Goal: Transaction & Acquisition: Book appointment/travel/reservation

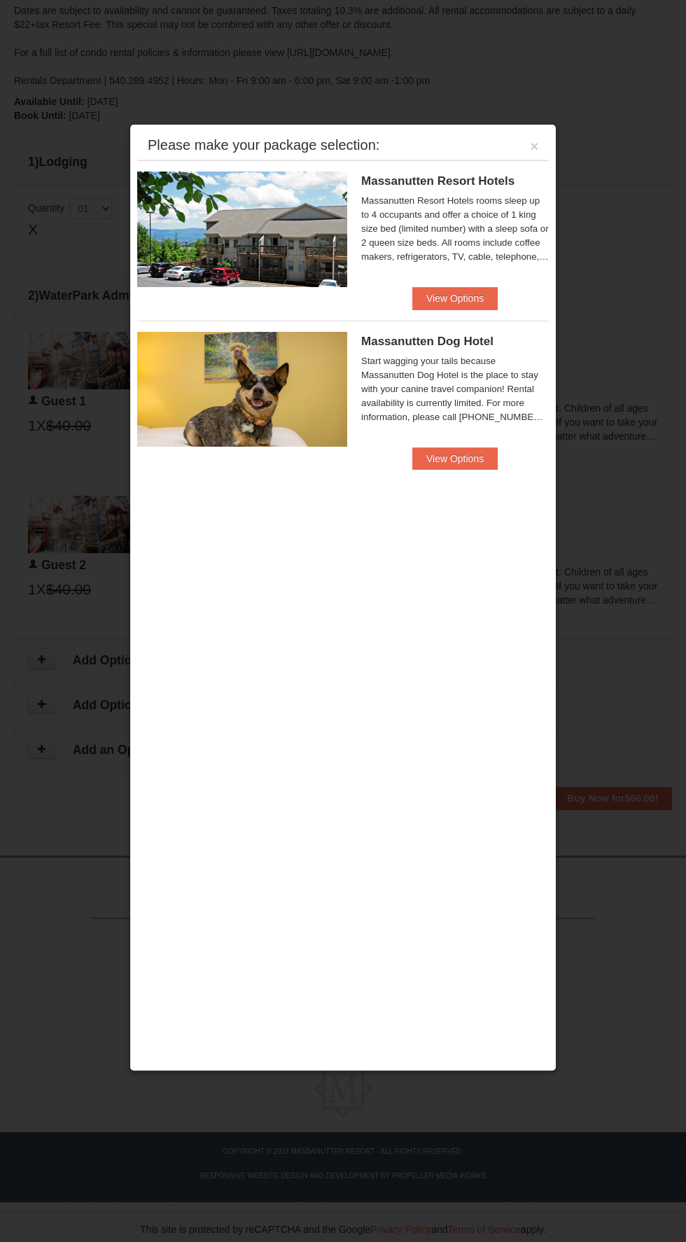
click at [515, 137] on div "Please make your package selection: ×" at bounding box center [343, 146] width 412 height 29
click at [534, 118] on div at bounding box center [343, 621] width 686 height 1242
click at [534, 167] on div "Massanutten Resort Hotels [GEOGRAPHIC_DATA] $107.00 $122.00" at bounding box center [343, 223] width 412 height 127
click at [535, 143] on button "×" at bounding box center [534, 146] width 8 height 14
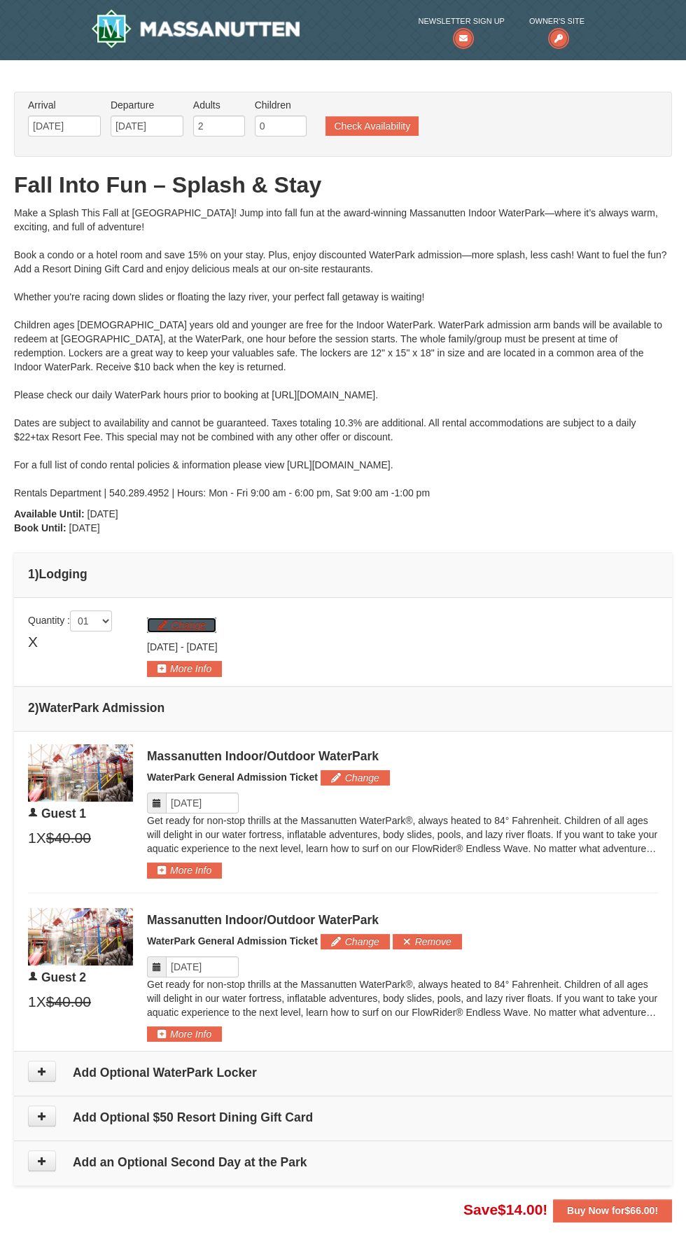
click at [197, 627] on button "Change" at bounding box center [181, 625] width 69 height 15
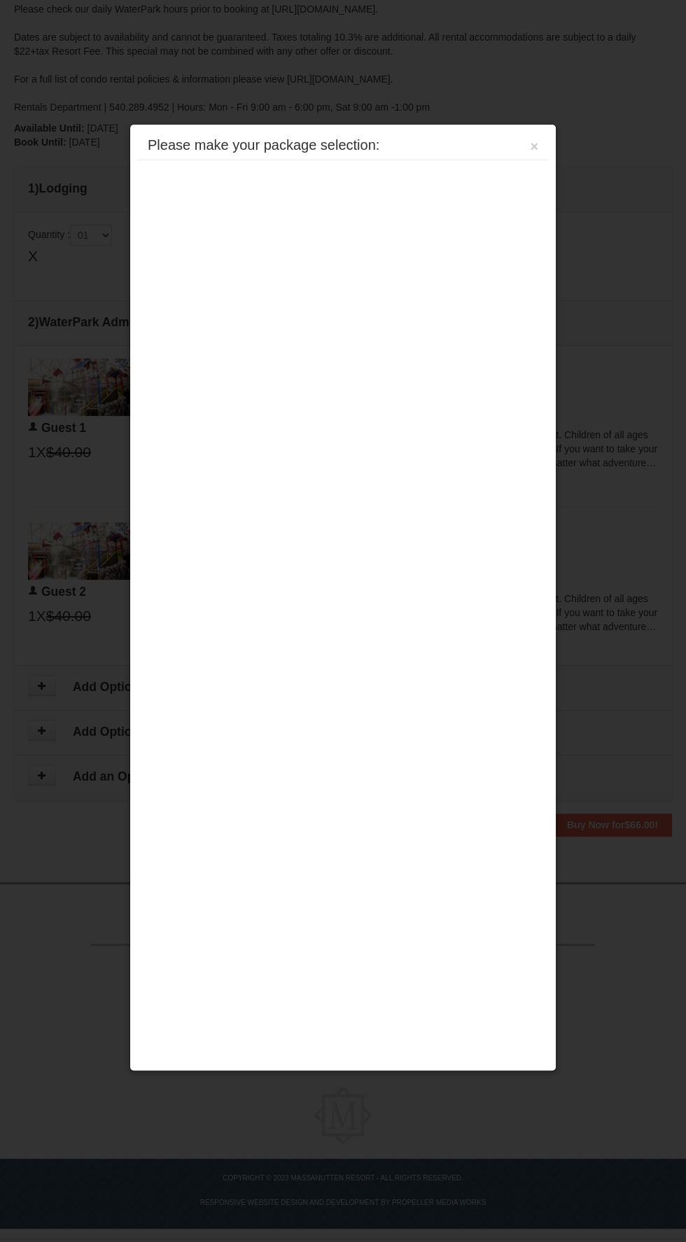
scroll to position [412, 0]
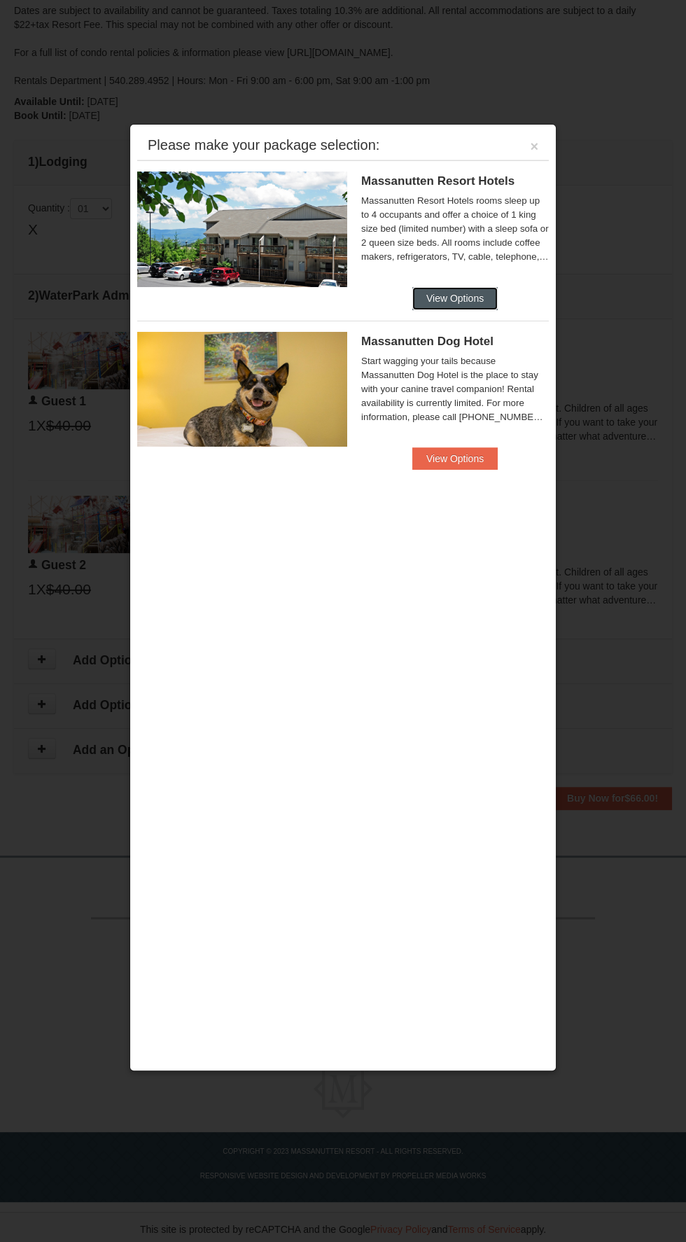
click at [479, 296] on button "View Options" at bounding box center [454, 298] width 85 height 22
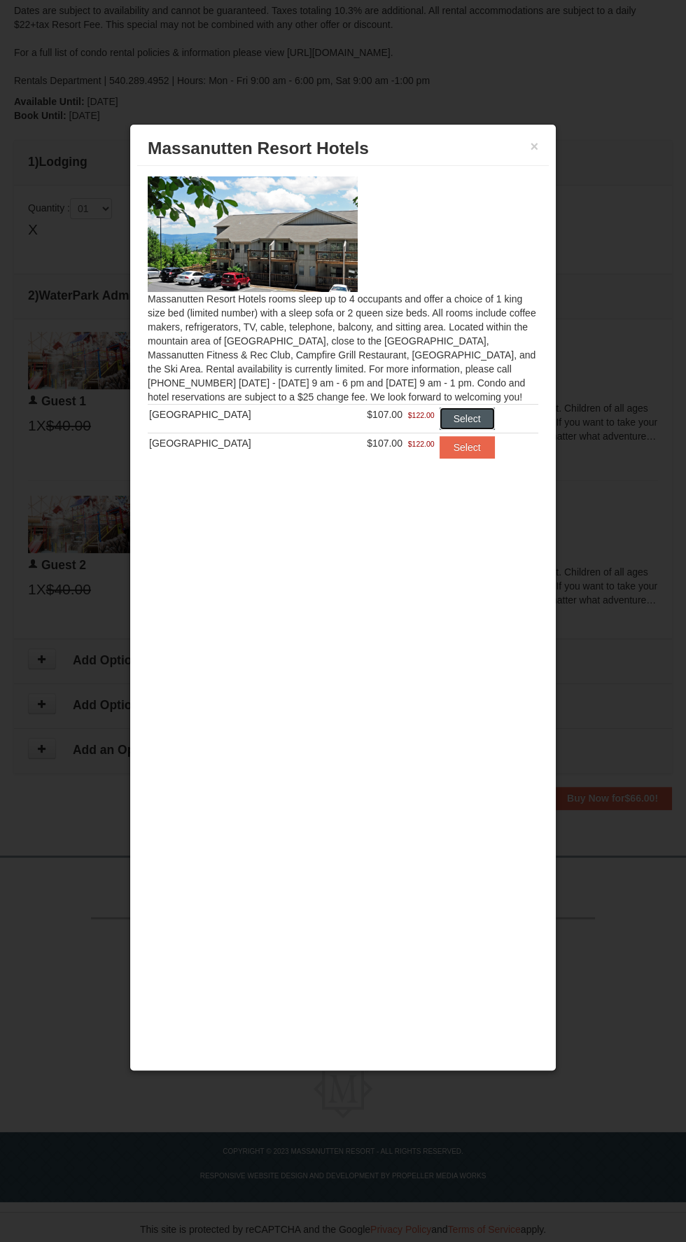
click at [476, 420] on button "Select" at bounding box center [467, 419] width 55 height 22
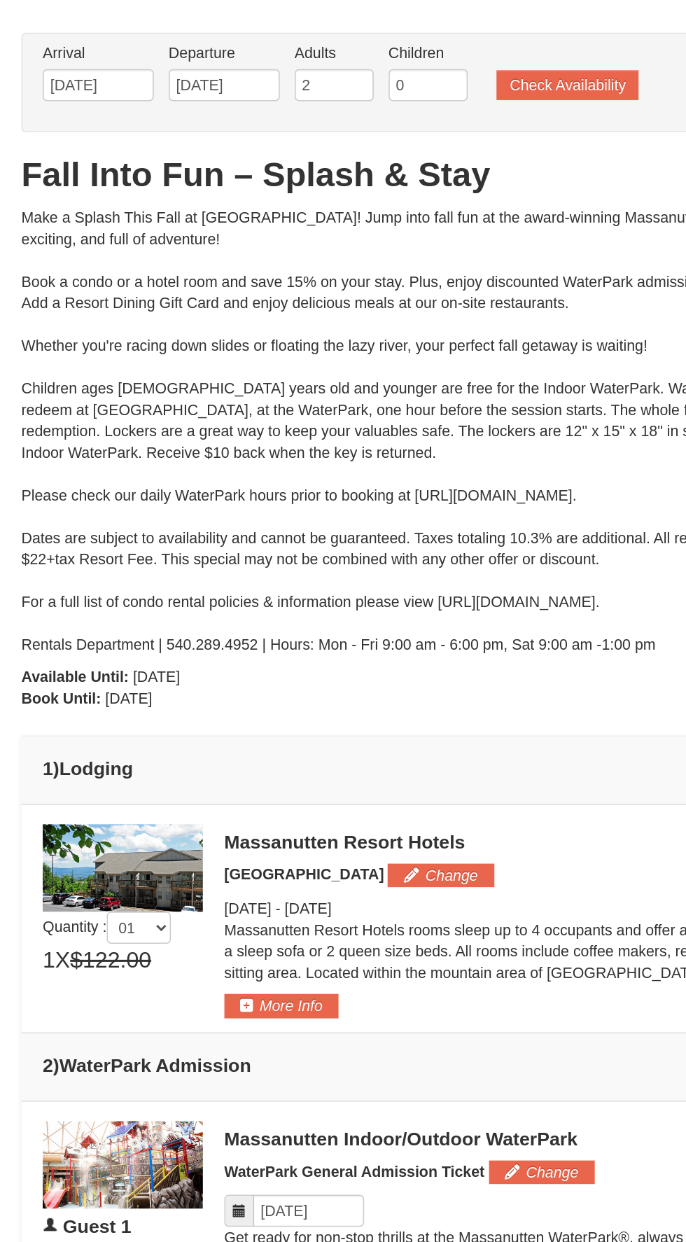
scroll to position [70, 0]
click at [272, 578] on button "Change" at bounding box center [288, 574] width 69 height 15
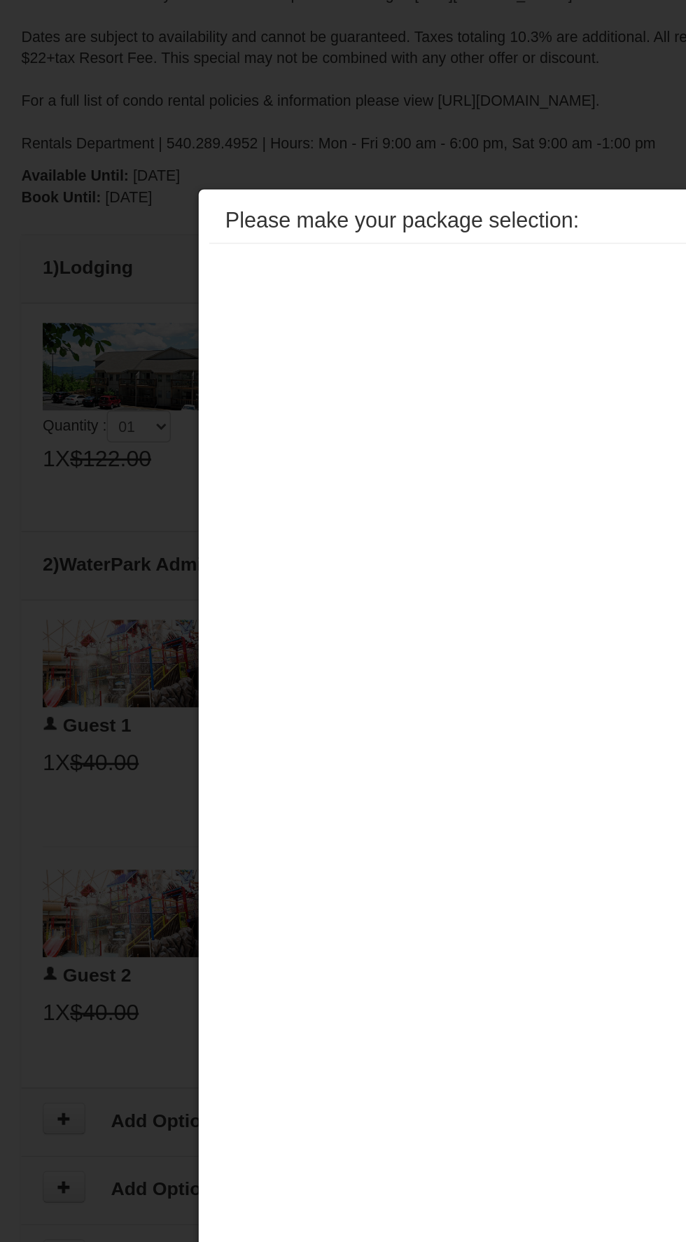
scroll to position [473, 0]
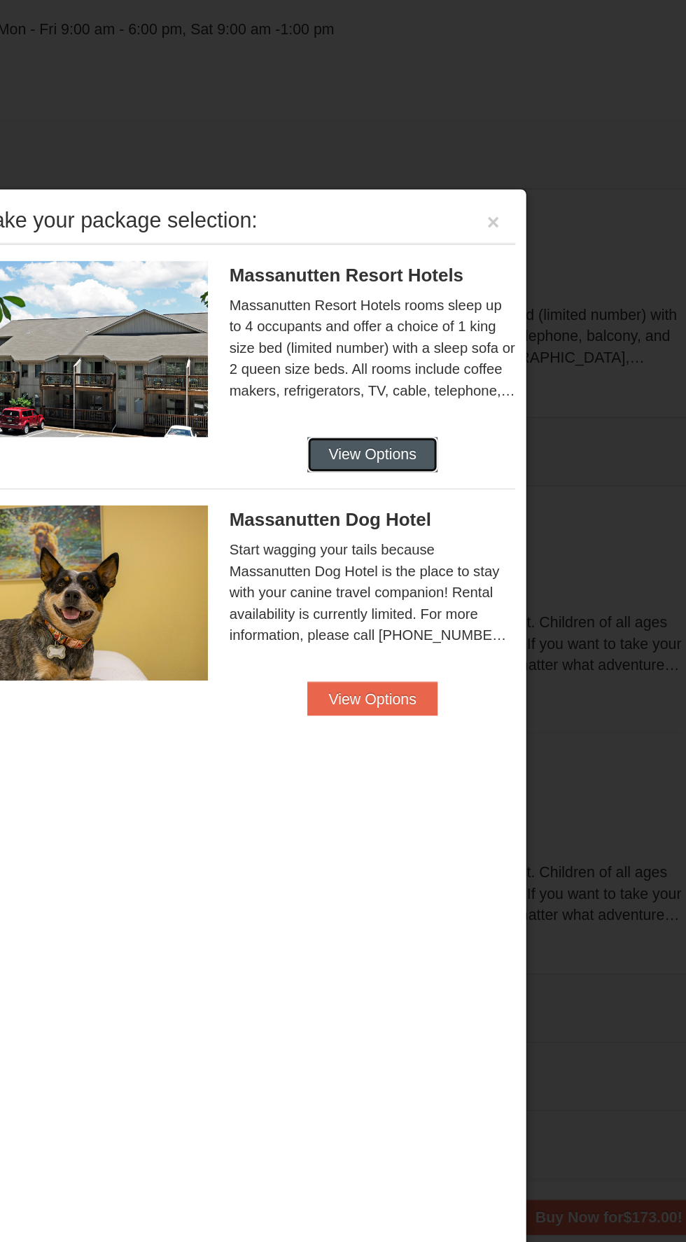
click at [483, 291] on button "View Options" at bounding box center [454, 298] width 85 height 22
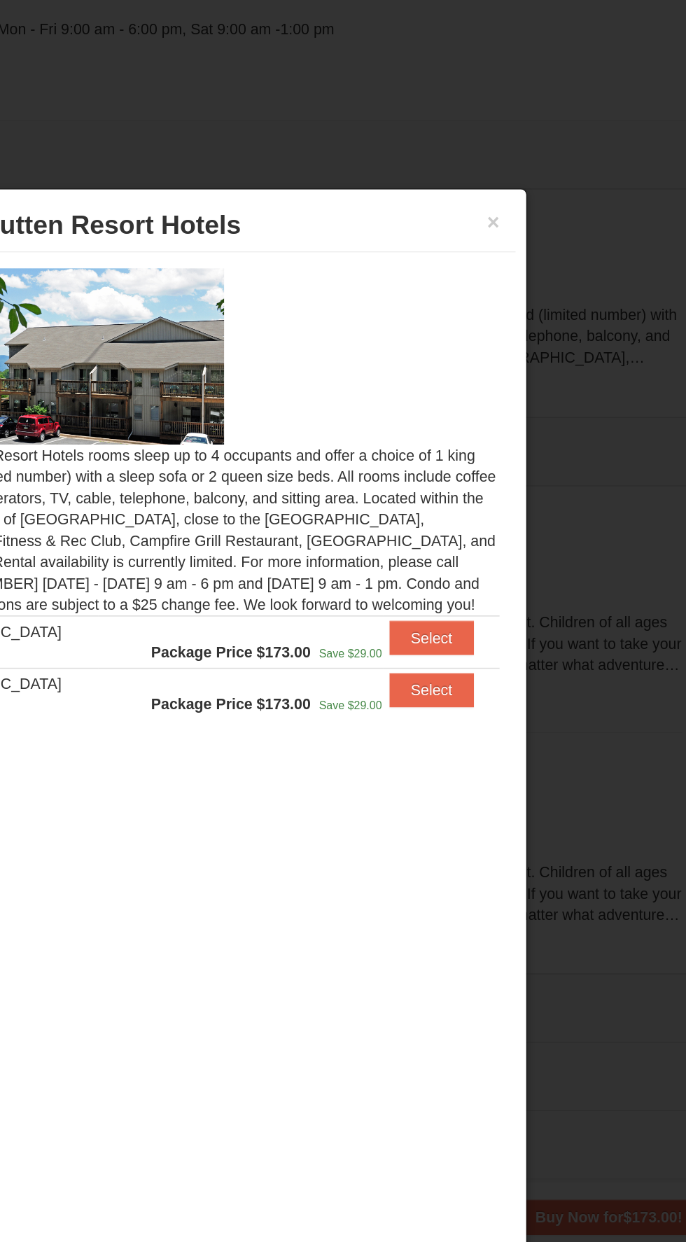
click at [558, 137] on div at bounding box center [343, 621] width 686 height 1242
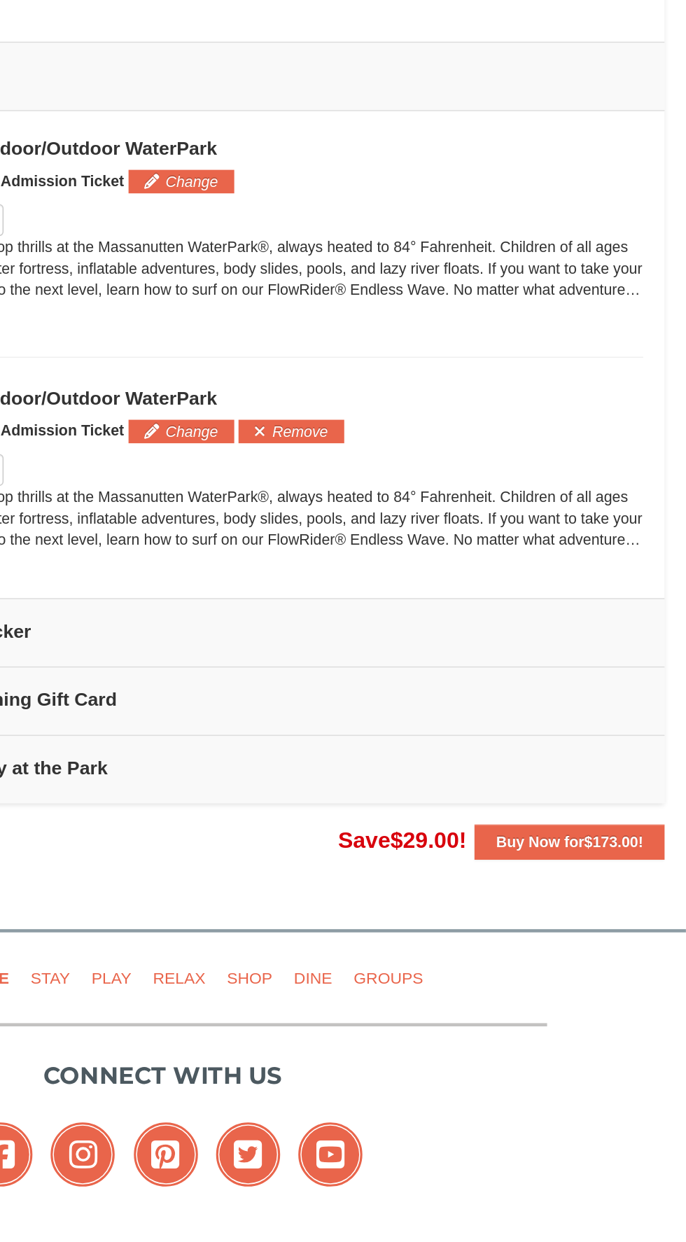
scroll to position [258, 0]
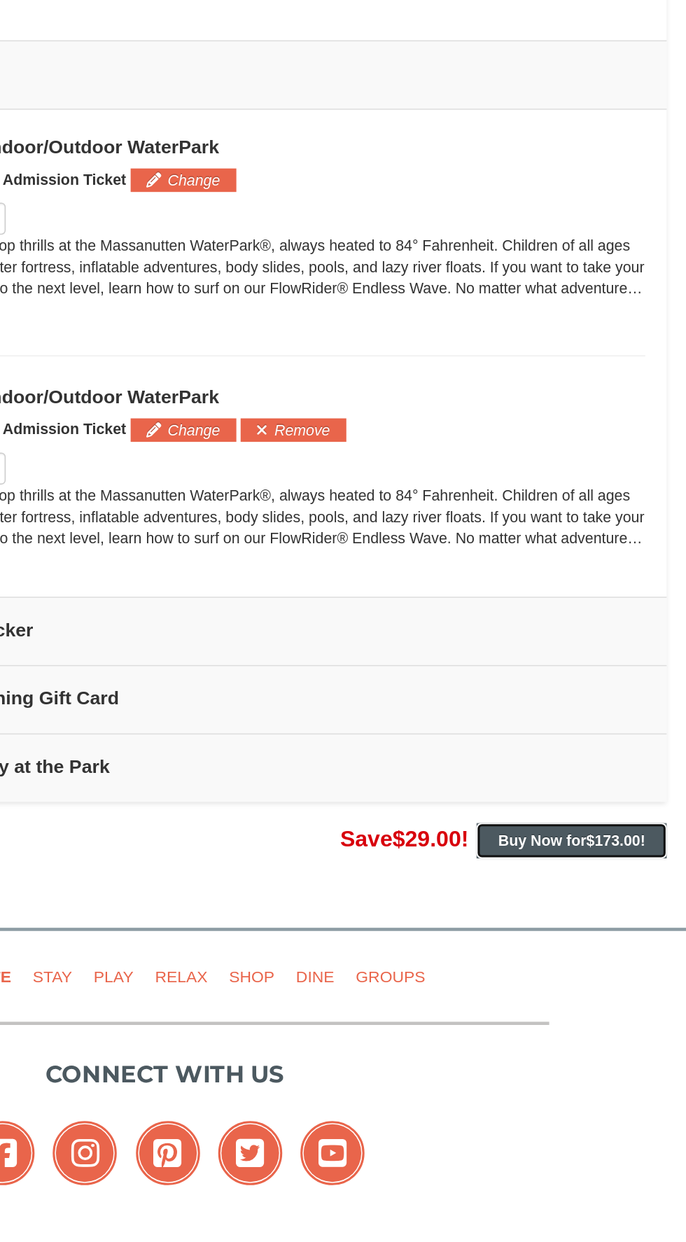
click at [635, 1018] on button "Buy Now for $173.00 !" at bounding box center [610, 1013] width 125 height 22
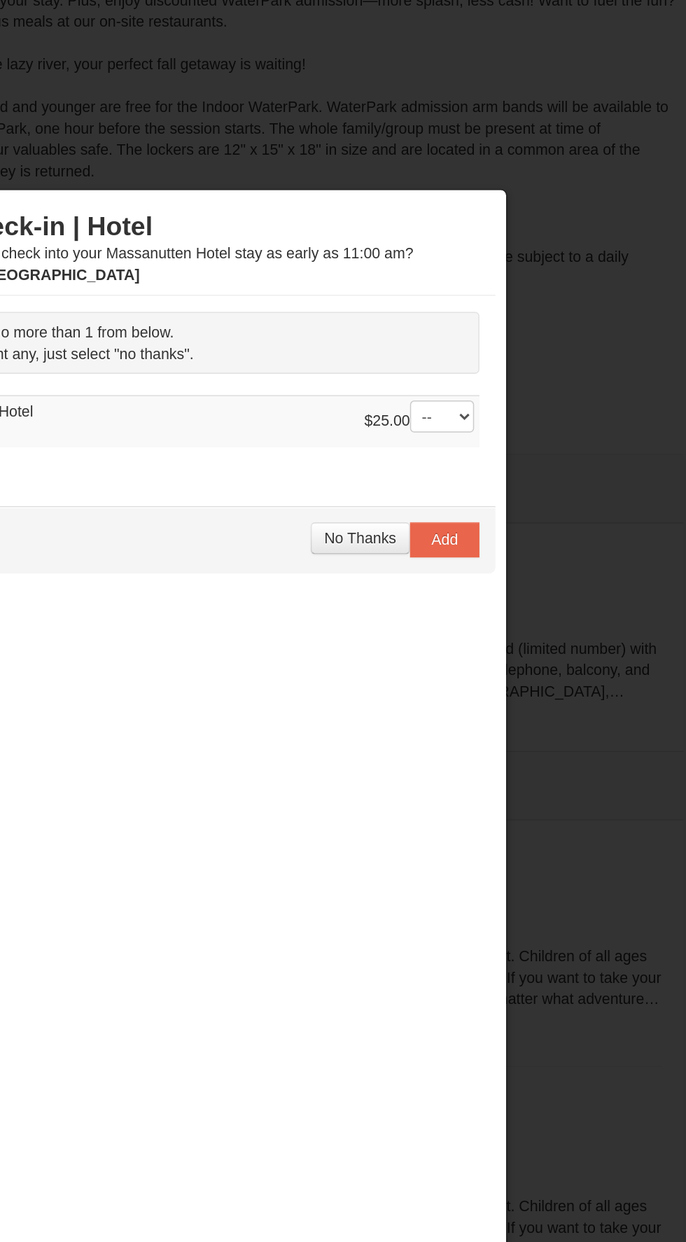
scroll to position [254, 0]
click at [459, 352] on span "No Thanks" at bounding box center [460, 352] width 47 height 11
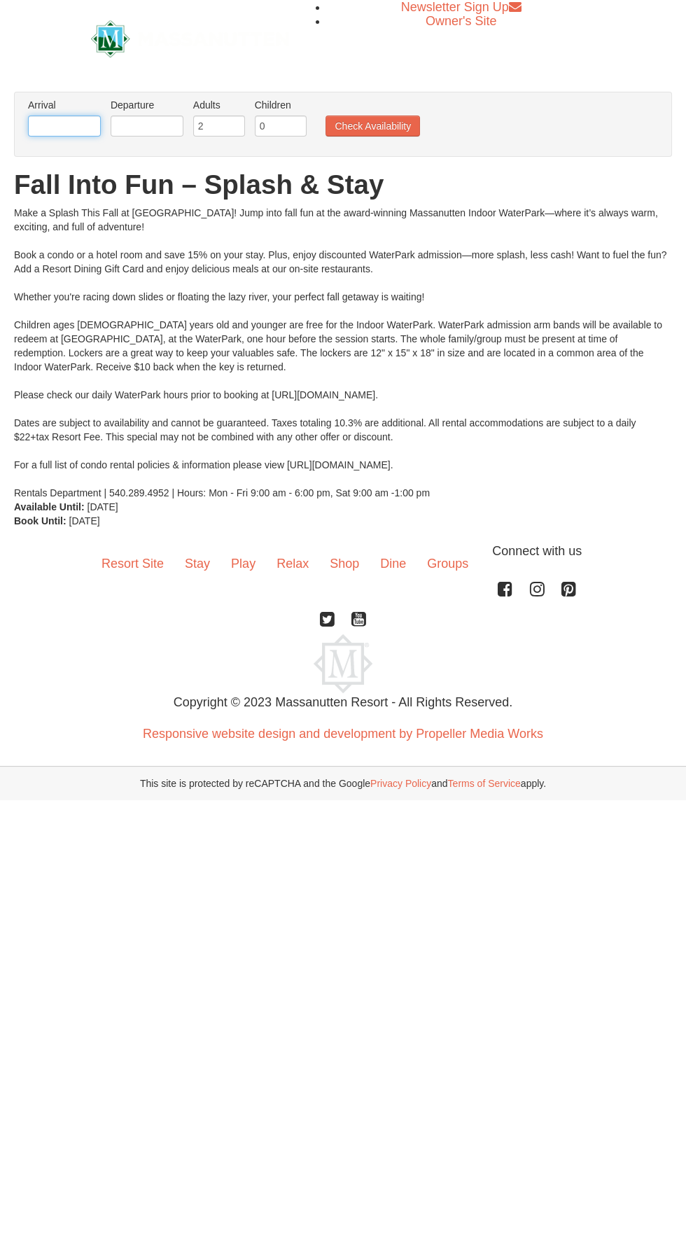
click at [85, 125] on input "text" at bounding box center [64, 126] width 73 height 21
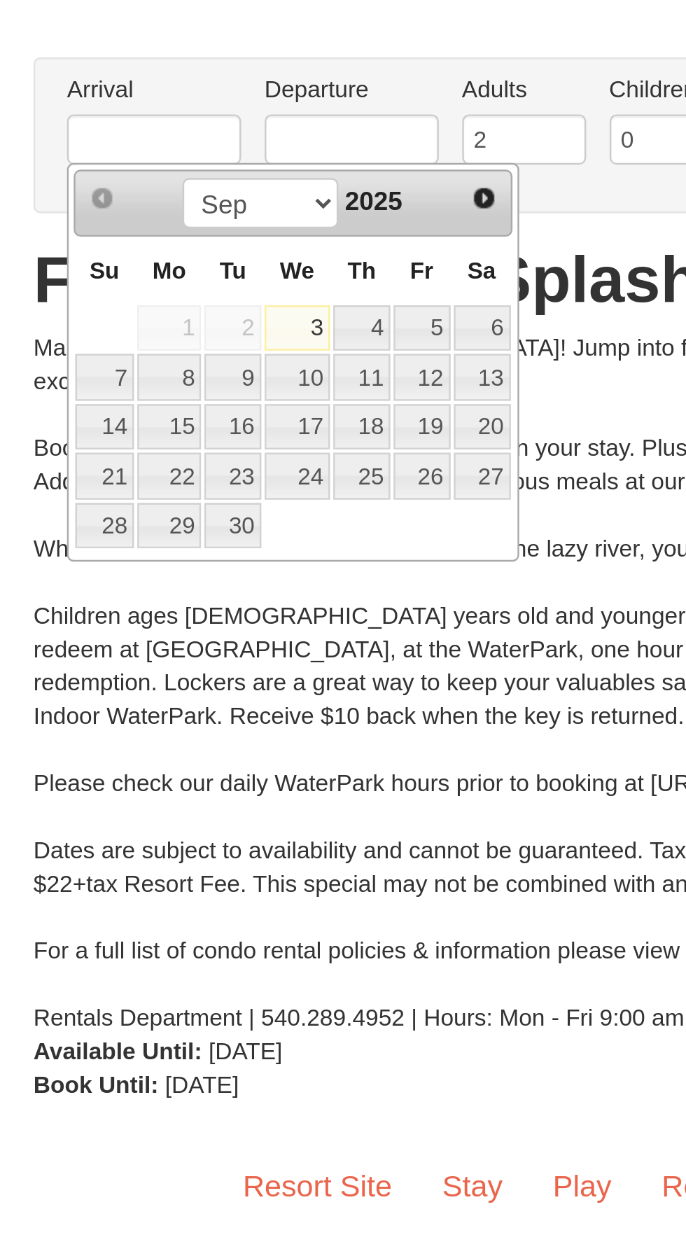
click at [151, 205] on link "4" at bounding box center [151, 205] width 24 height 20
type input "[DATE]"
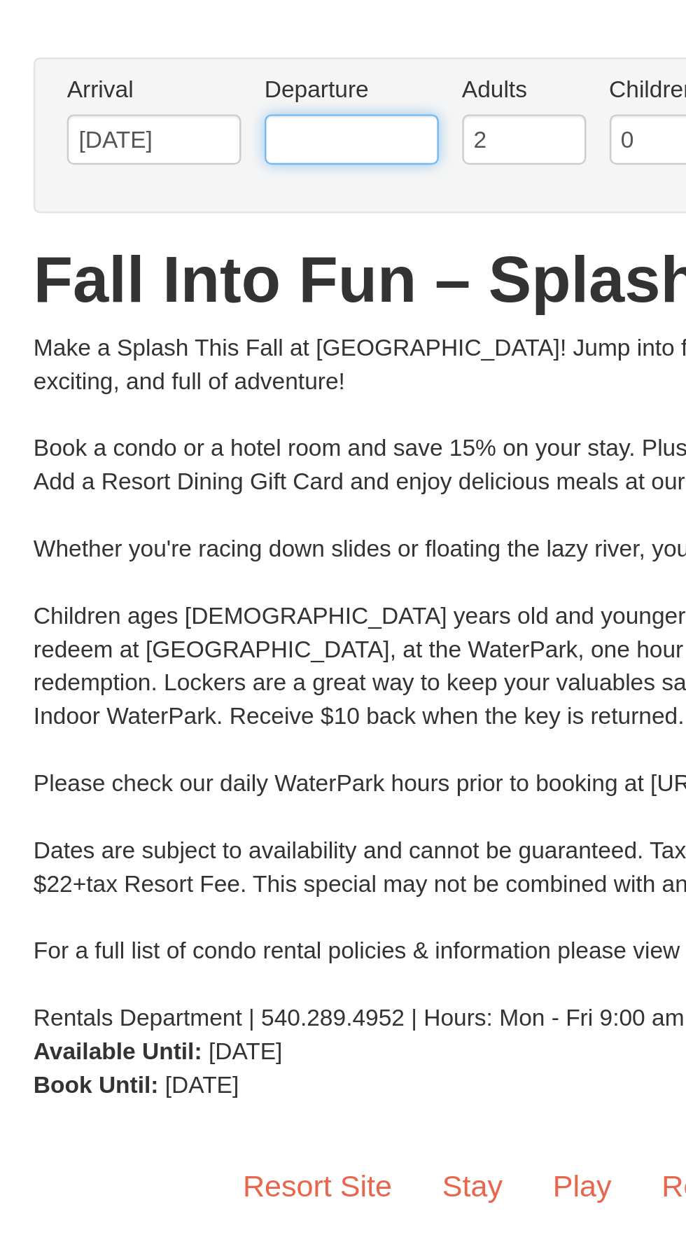
click at [158, 126] on input "text" at bounding box center [147, 126] width 73 height 21
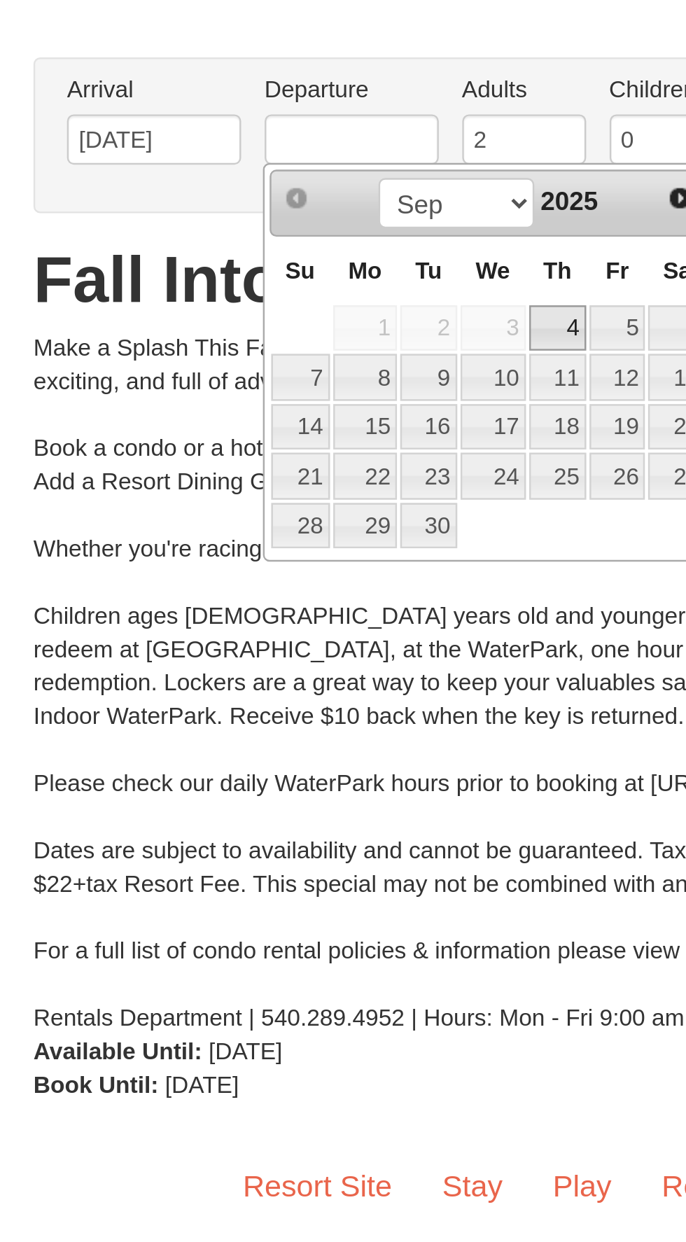
click at [265, 200] on link "5" at bounding box center [259, 205] width 24 height 20
type input "[DATE]"
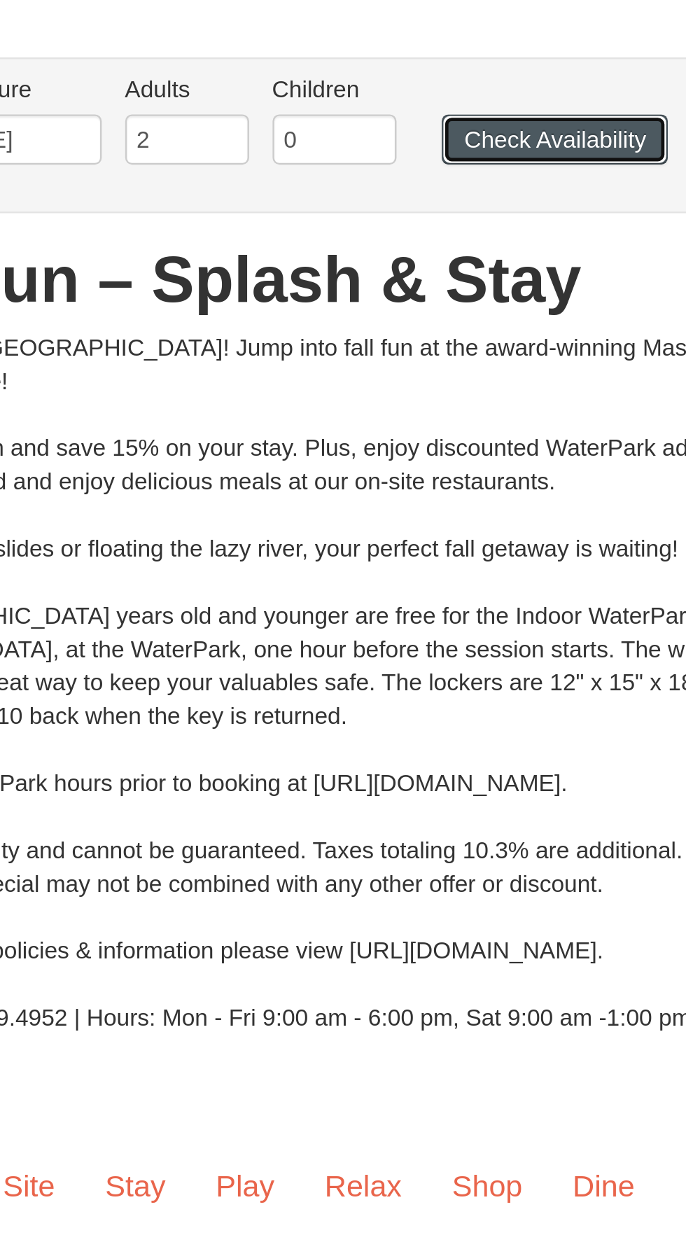
click at [382, 116] on button "Check Availability" at bounding box center [373, 126] width 95 height 21
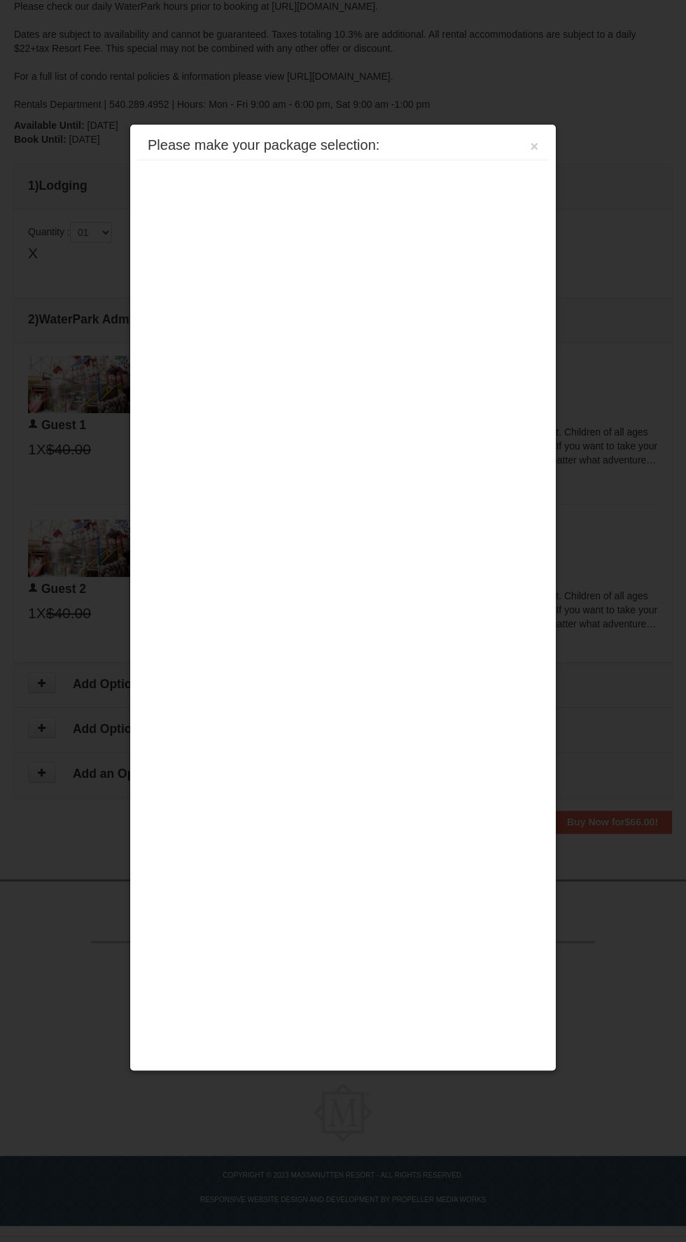
scroll to position [412, 0]
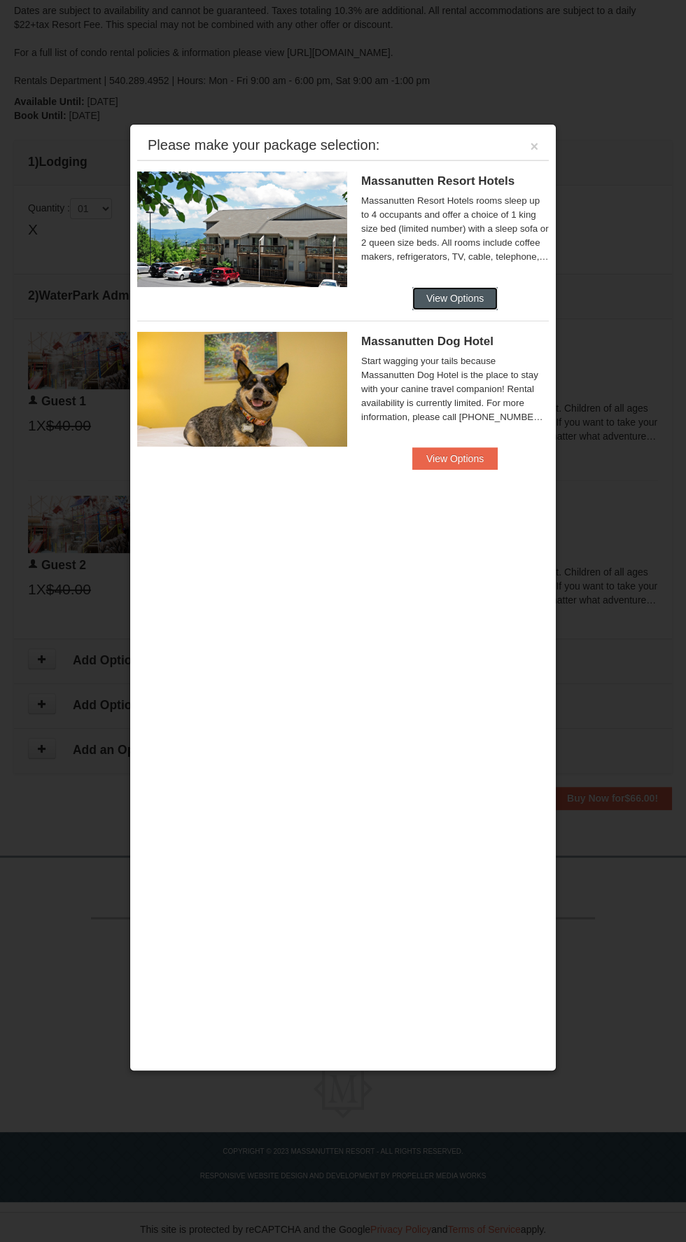
click at [476, 298] on button "View Options" at bounding box center [454, 298] width 85 height 22
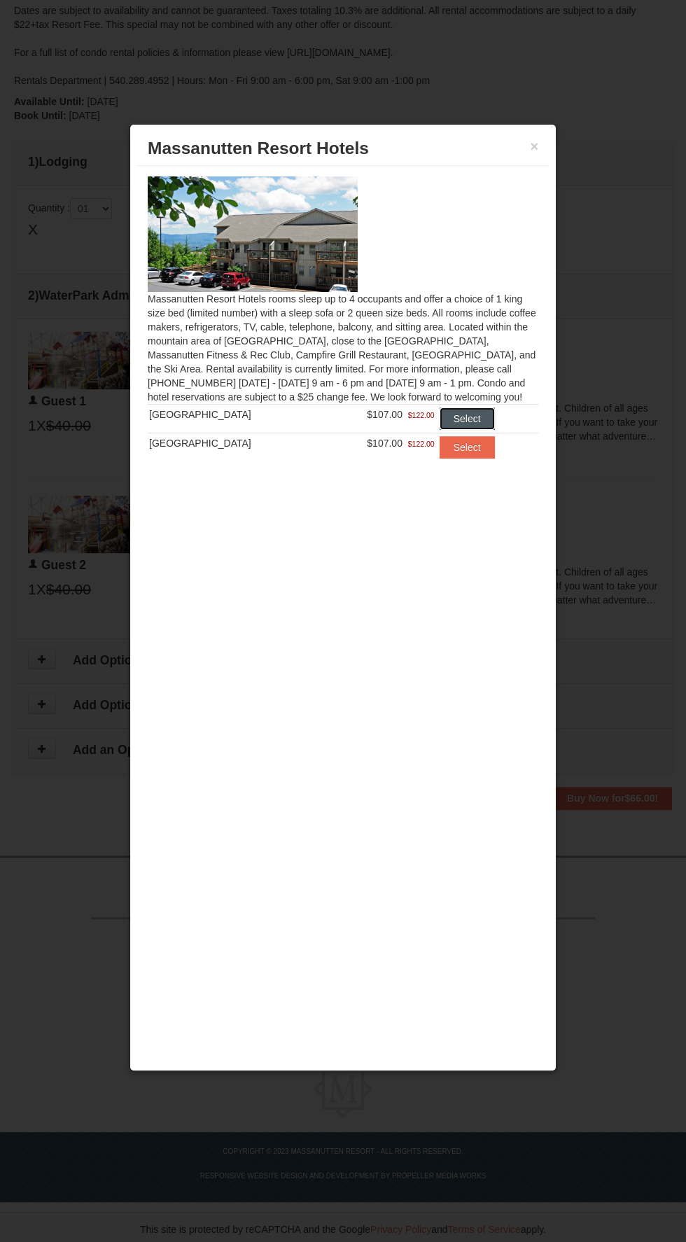
click at [476, 420] on button "Select" at bounding box center [467, 419] width 55 height 22
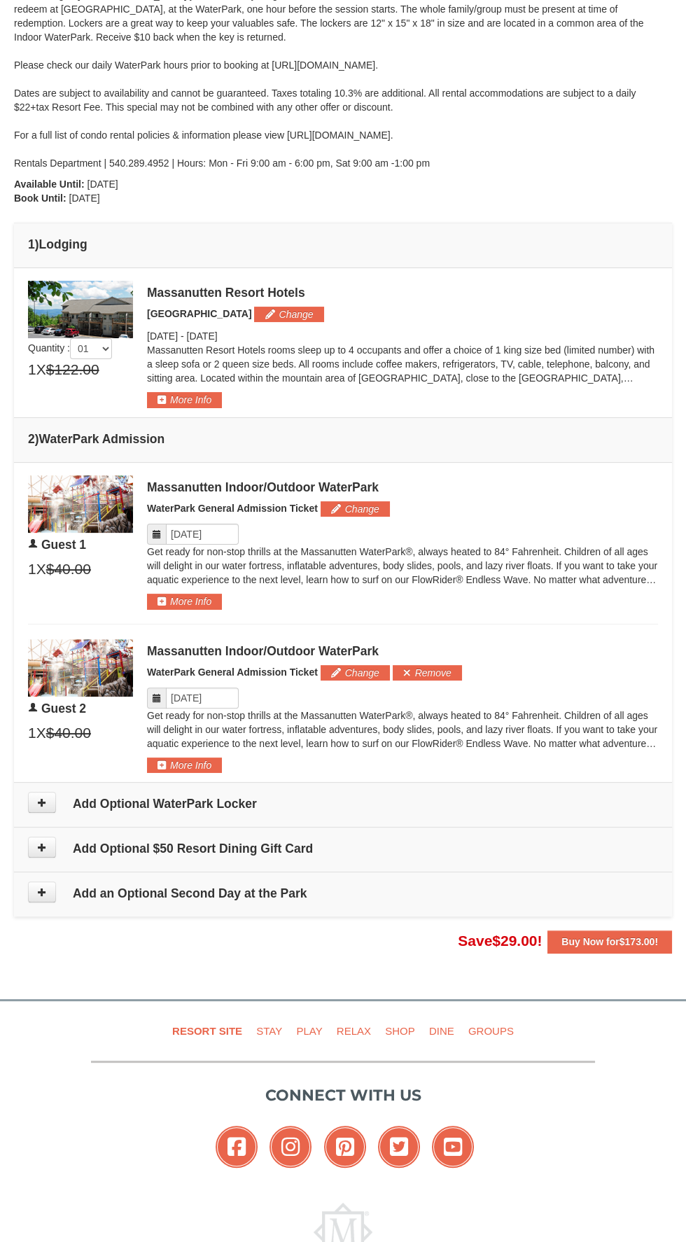
scroll to position [344, 0]
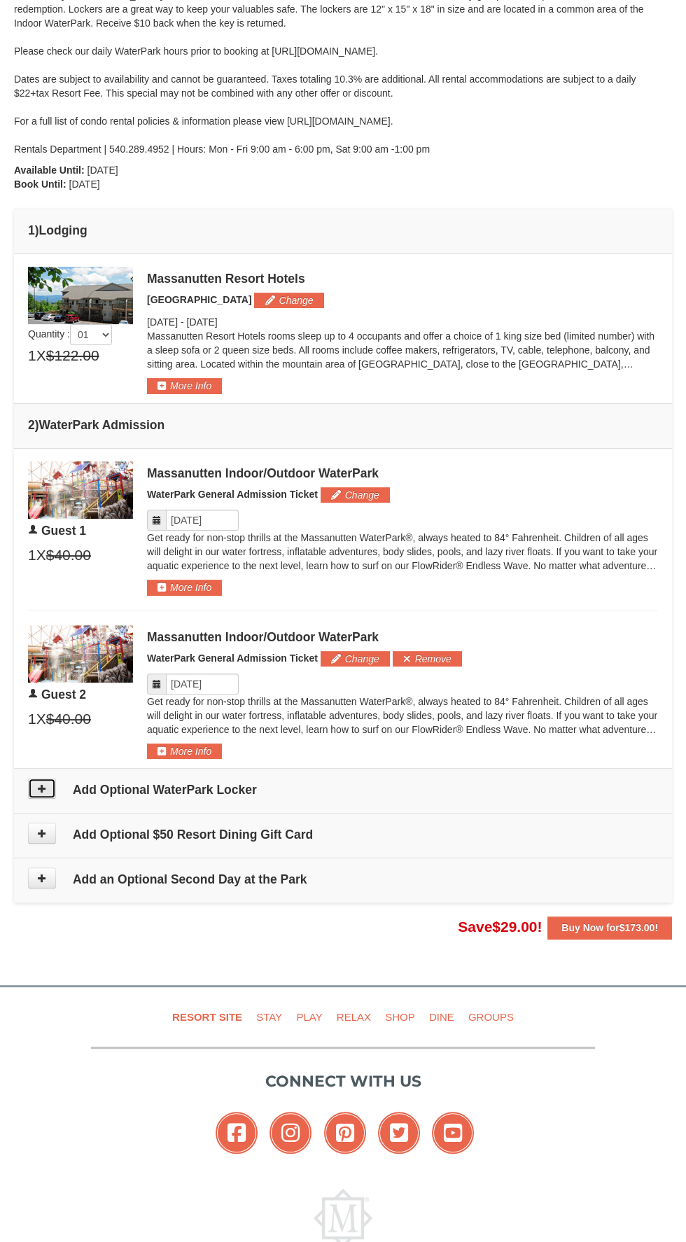
click at [41, 784] on icon at bounding box center [42, 789] width 10 height 10
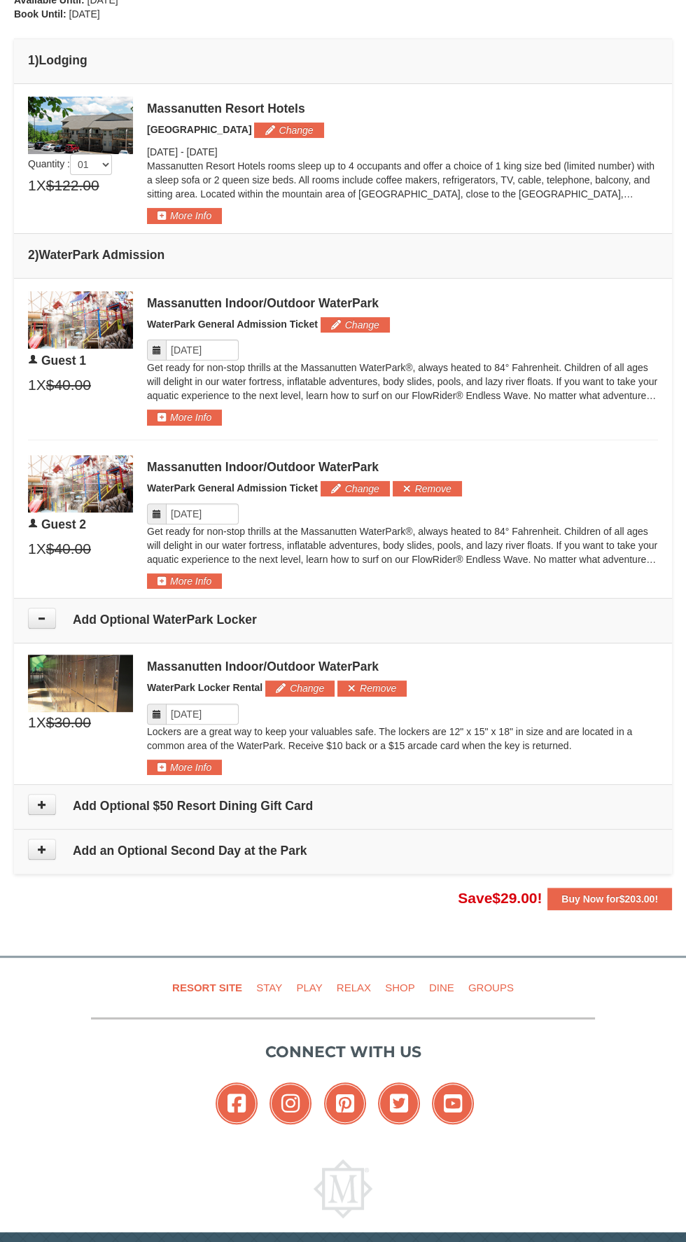
scroll to position [515, 0]
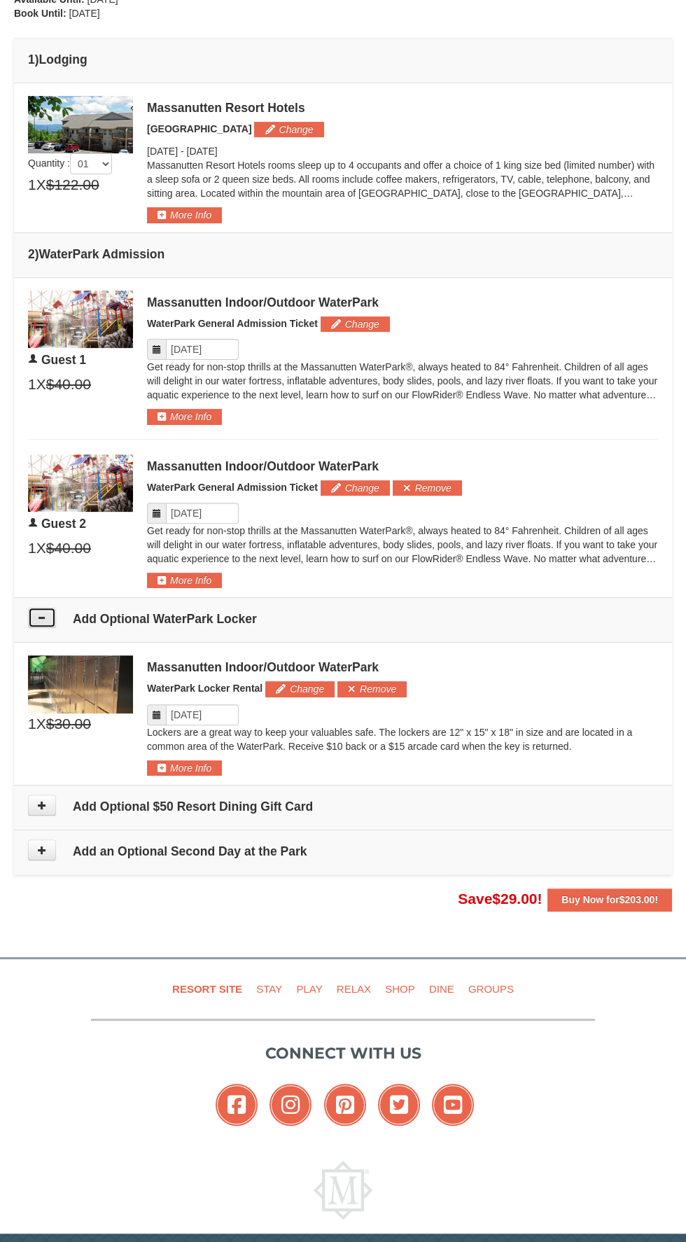
click at [39, 613] on icon at bounding box center [42, 618] width 10 height 10
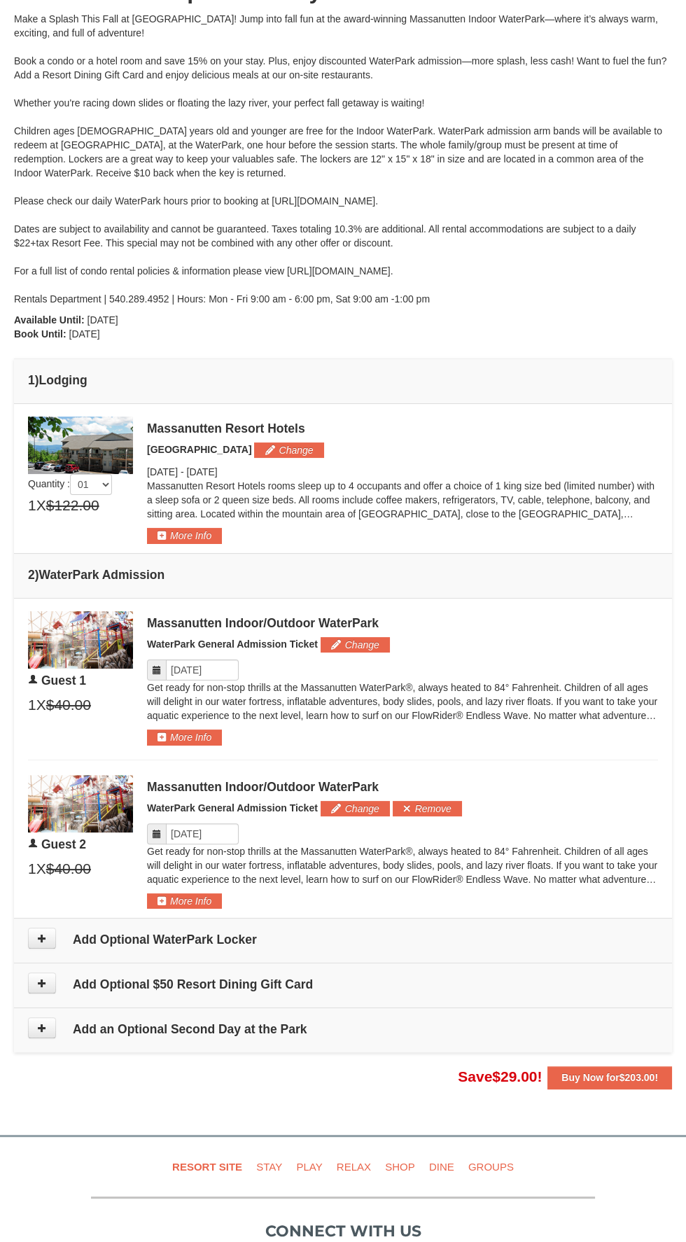
scroll to position [0, 0]
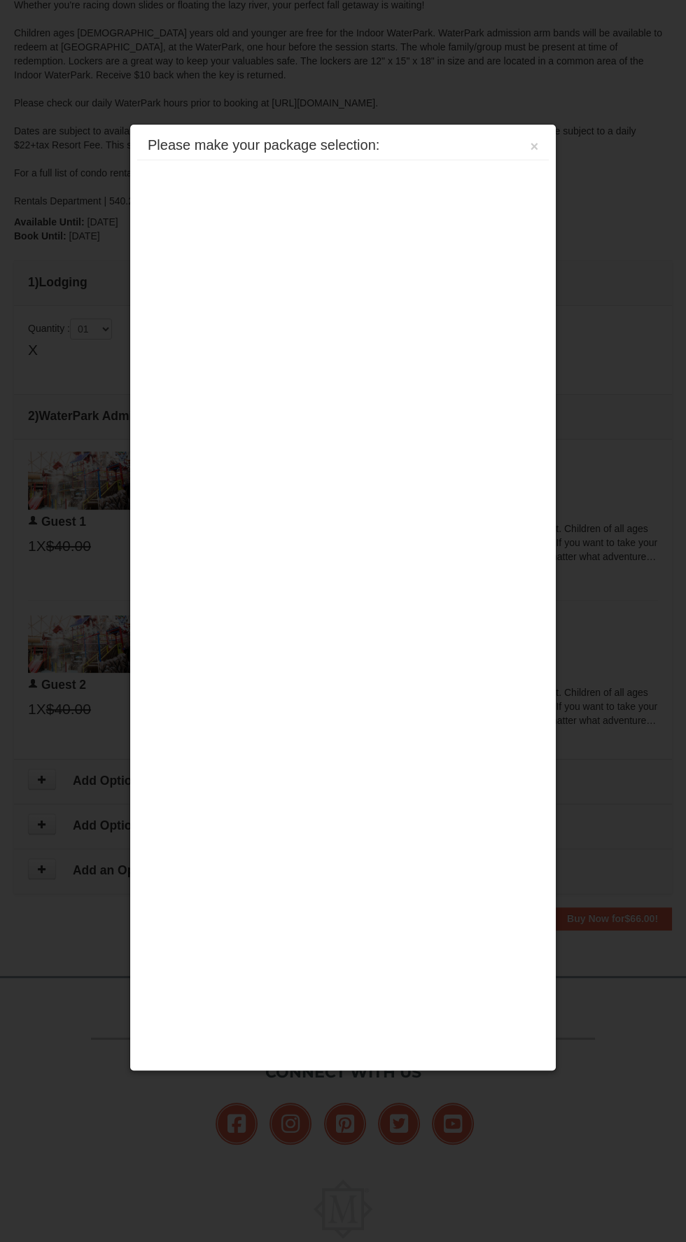
scroll to position [412, 0]
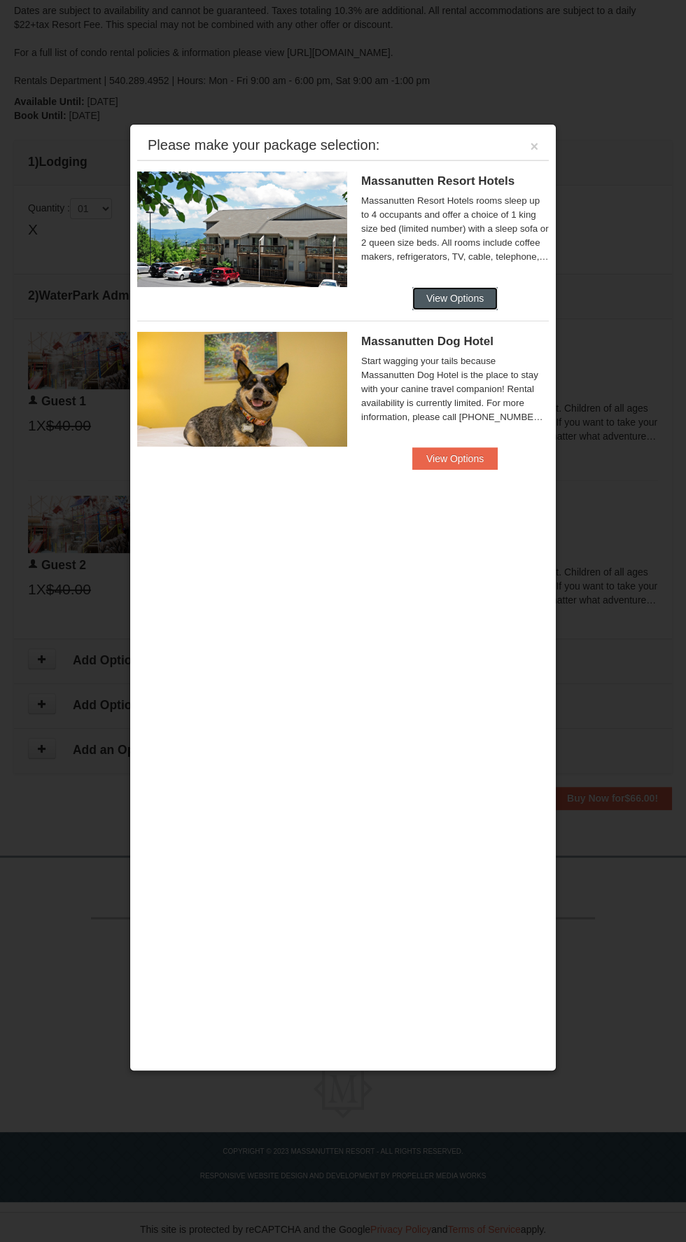
click at [474, 301] on button "View Options" at bounding box center [454, 298] width 85 height 22
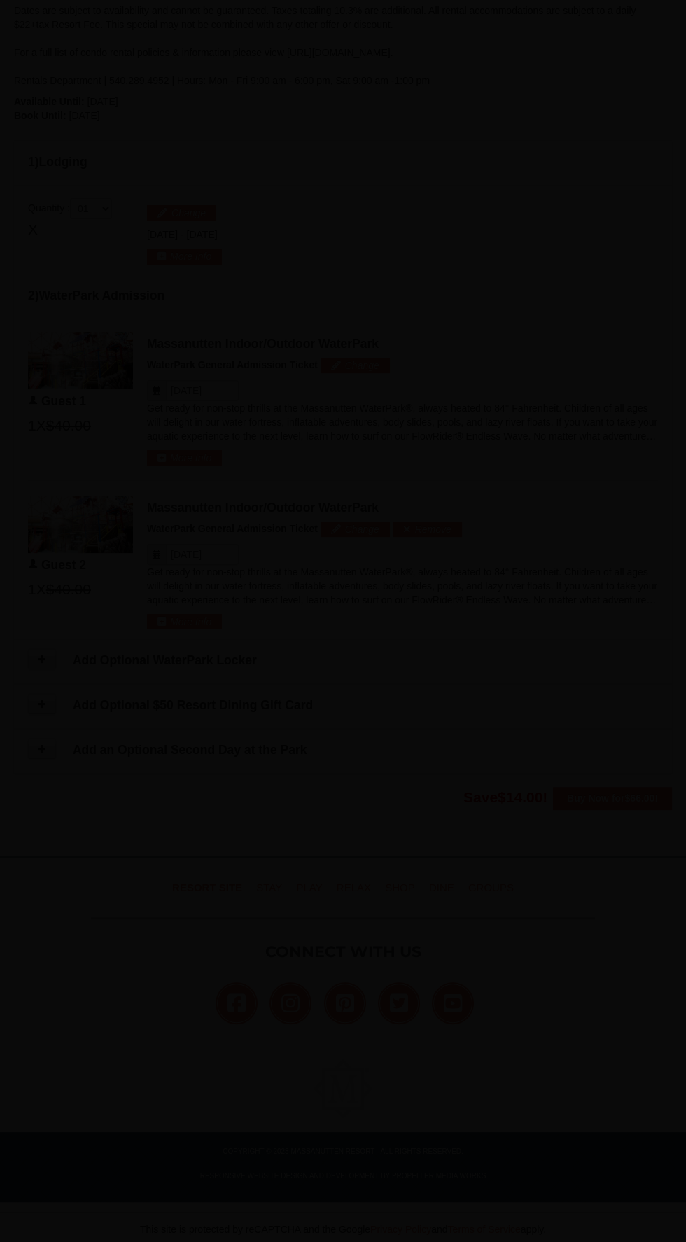
scroll to position [0, 0]
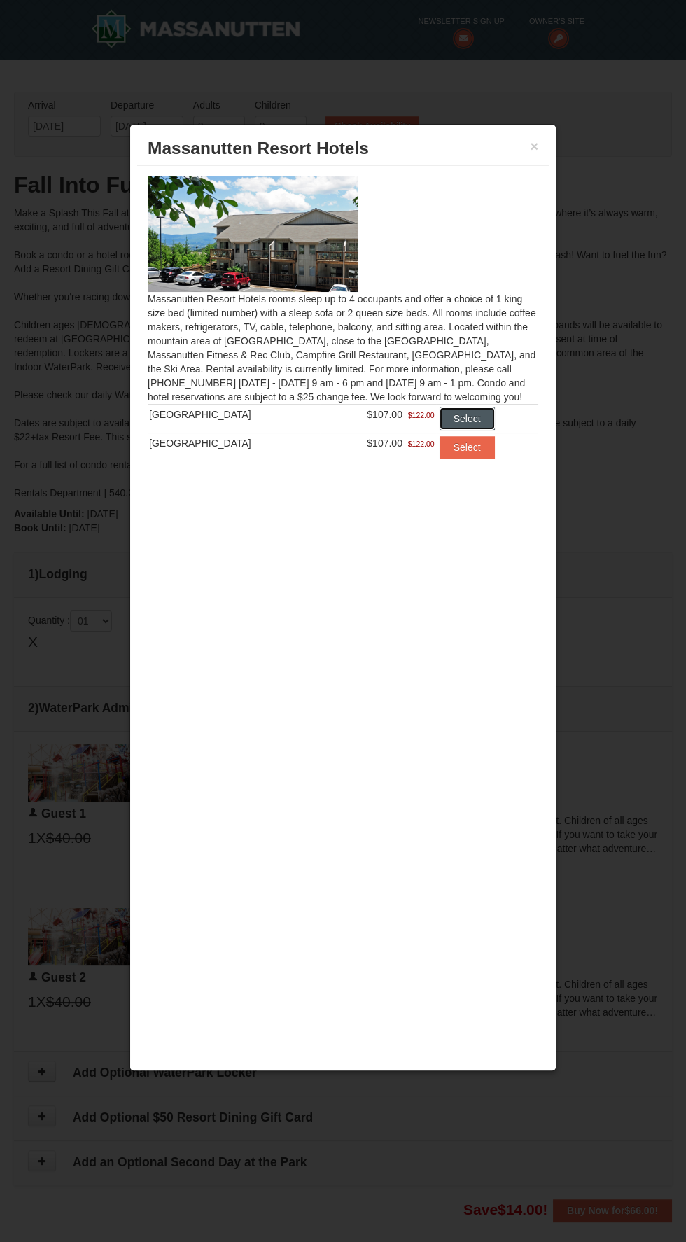
click at [473, 412] on button "Select" at bounding box center [467, 419] width 55 height 22
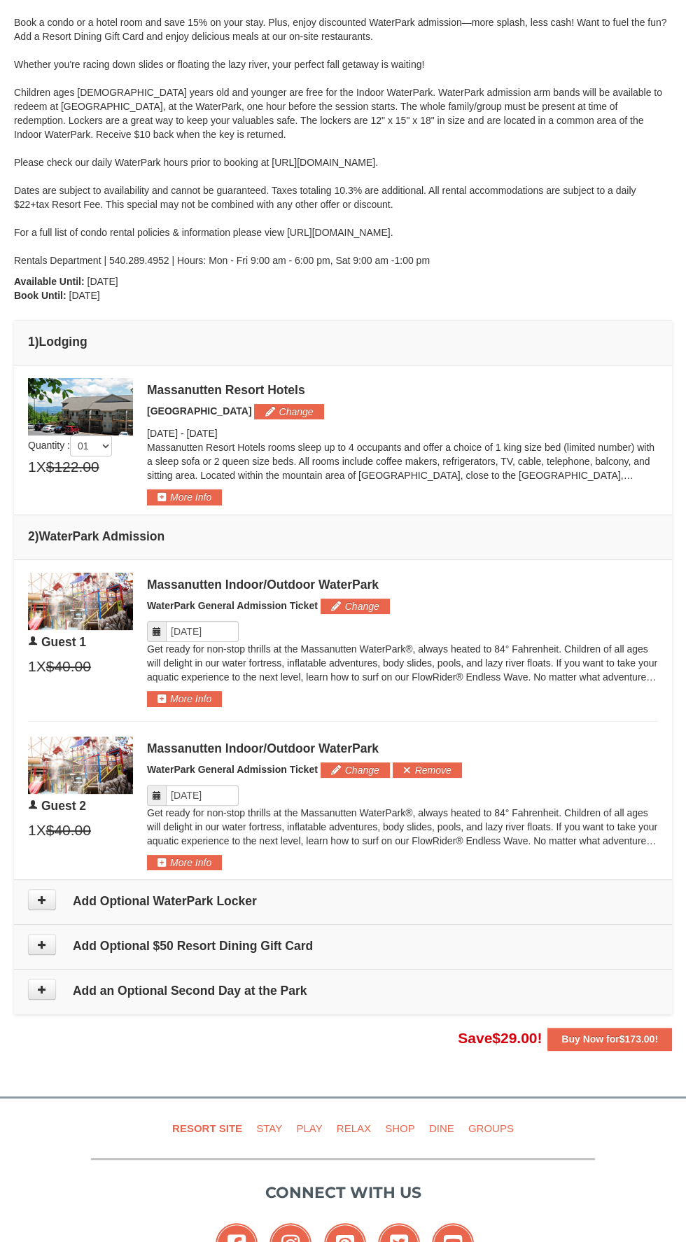
scroll to position [235, 0]
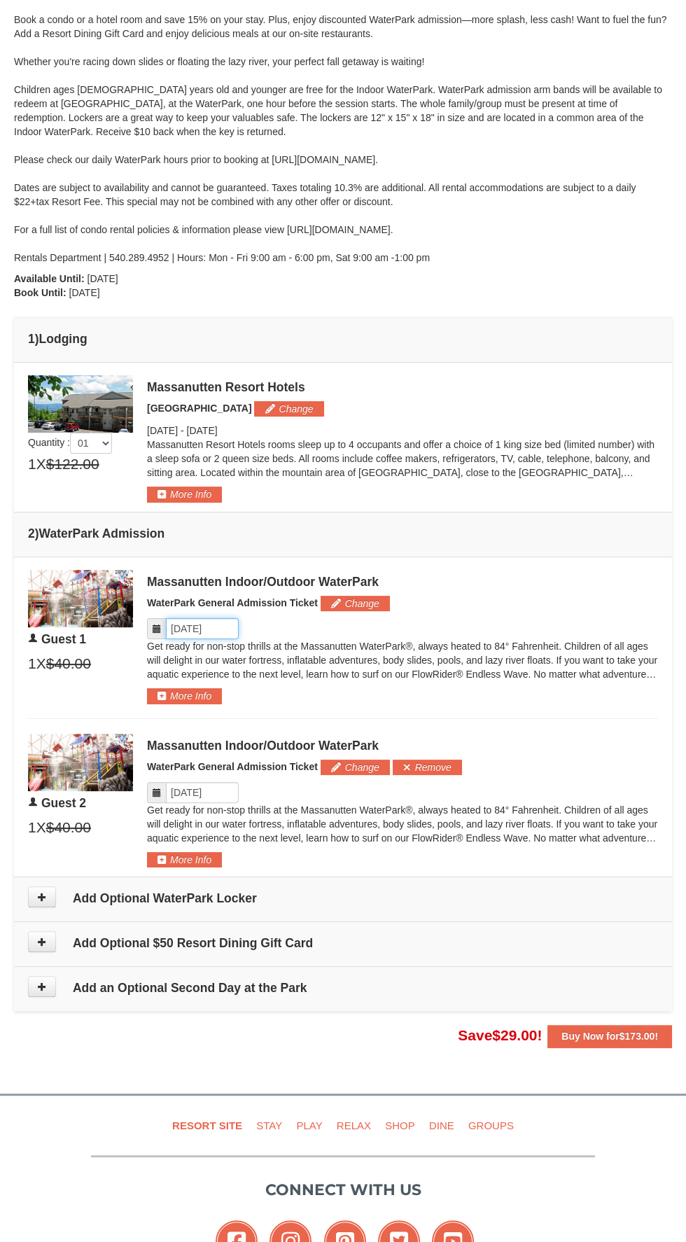
click at [189, 629] on input "Please format dates MM/DD/YYYY" at bounding box center [202, 628] width 73 height 21
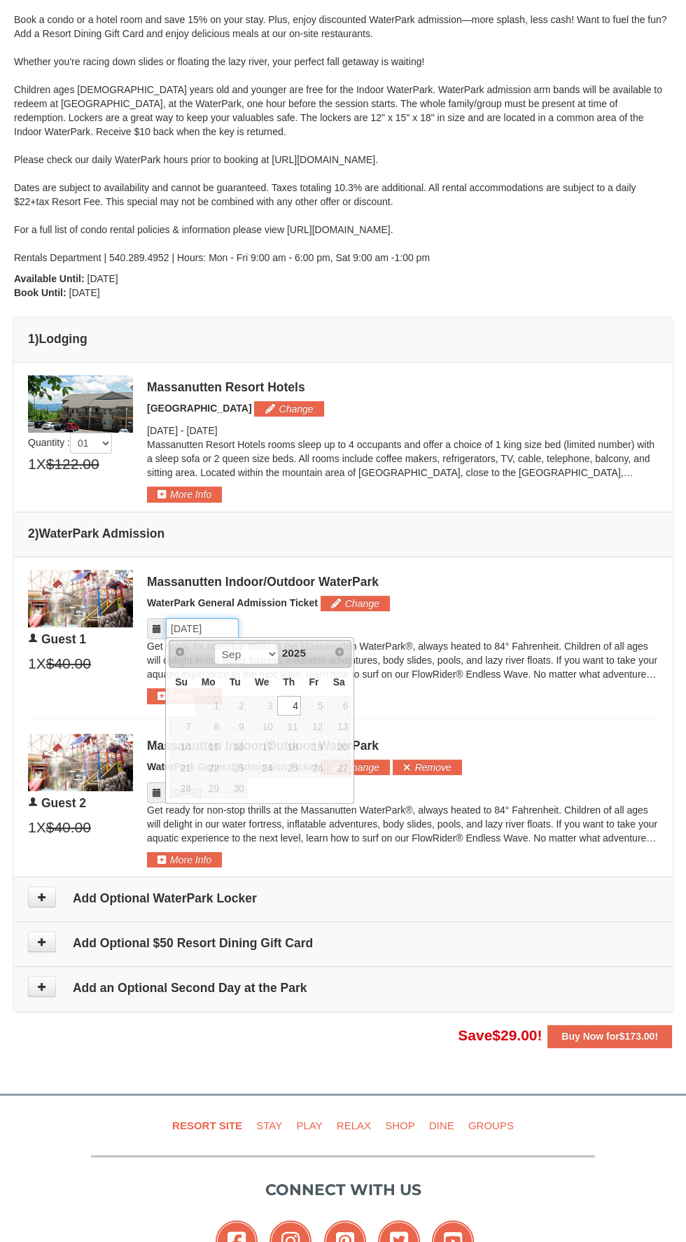
scroll to position [285, 0]
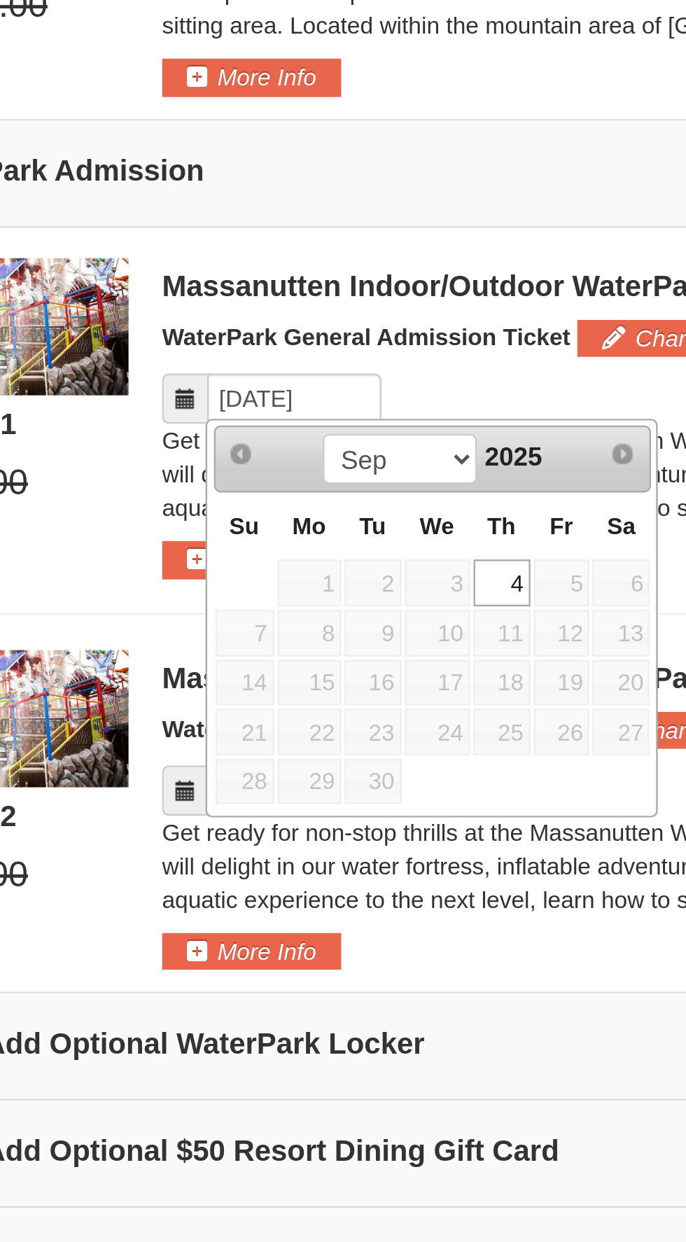
click at [297, 652] on link "4" at bounding box center [289, 656] width 24 height 20
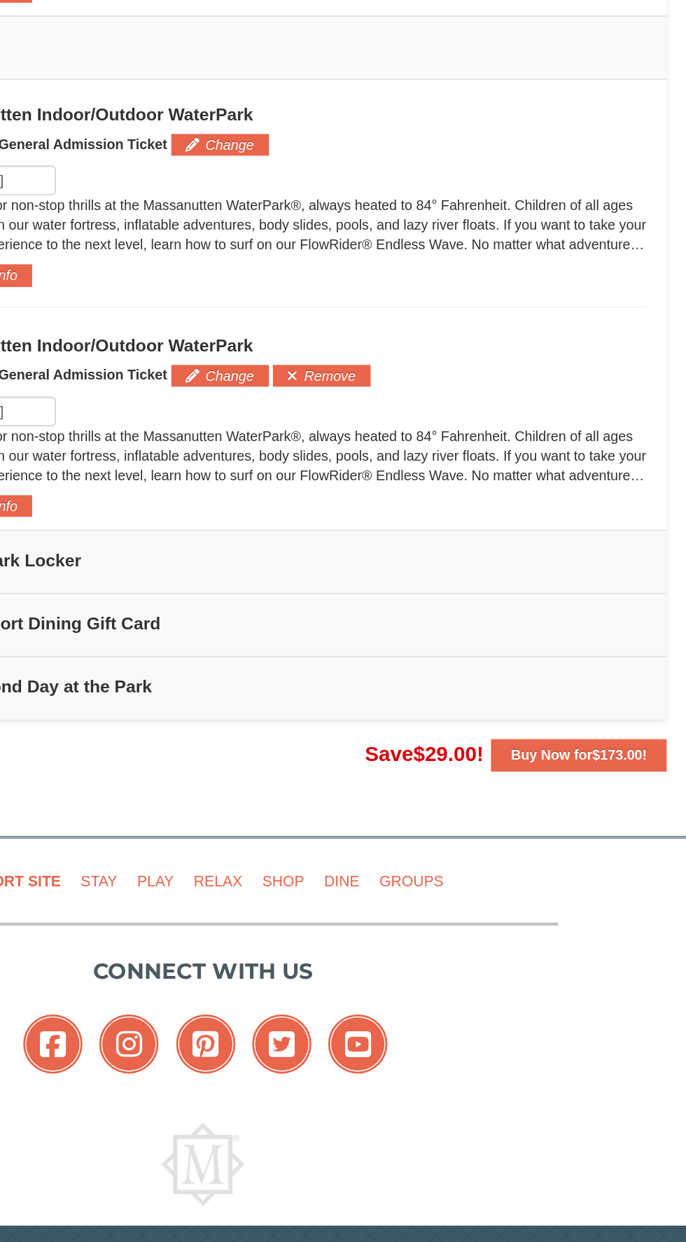
scroll to position [399, 0]
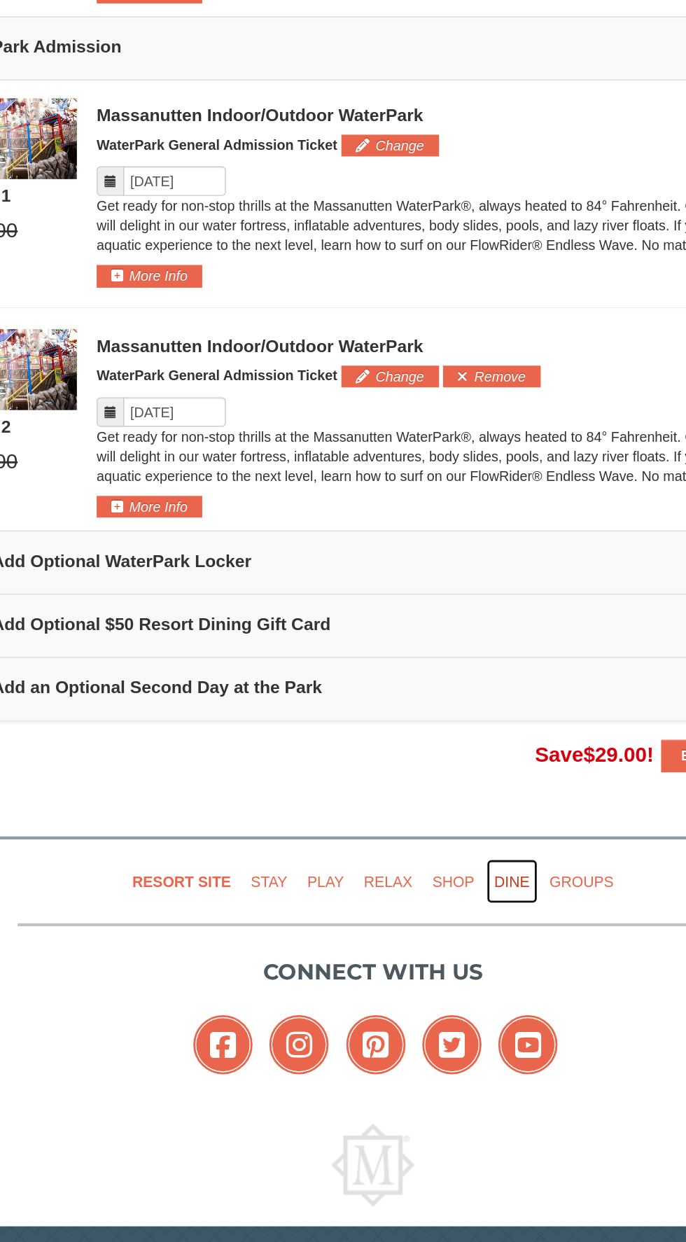
click at [424, 961] on link "Dine" at bounding box center [442, 962] width 36 height 32
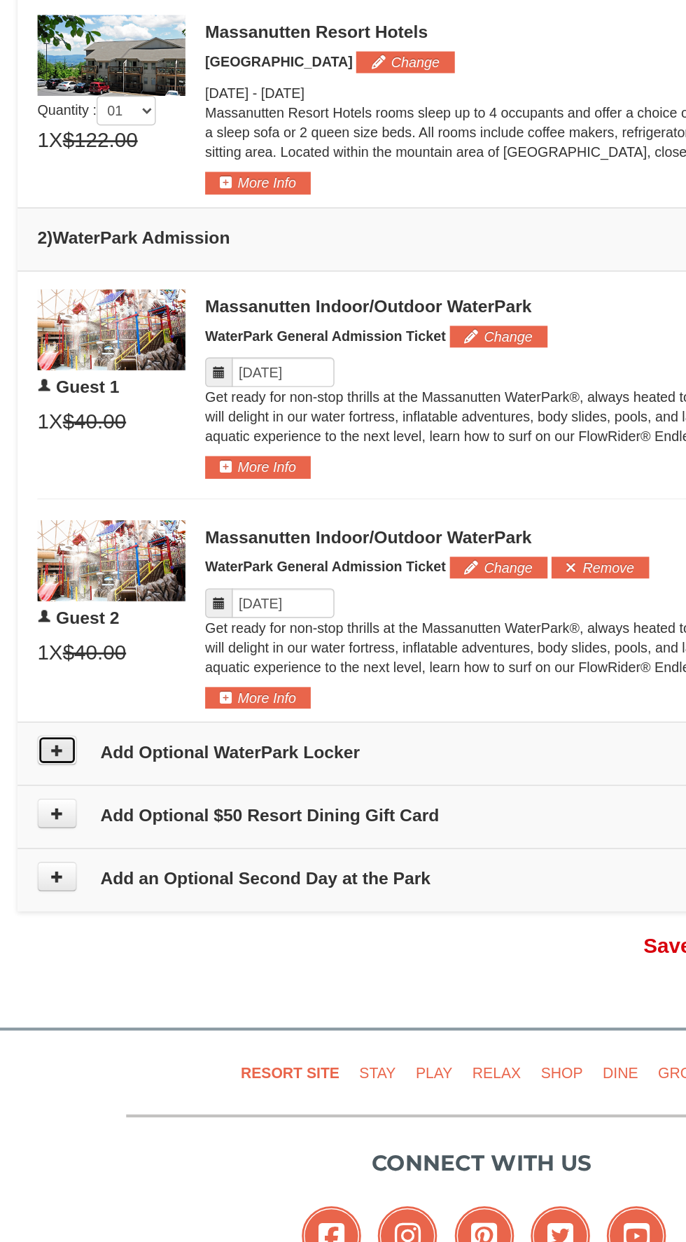
click at [39, 728] on icon at bounding box center [42, 733] width 10 height 10
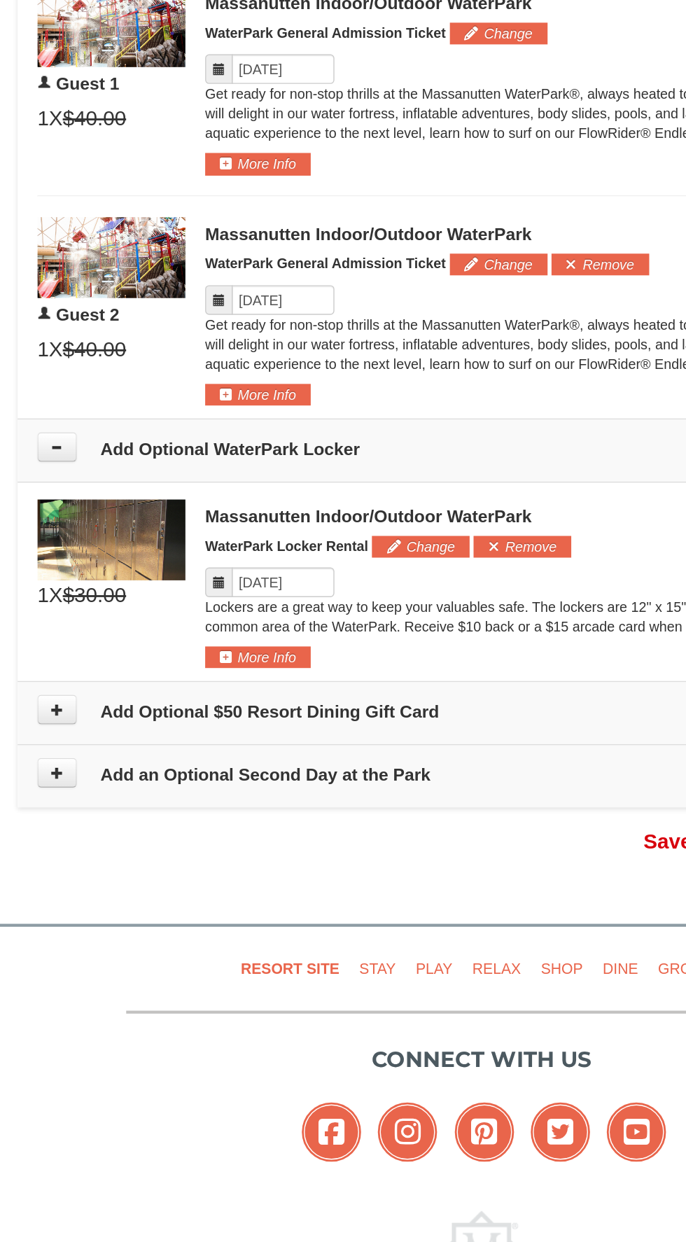
scroll to position [616, 0]
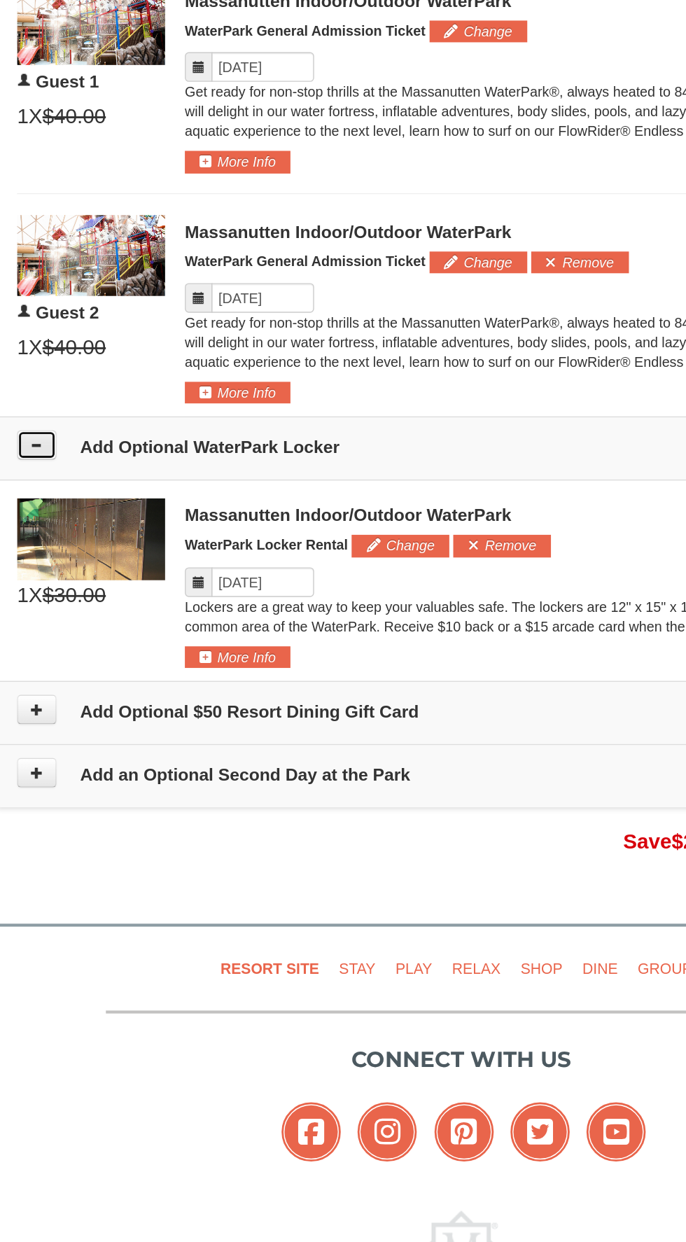
click at [41, 513] on icon at bounding box center [42, 517] width 10 height 10
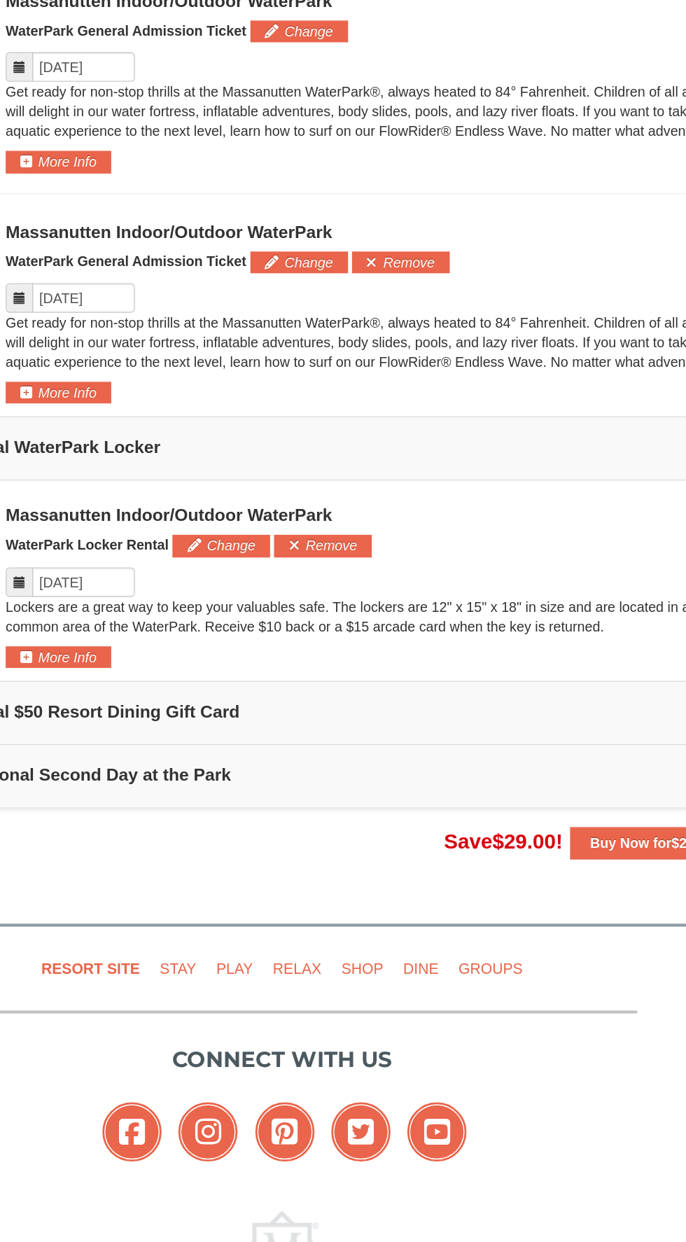
scroll to position [473, 0]
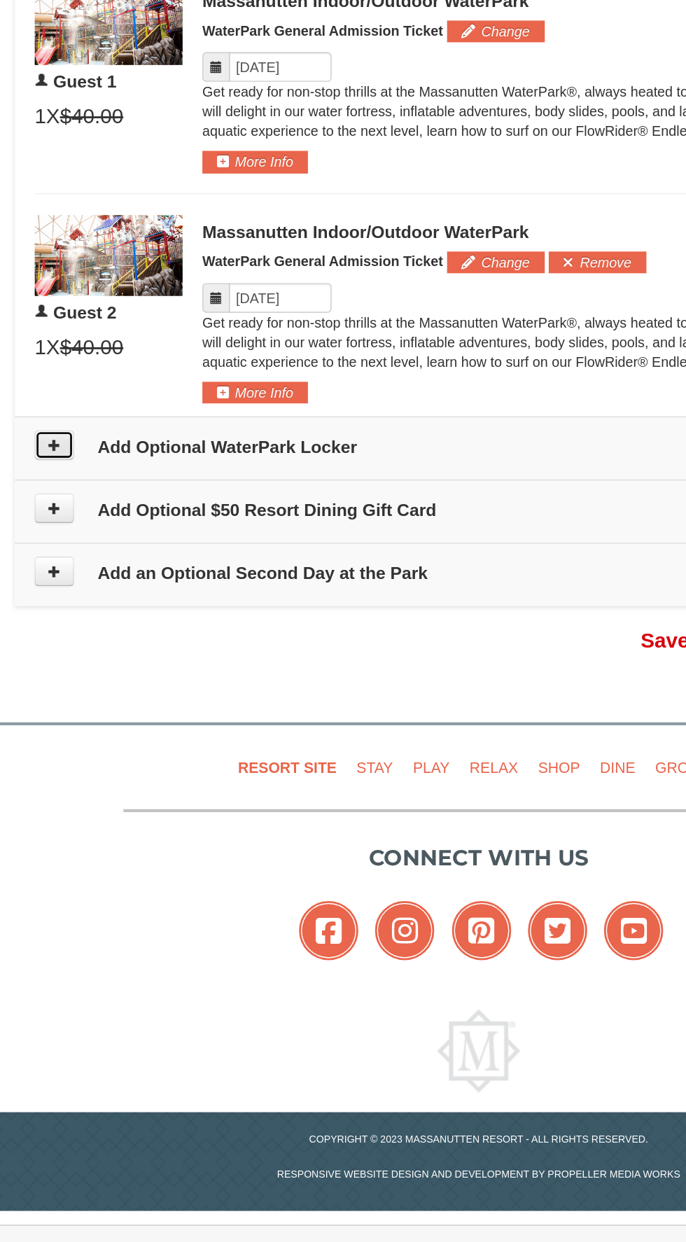
click at [39, 656] on icon at bounding box center [42, 659] width 10 height 10
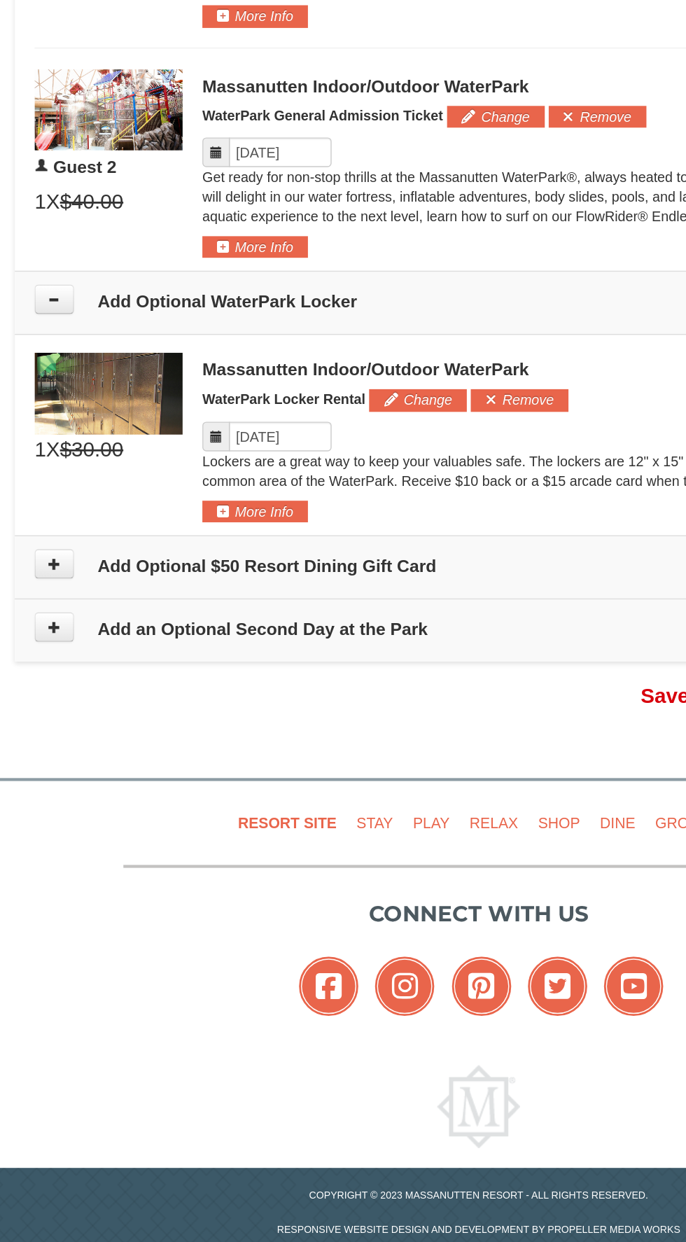
scroll to position [616, 0]
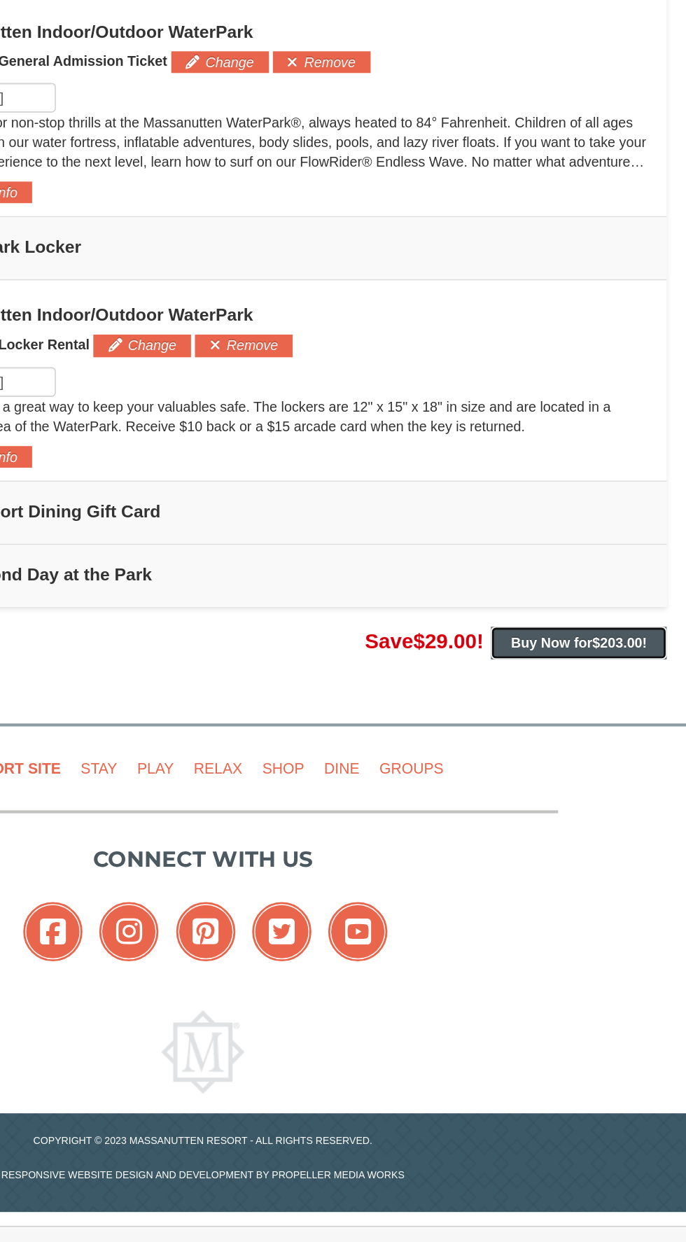
click at [628, 797] on span "$203.00" at bounding box center [638, 798] width 36 height 11
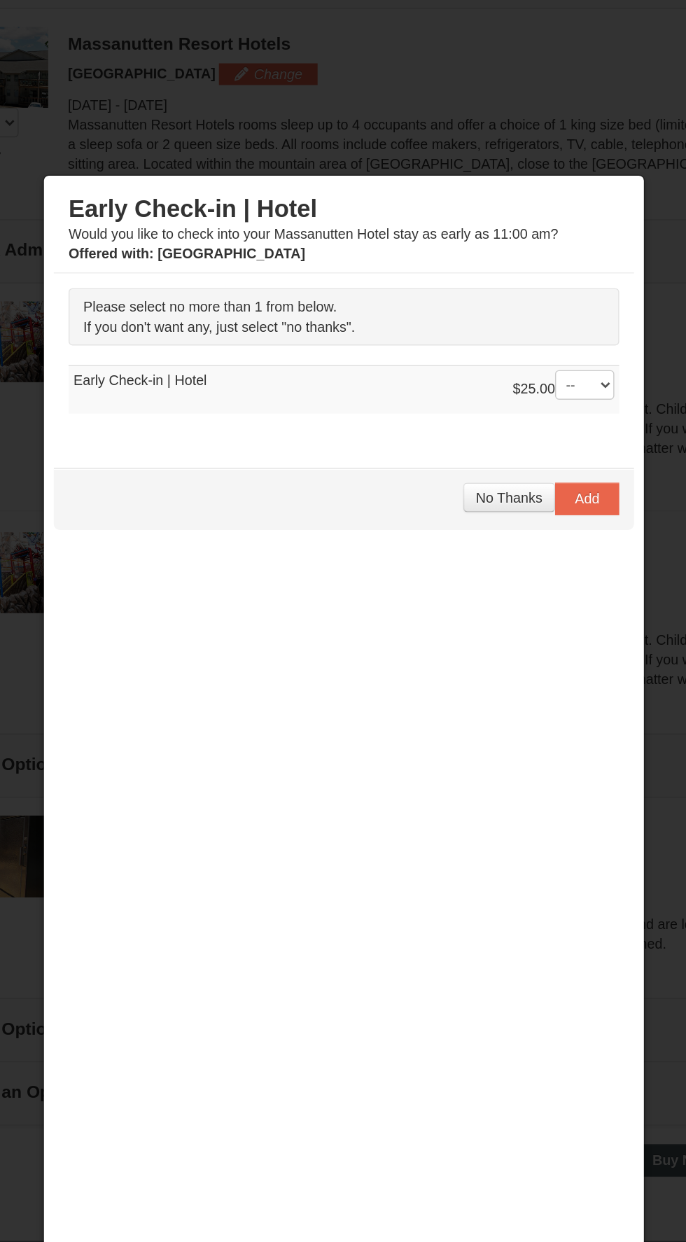
scroll to position [591, 0]
click at [527, 277] on select "-- 01" at bounding box center [514, 273] width 42 height 21
select select "1"
click at [493, 263] on select "-- 01" at bounding box center [514, 273] width 42 height 21
click at [533, 356] on button "Add" at bounding box center [516, 353] width 46 height 22
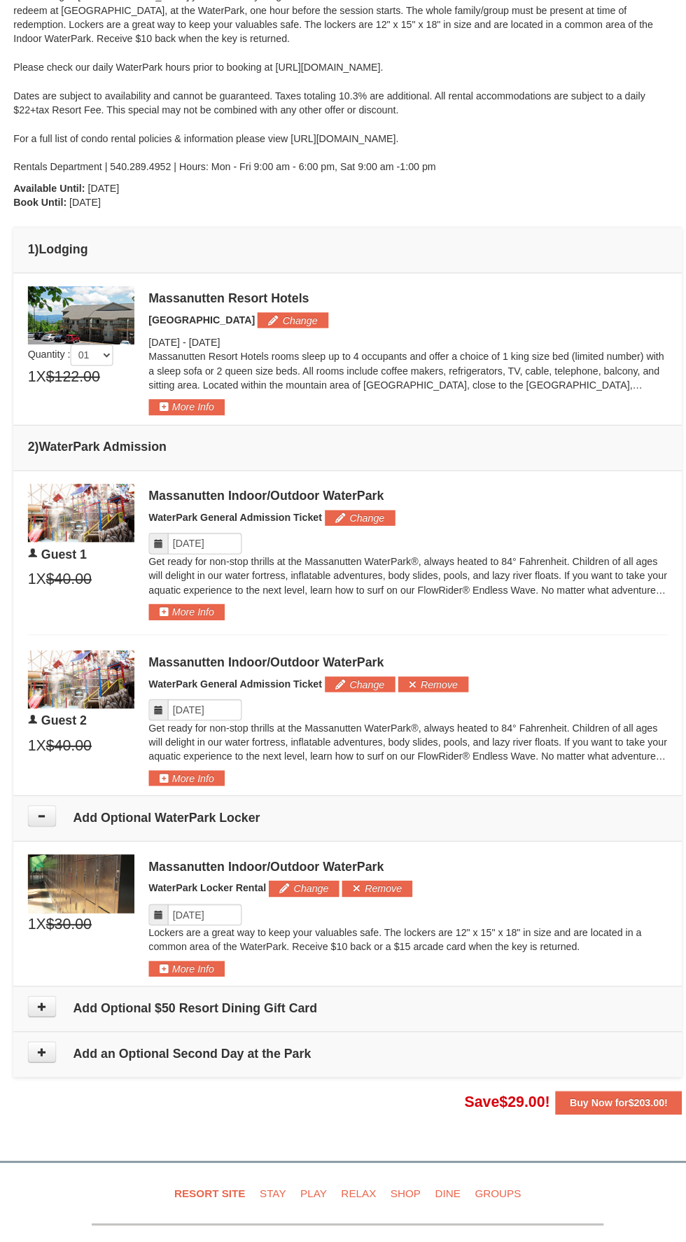
scroll to position [0, 0]
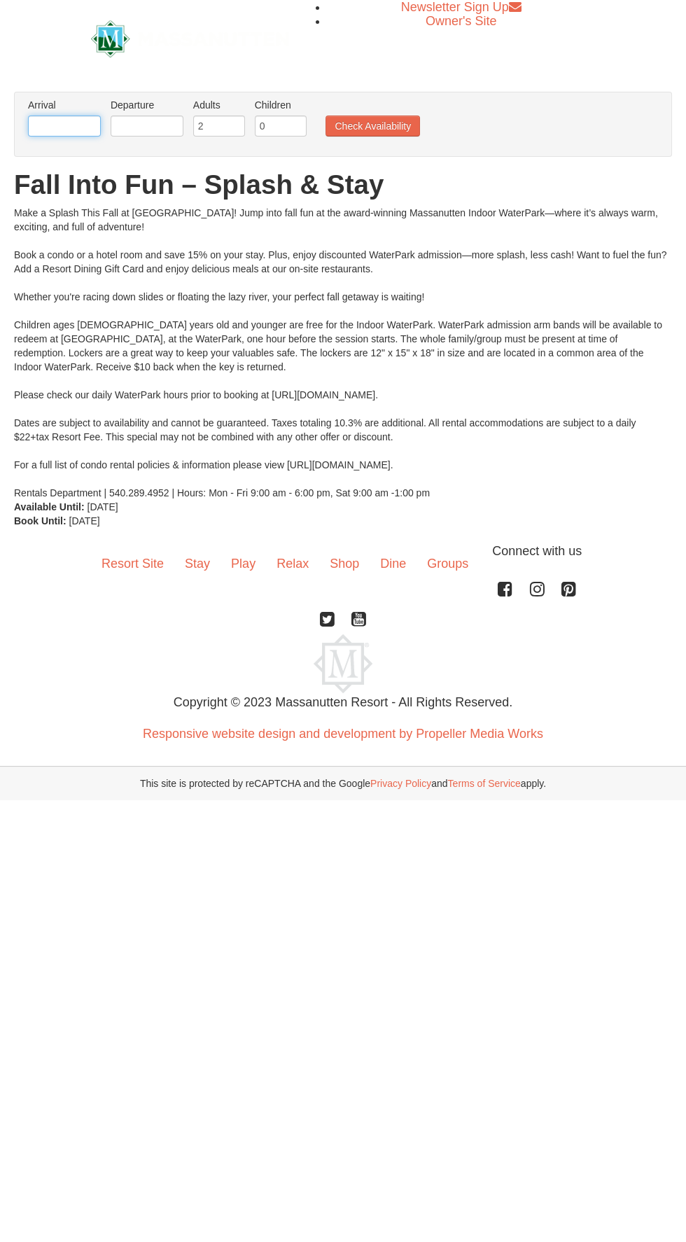
click at [47, 129] on input "text" at bounding box center [64, 126] width 73 height 21
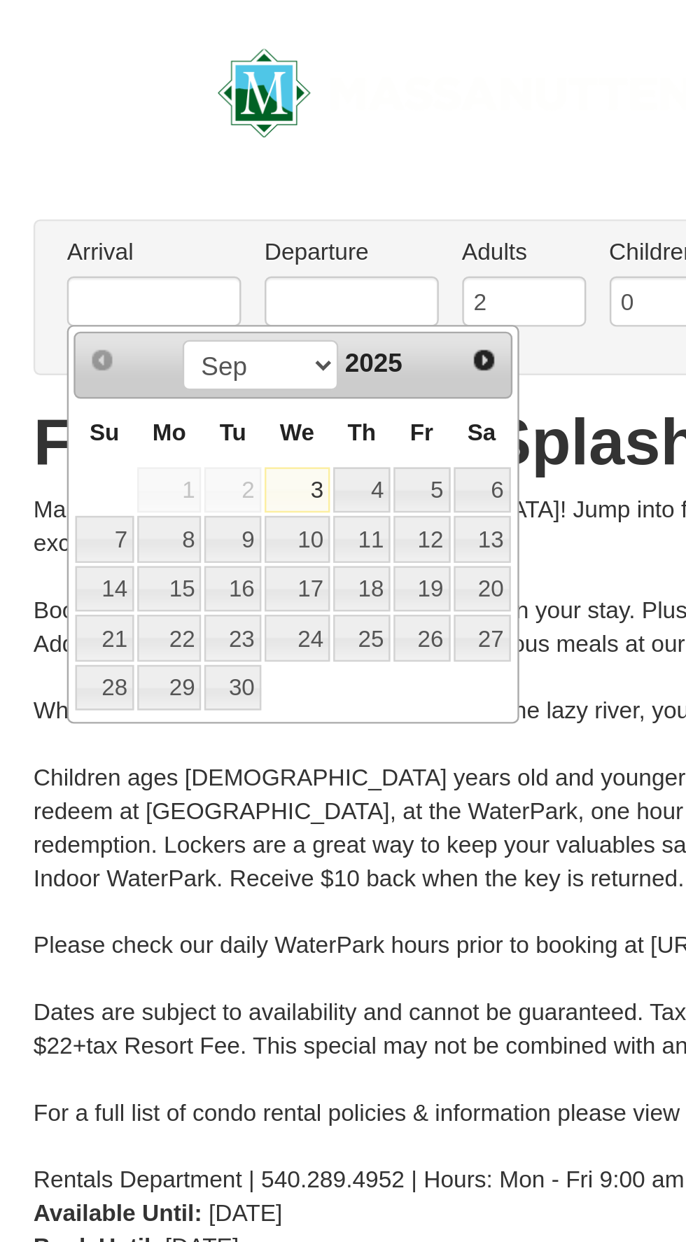
click at [133, 203] on link "3" at bounding box center [124, 205] width 27 height 20
type input "[DATE]"
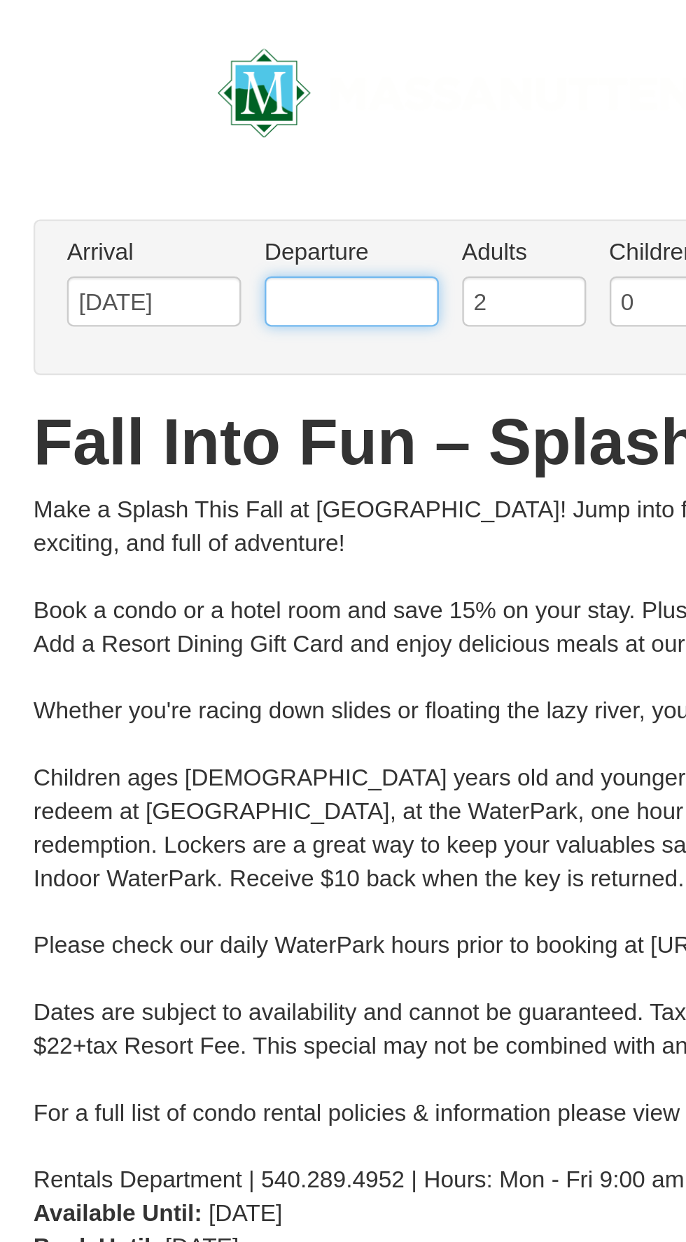
click at [152, 127] on input "text" at bounding box center [147, 126] width 73 height 21
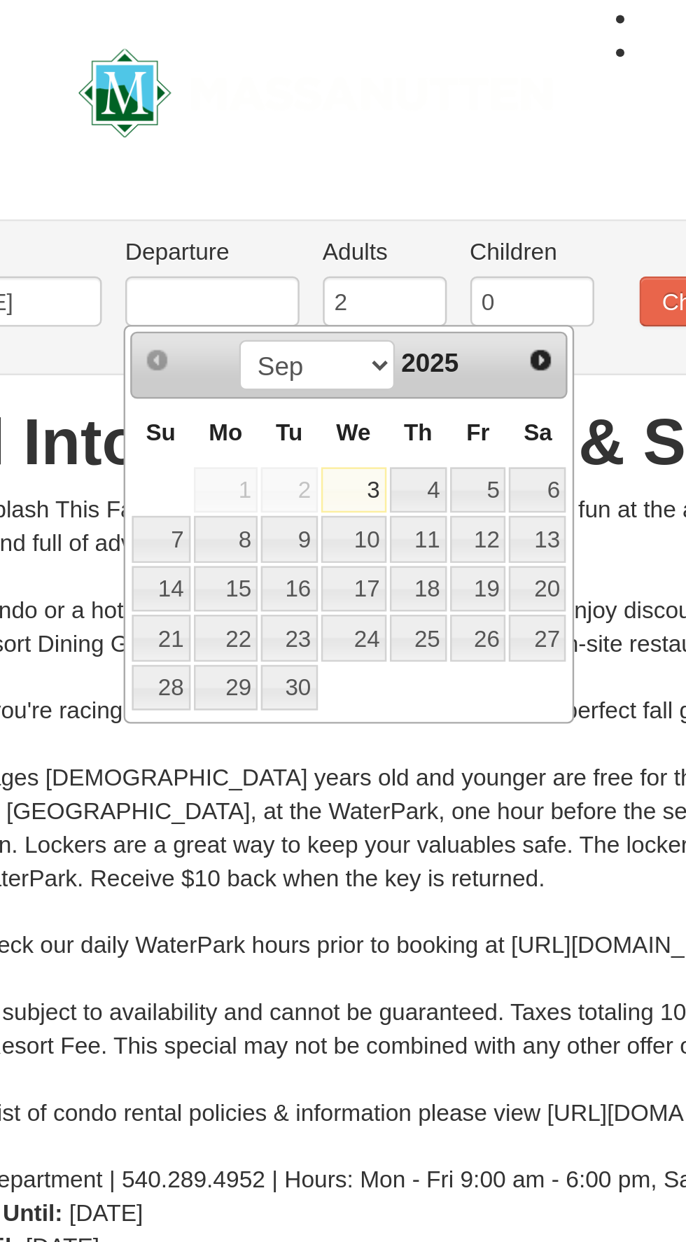
click at [264, 203] on link "5" at bounding box center [259, 205] width 24 height 20
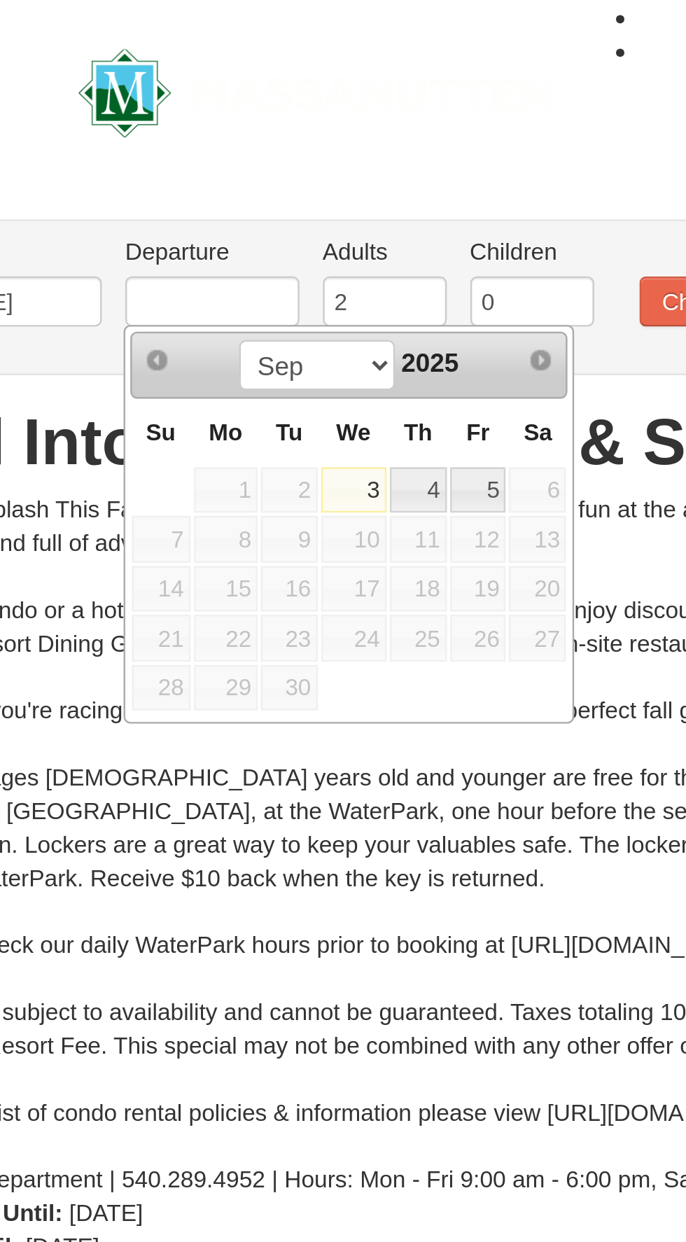
type input "[DATE]"
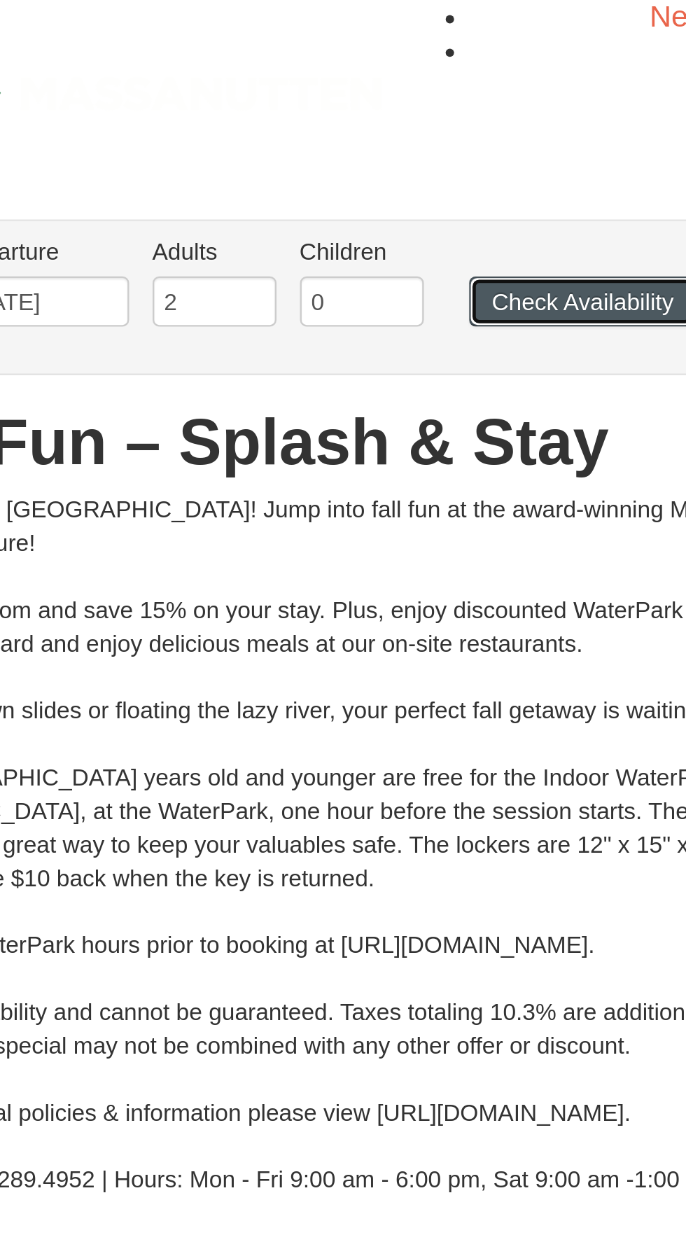
click at [389, 120] on button "Check Availability" at bounding box center [373, 126] width 95 height 21
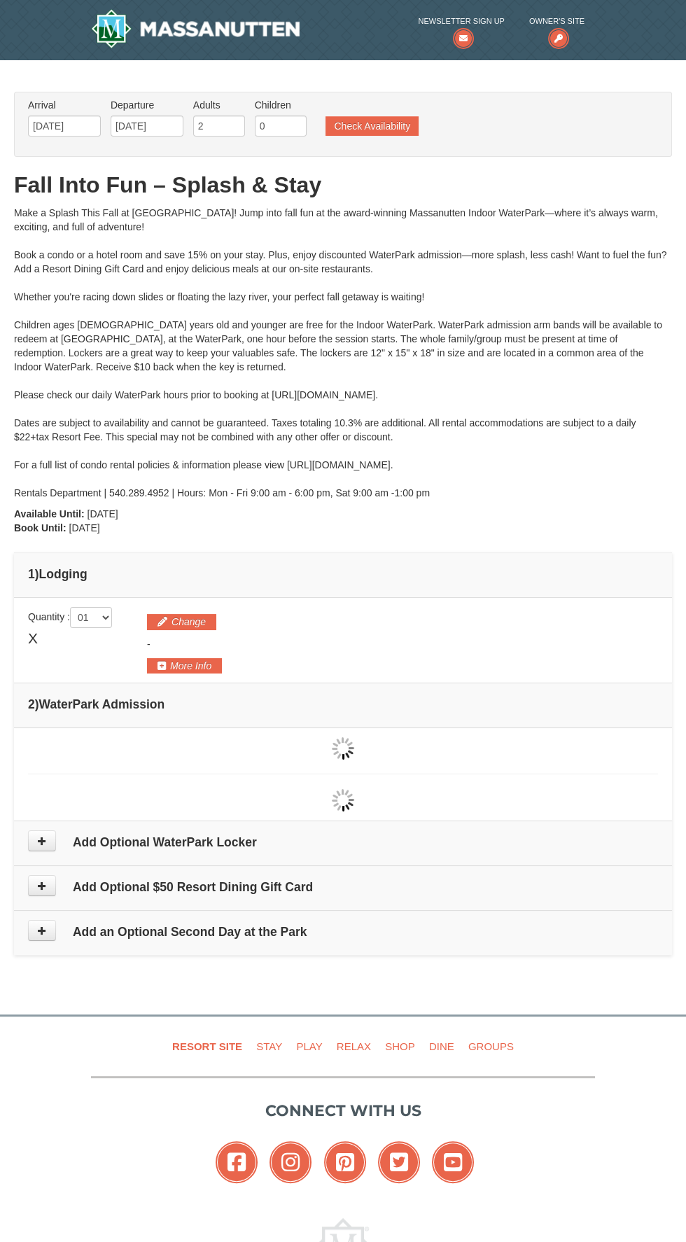
type input "[DATE]"
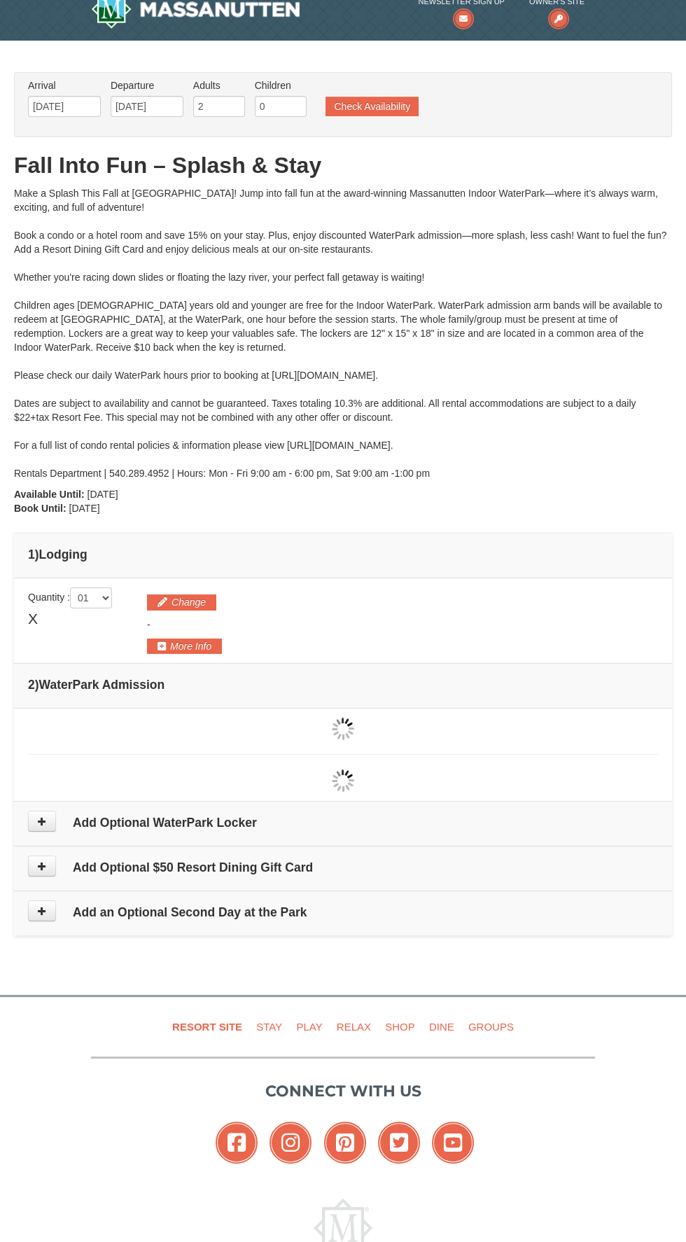
type input "[DATE]"
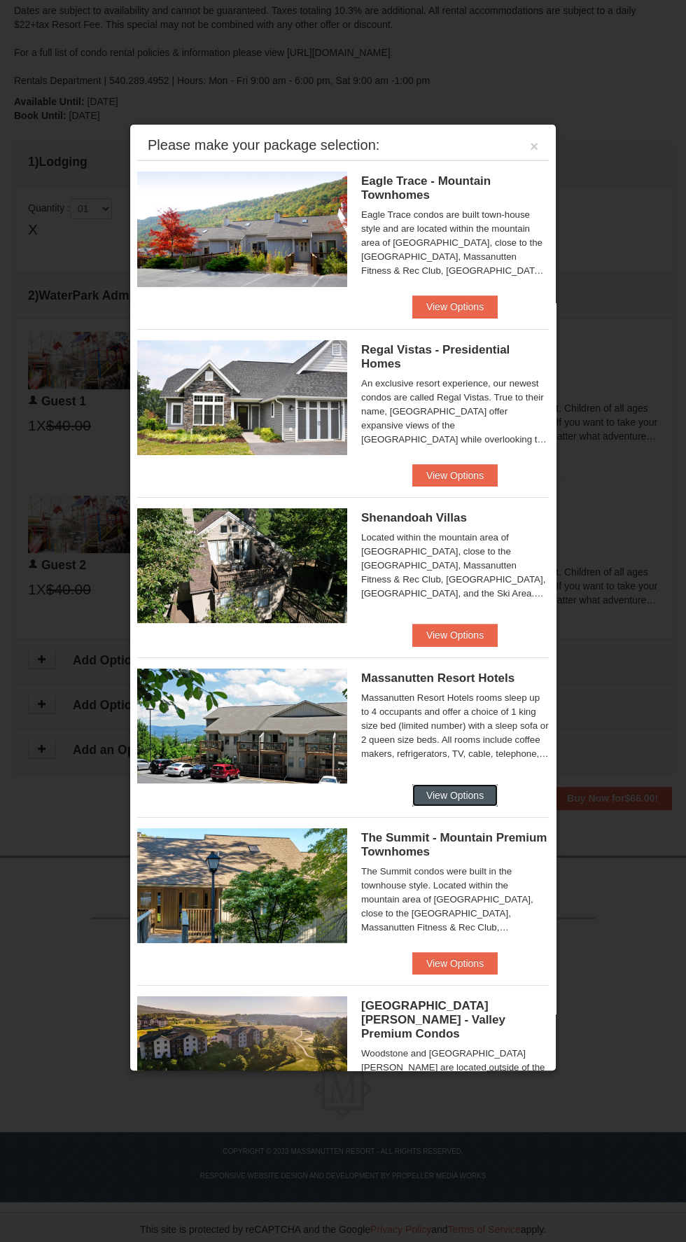
click at [469, 787] on button "View Options" at bounding box center [454, 795] width 85 height 22
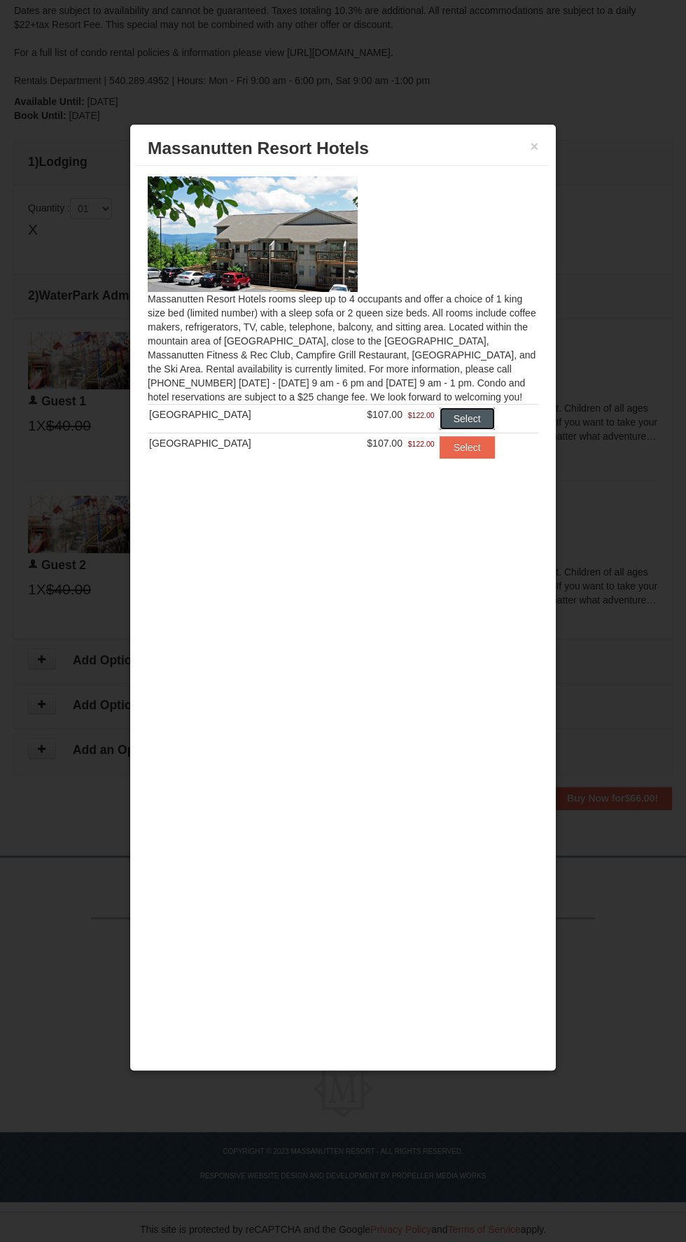
click at [471, 419] on button "Select" at bounding box center [467, 419] width 55 height 22
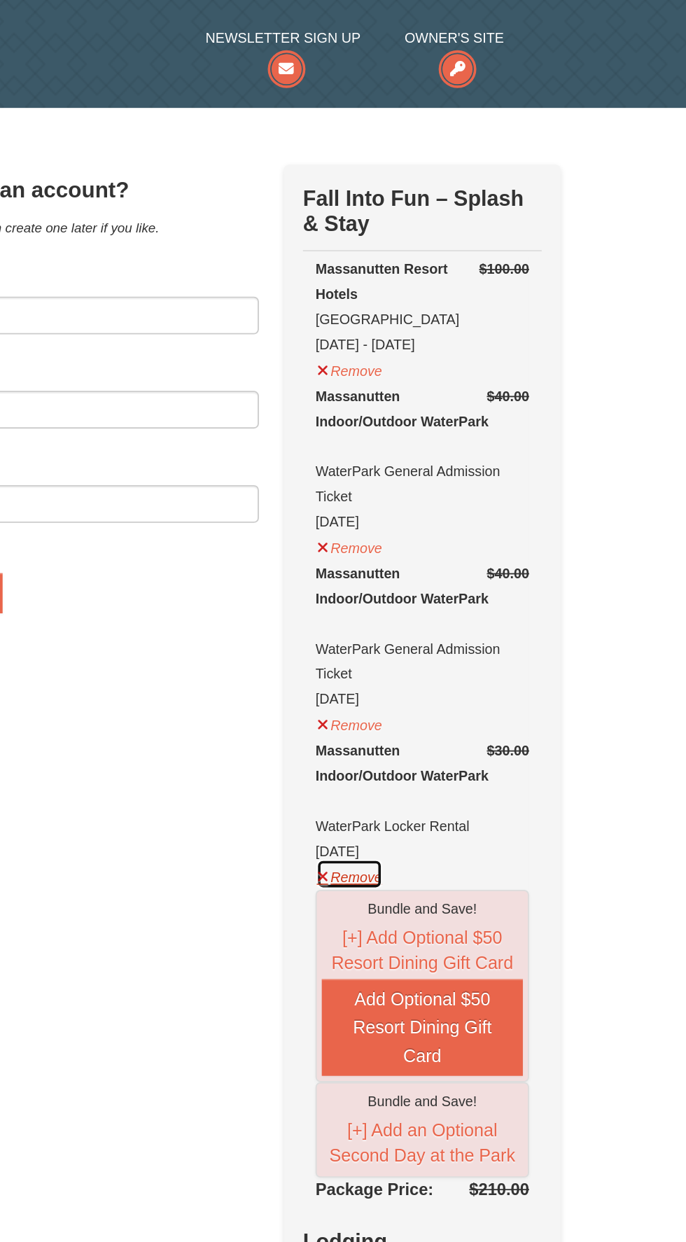
click at [499, 484] on button "Remove" at bounding box center [499, 487] width 38 height 18
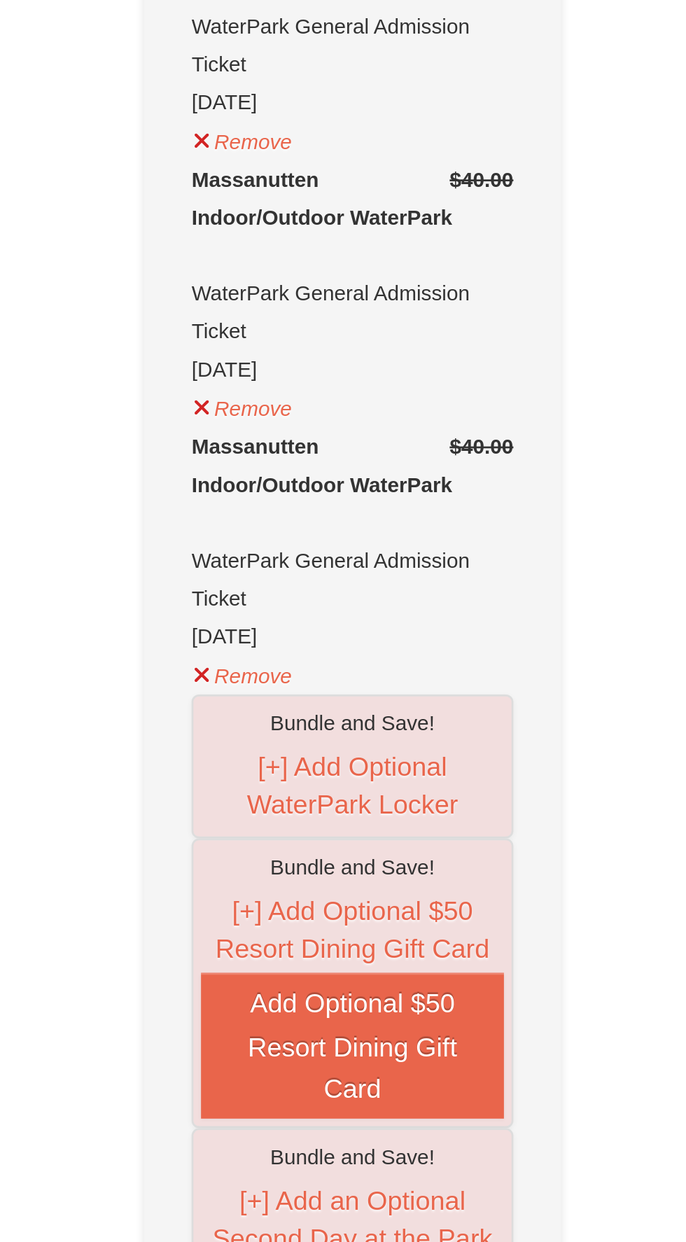
scroll to position [100, 0]
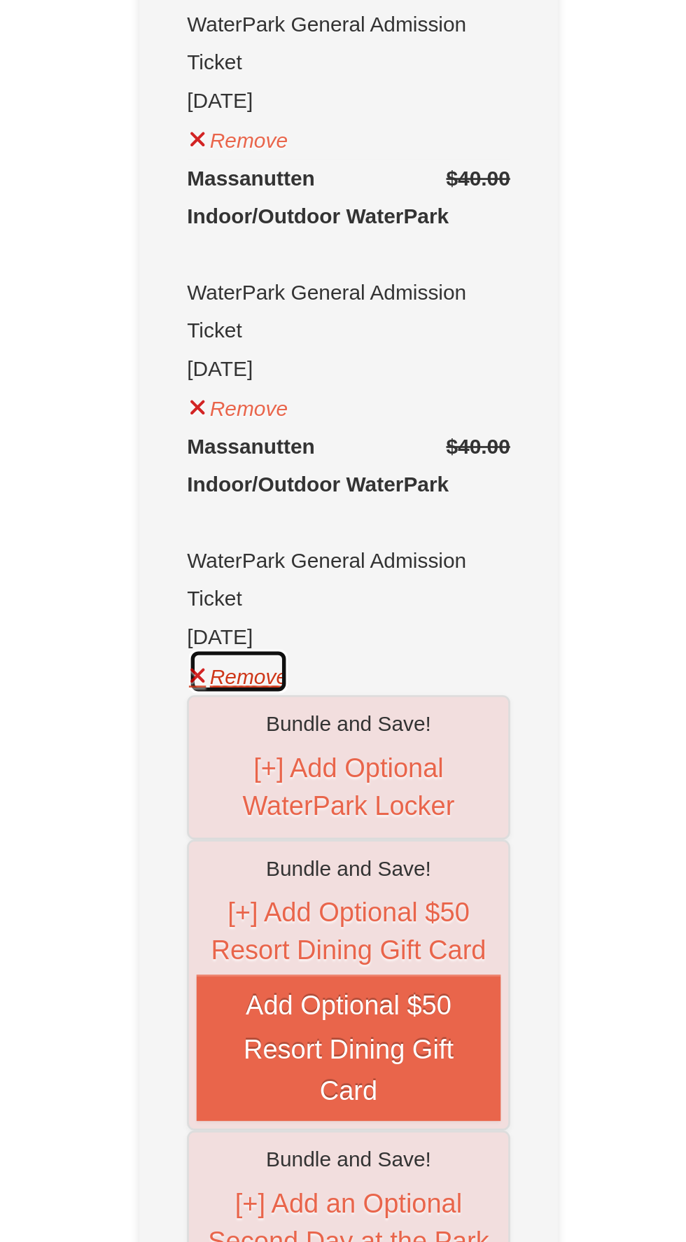
click at [510, 584] on button "Remove" at bounding box center [499, 586] width 38 height 18
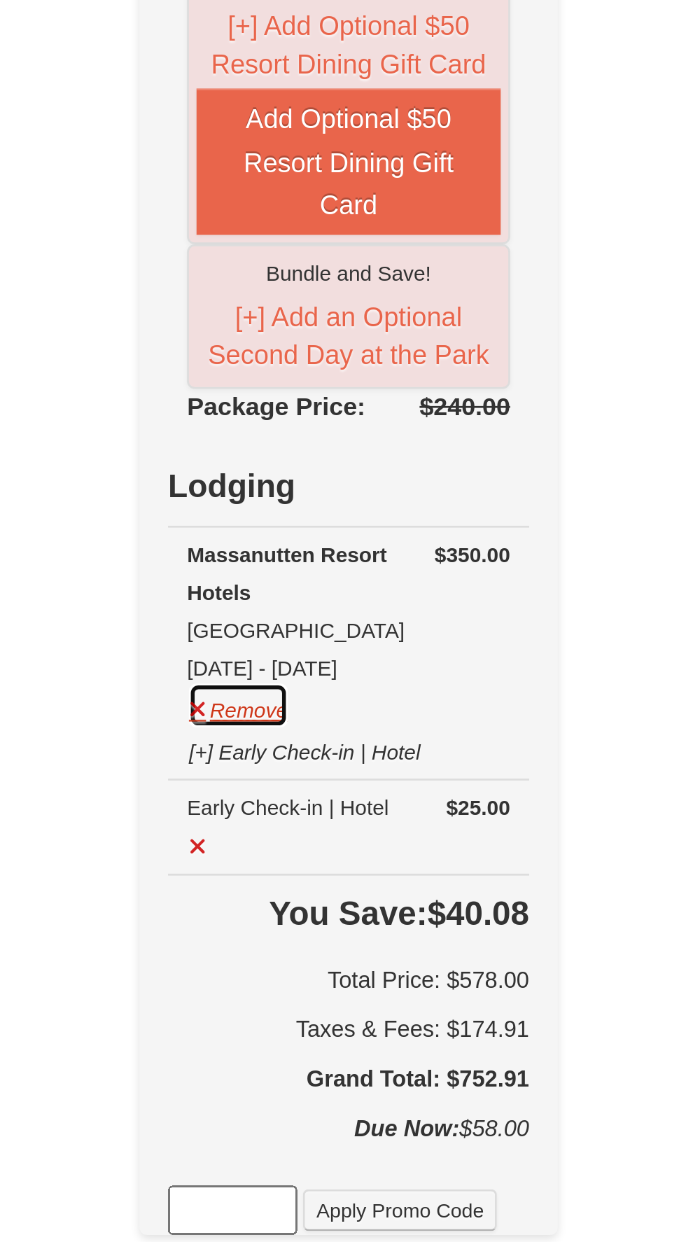
click at [518, 620] on button "Remove" at bounding box center [499, 629] width 38 height 18
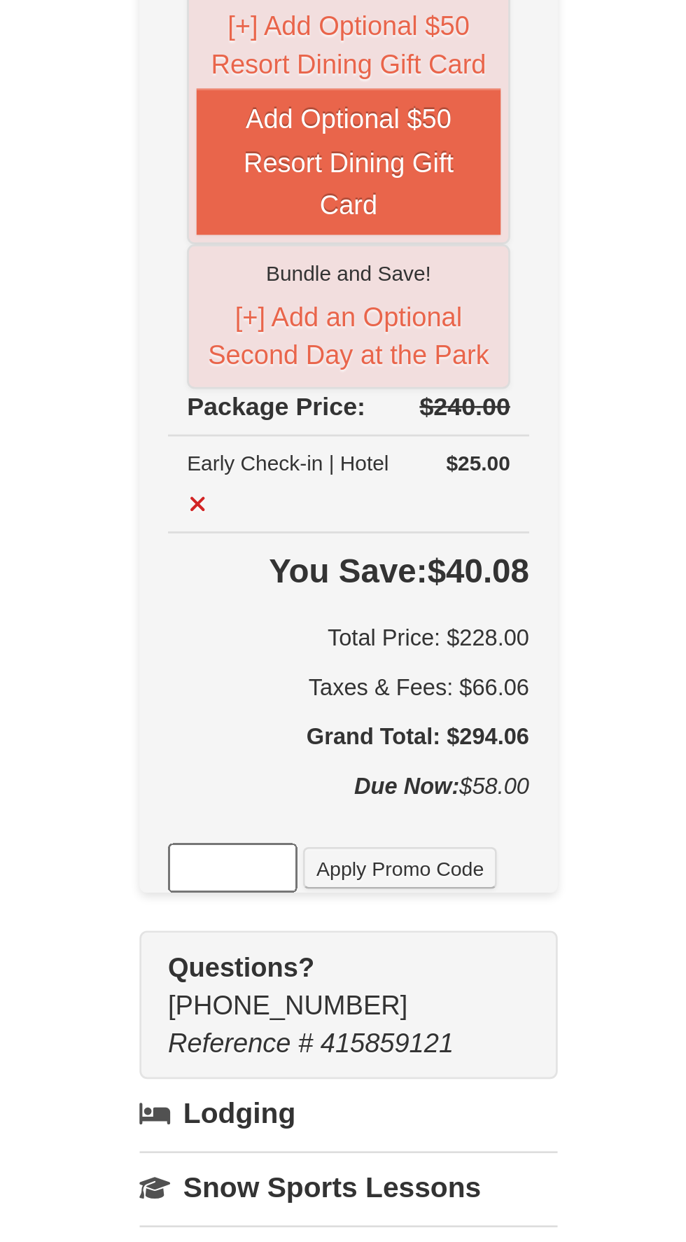
click at [497, 651] on div "Due Now: $58.00" at bounding box center [539, 665] width 133 height 28
click at [489, 550] on button at bounding box center [484, 553] width 9 height 18
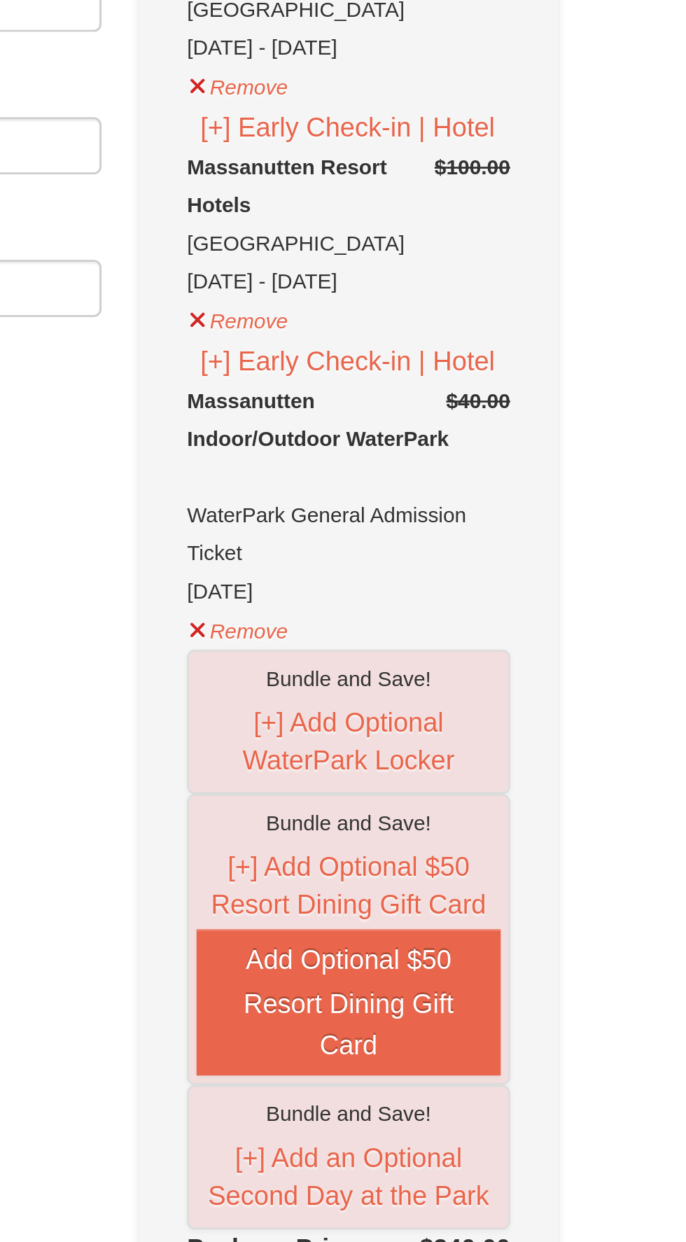
click at [501, 296] on div "Massanutten Indoor/Outdoor WaterPark WaterPark General Admission Ticket 09/04/2…" at bounding box center [539, 257] width 119 height 84
click at [498, 304] on button "Remove" at bounding box center [499, 305] width 38 height 18
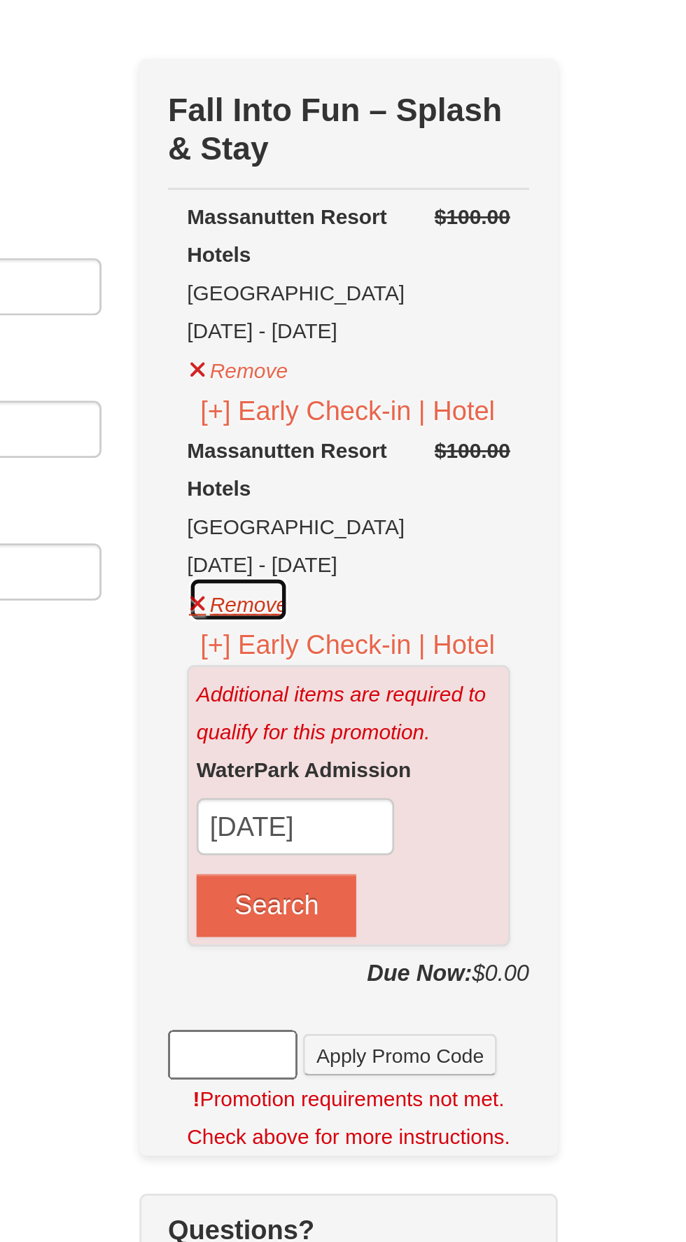
click at [508, 292] on button "Remove" at bounding box center [499, 291] width 38 height 18
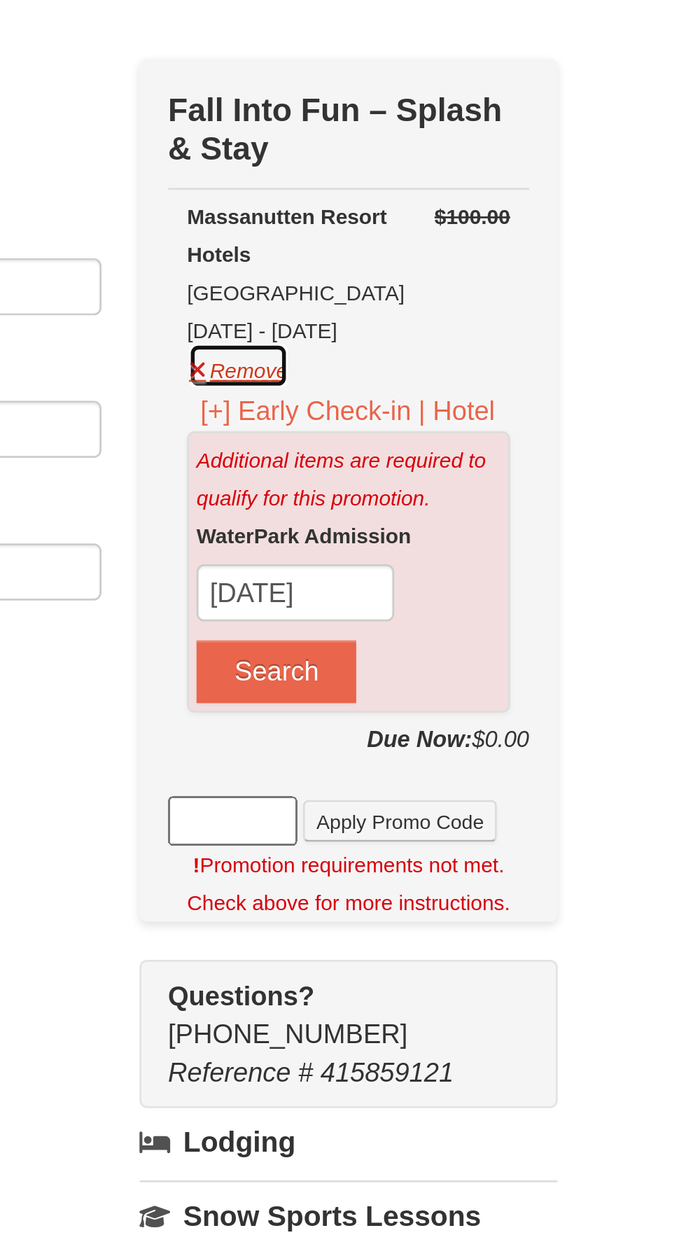
click at [498, 204] on button "Remove" at bounding box center [499, 205] width 38 height 18
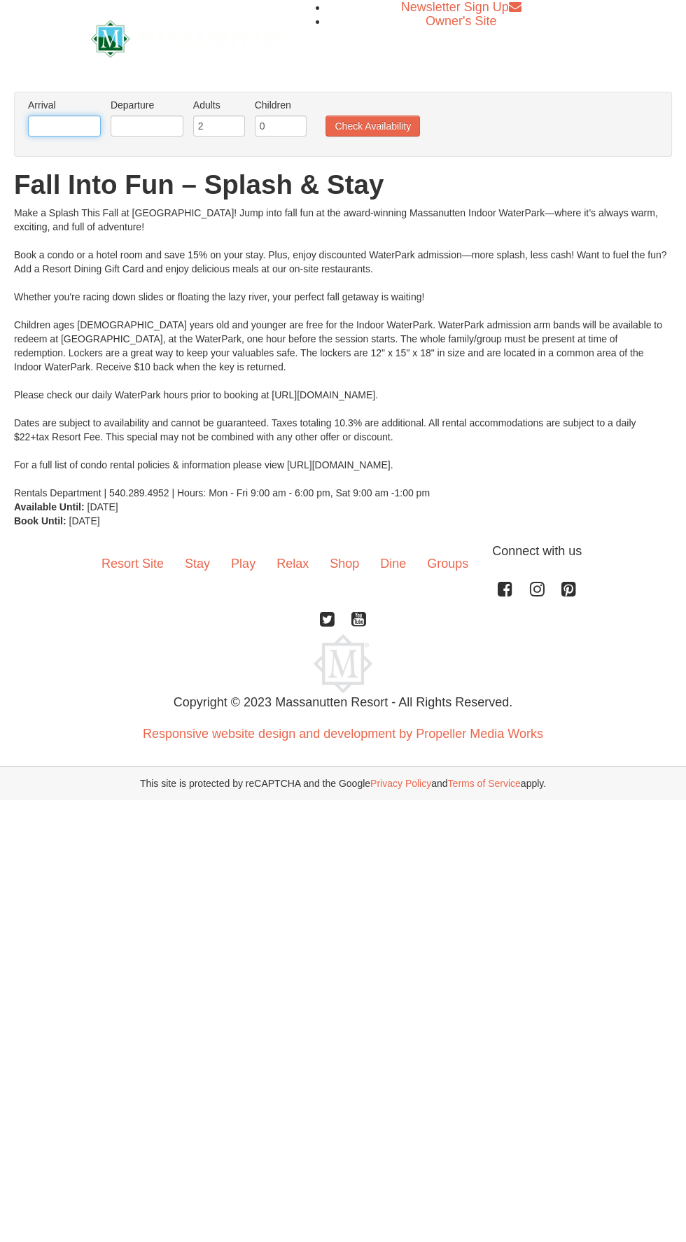
click at [71, 121] on input "text" at bounding box center [64, 126] width 73 height 21
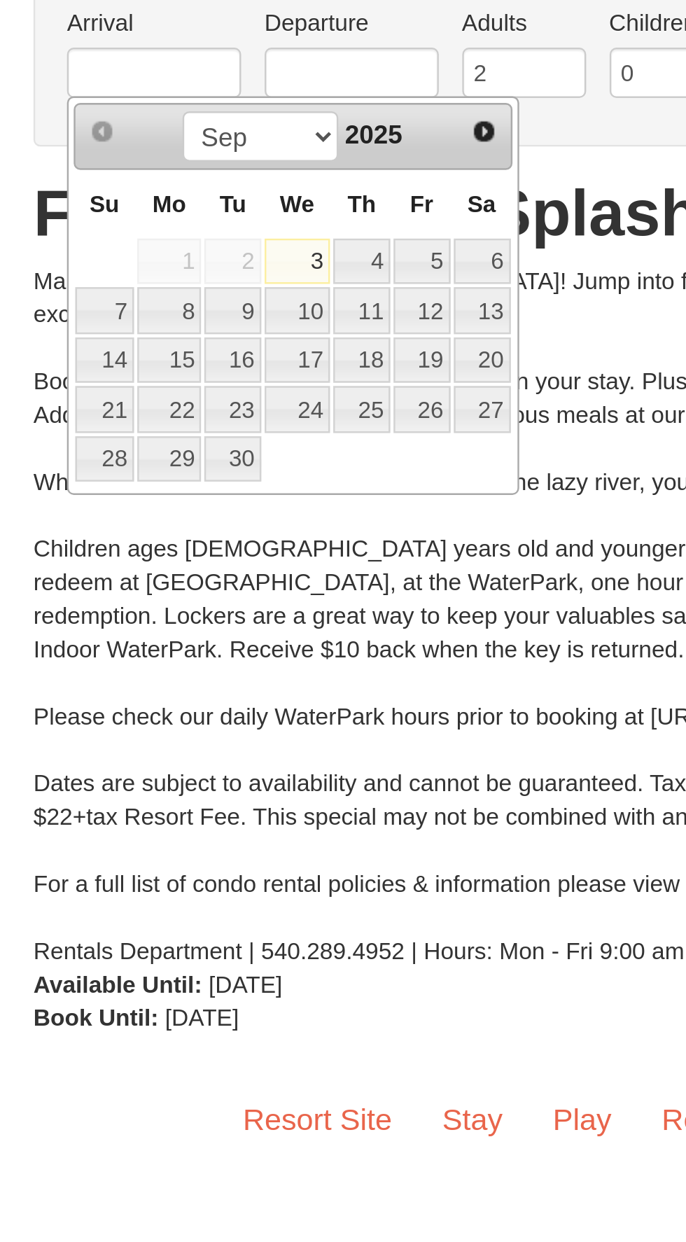
click at [165, 207] on link "5" at bounding box center [177, 205] width 24 height 20
type input "[DATE]"
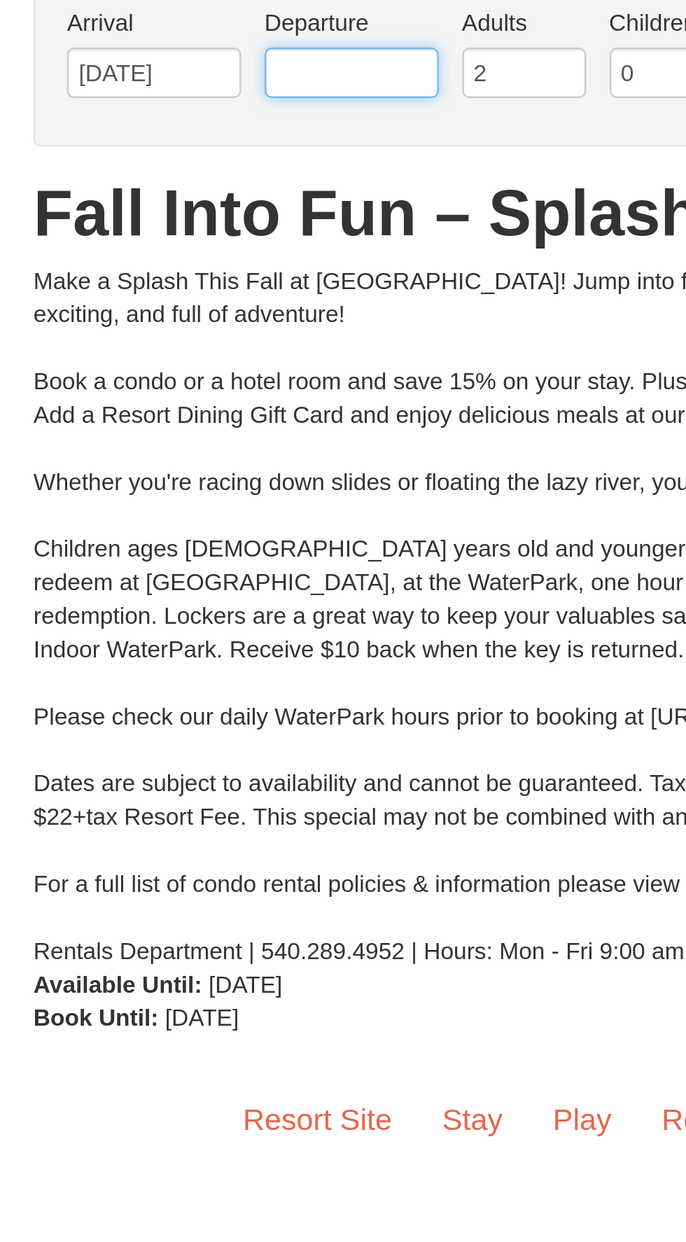
click at [158, 127] on input "text" at bounding box center [147, 126] width 73 height 21
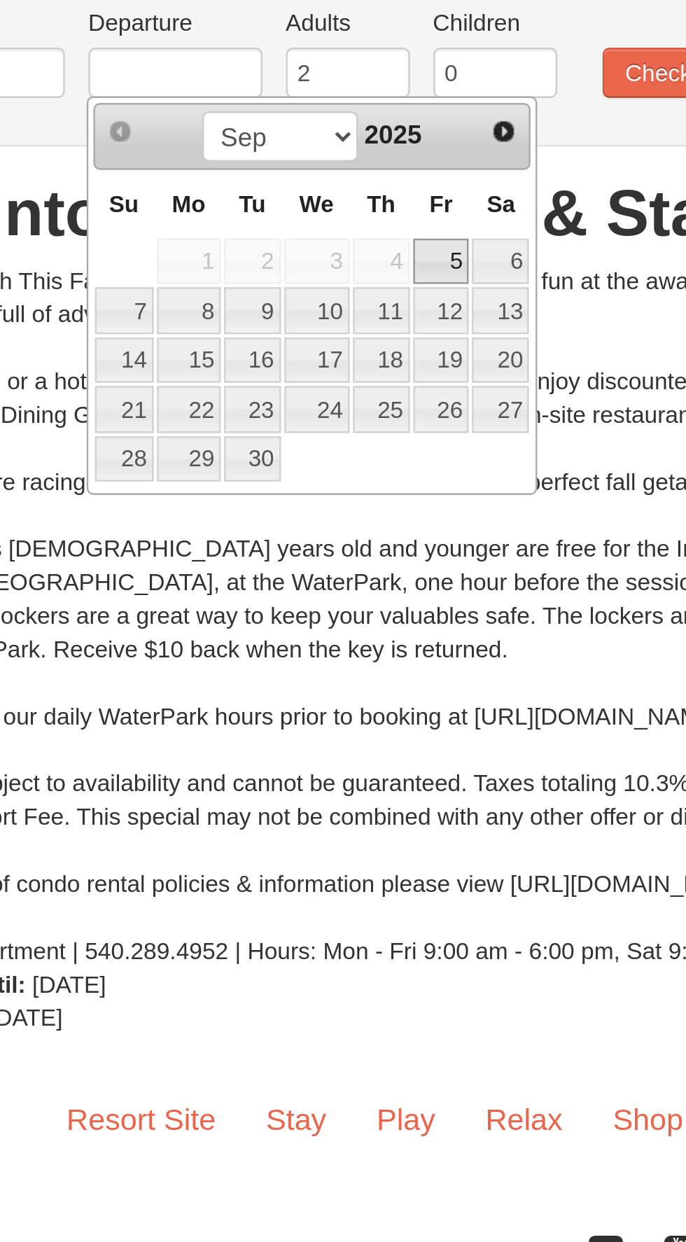
click at [266, 203] on link "5" at bounding box center [259, 205] width 24 height 20
type input "[DATE]"
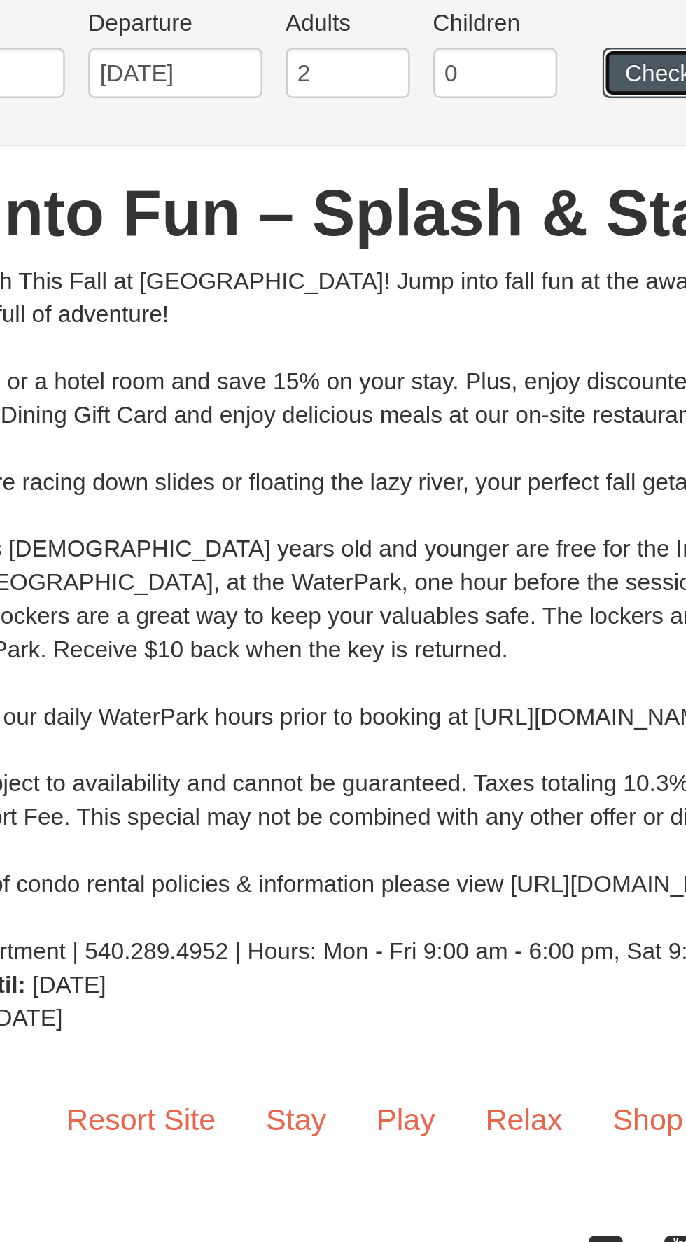
click at [336, 118] on button "Check Availability" at bounding box center [373, 126] width 95 height 21
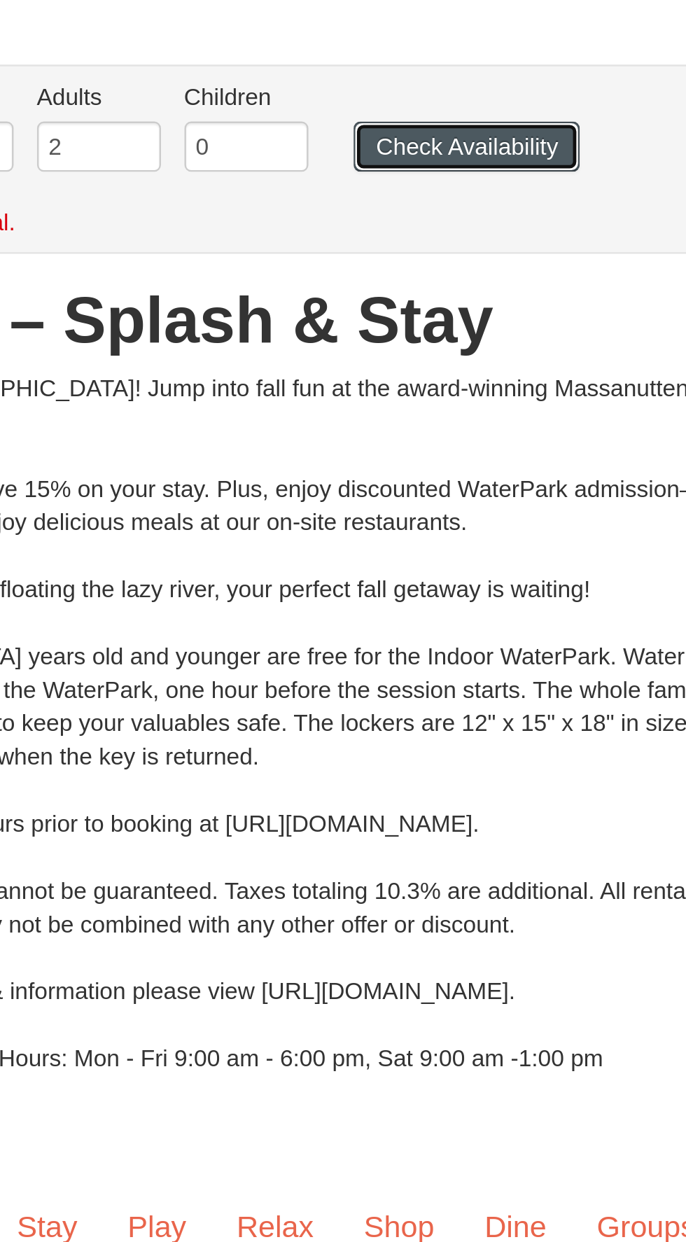
click at [401, 119] on button "Check Availability" at bounding box center [373, 126] width 95 height 21
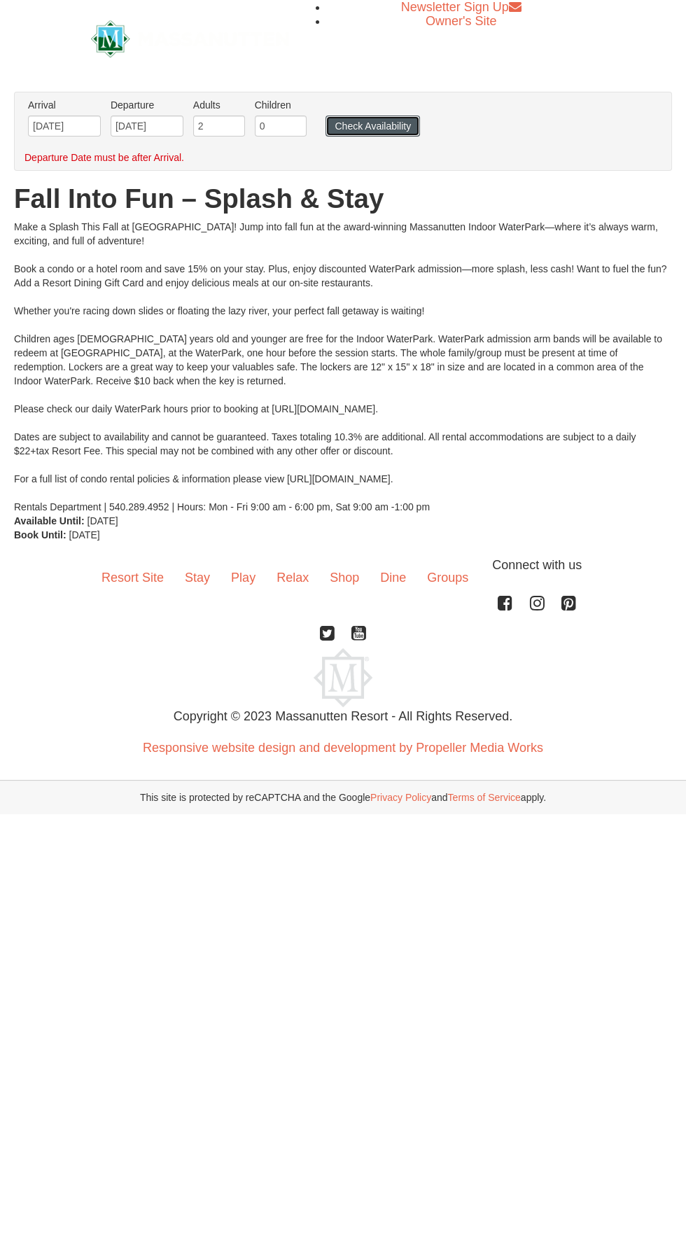
click at [401, 121] on button "Check Availability" at bounding box center [373, 126] width 95 height 21
click at [348, 122] on button "Check Availability" at bounding box center [373, 126] width 95 height 21
click at [84, 124] on input "[DATE]" at bounding box center [64, 126] width 73 height 21
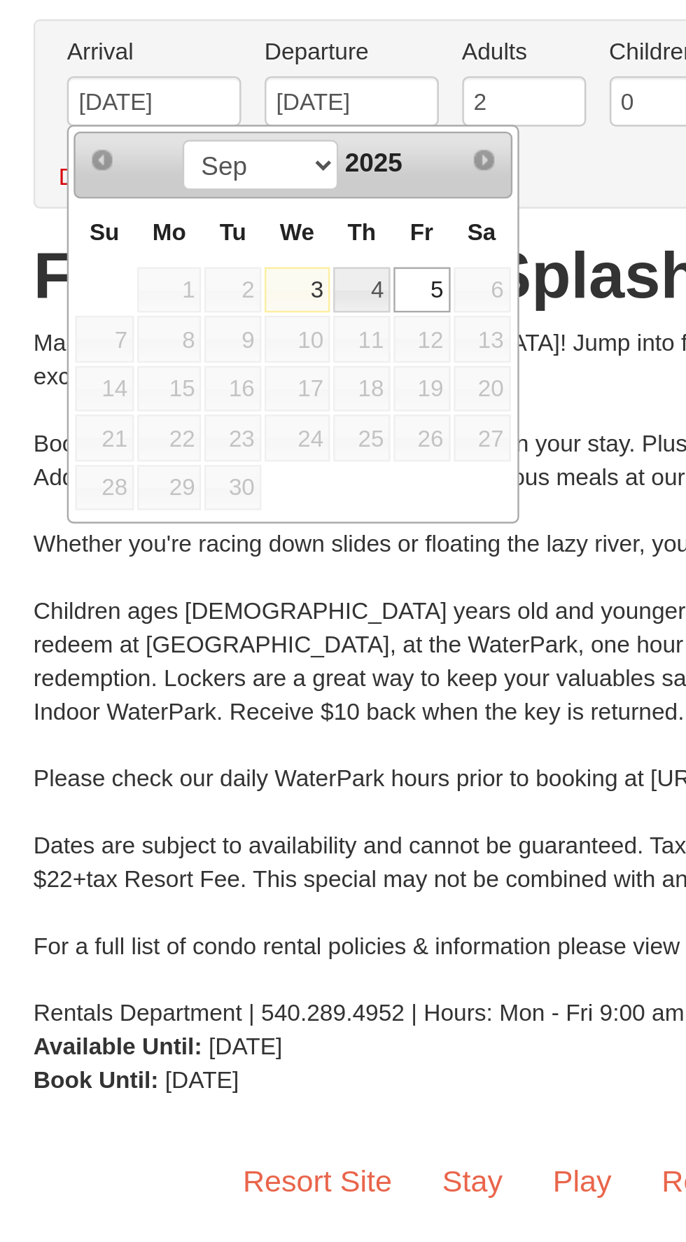
click at [153, 207] on link "4" at bounding box center [151, 205] width 24 height 20
type input "[DATE]"
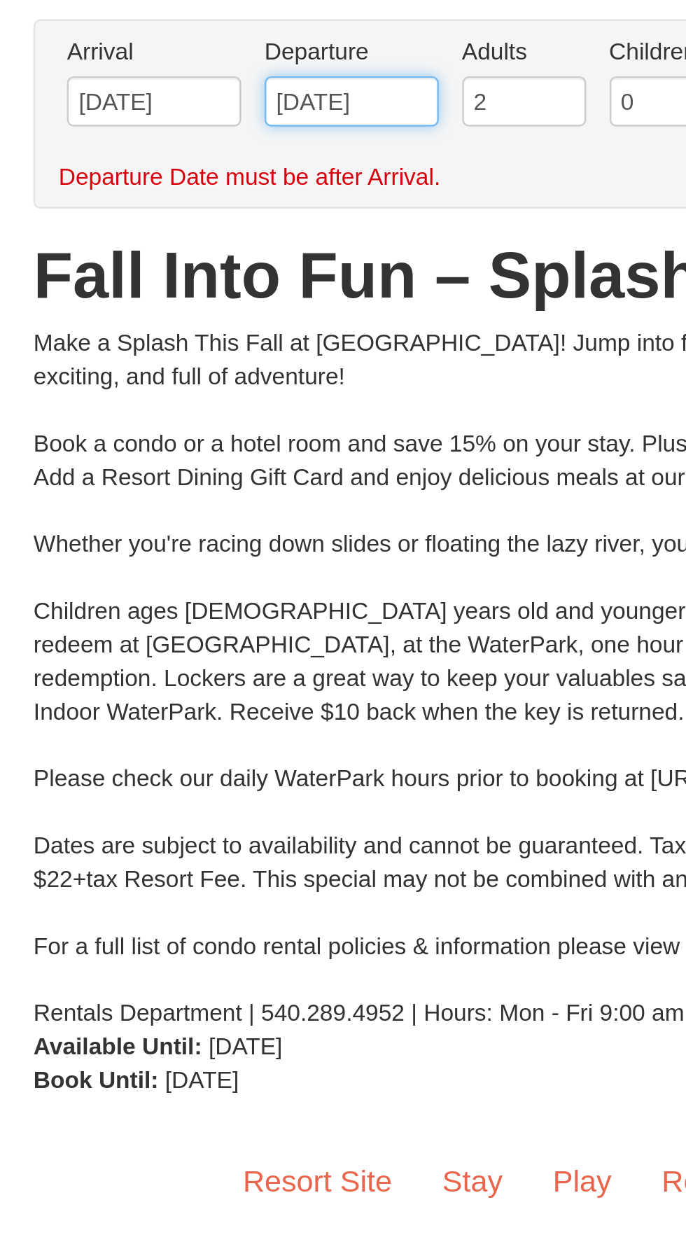
click at [162, 128] on input "[DATE]" at bounding box center [147, 126] width 73 height 21
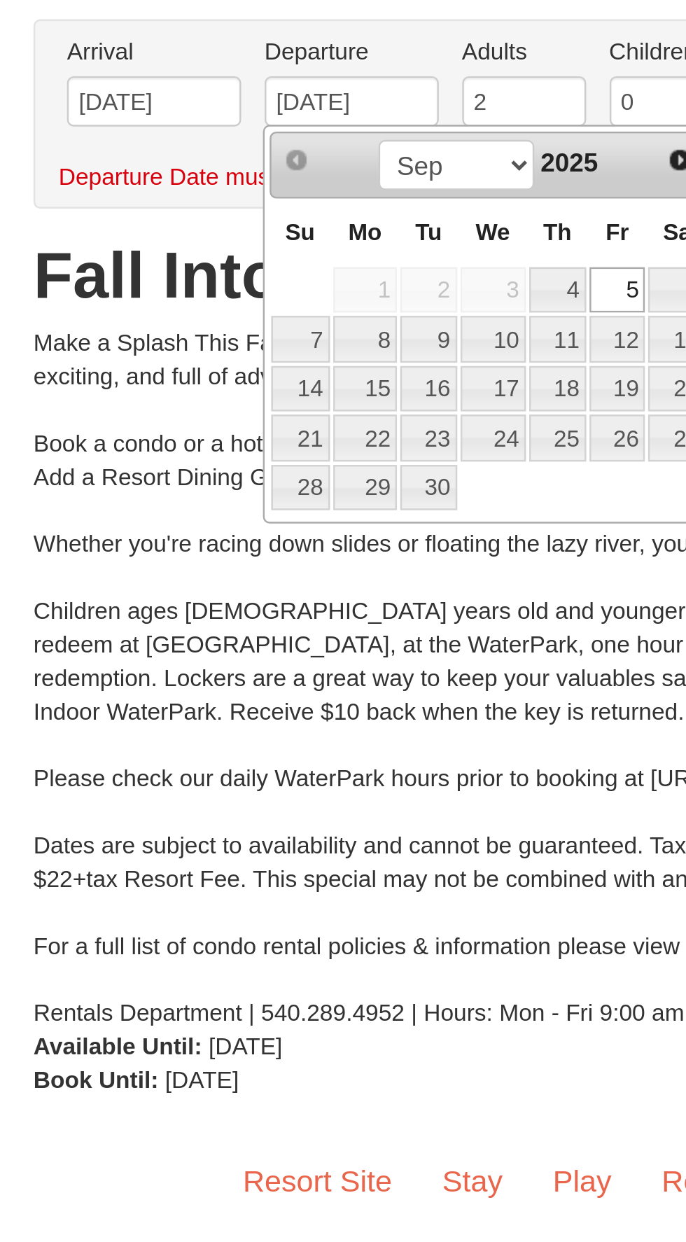
click at [44, 244] on div "Make a Splash This Fall at Massanutten! Jump into fall fun at the award-winning…" at bounding box center [343, 367] width 658 height 294
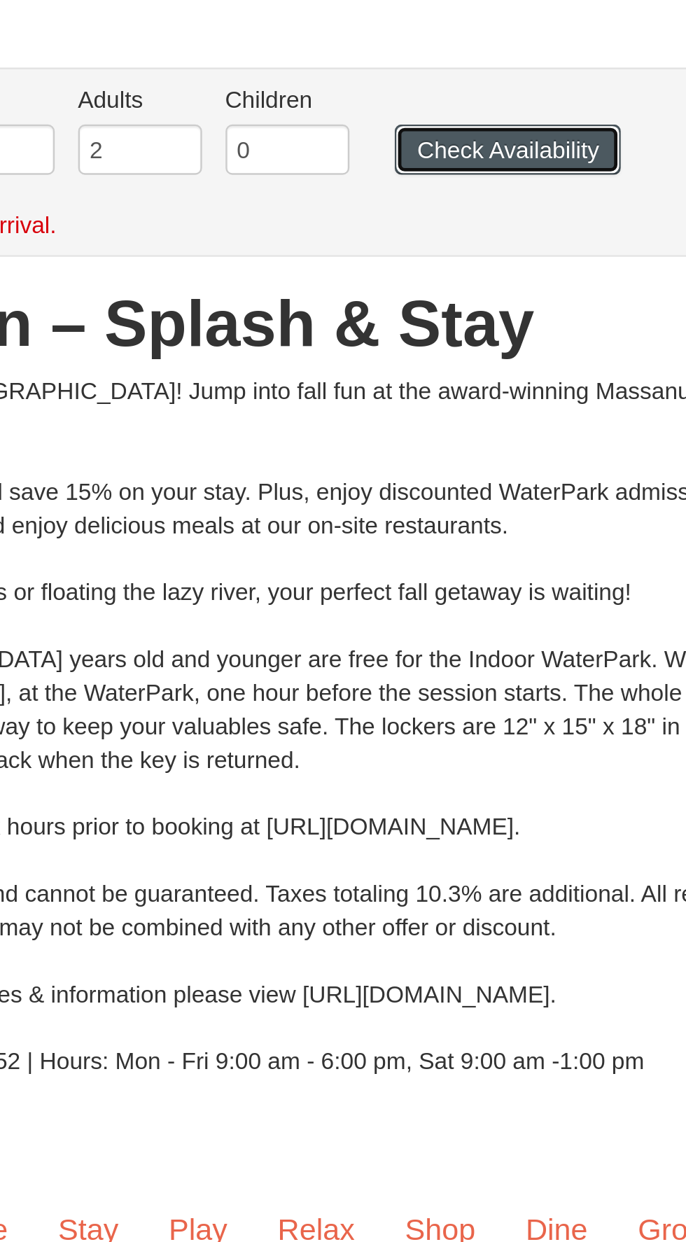
click at [398, 125] on button "Check Availability" at bounding box center [373, 126] width 95 height 21
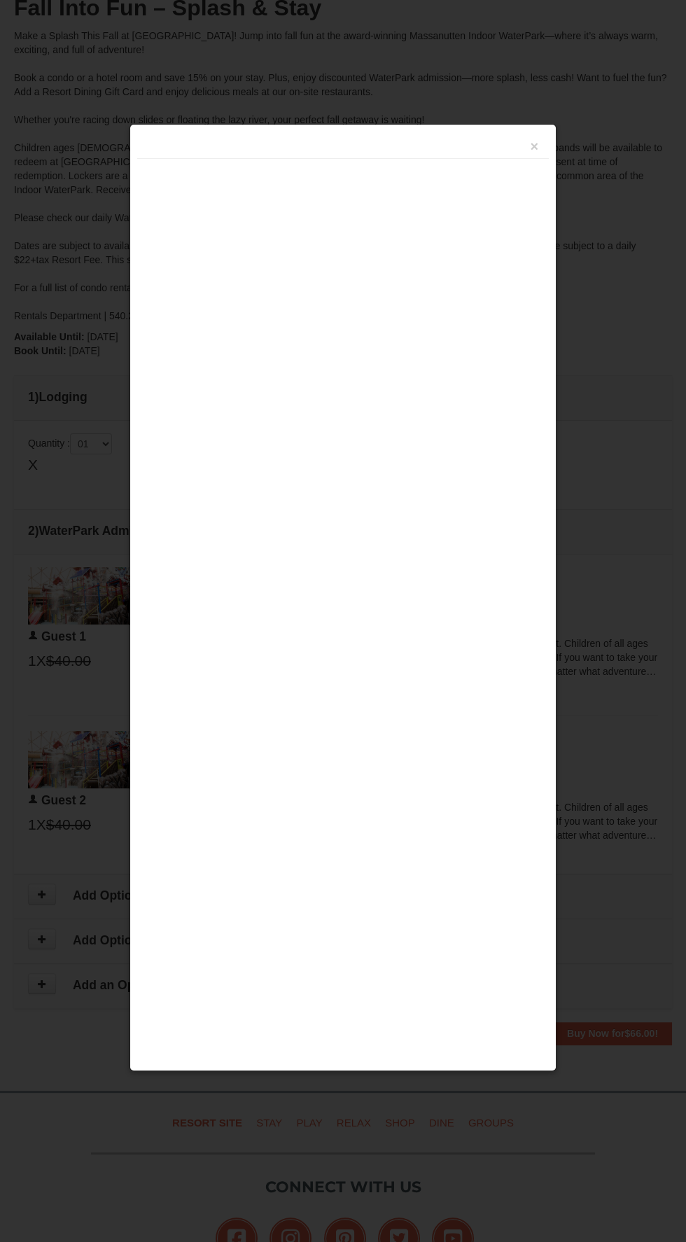
scroll to position [412, 0]
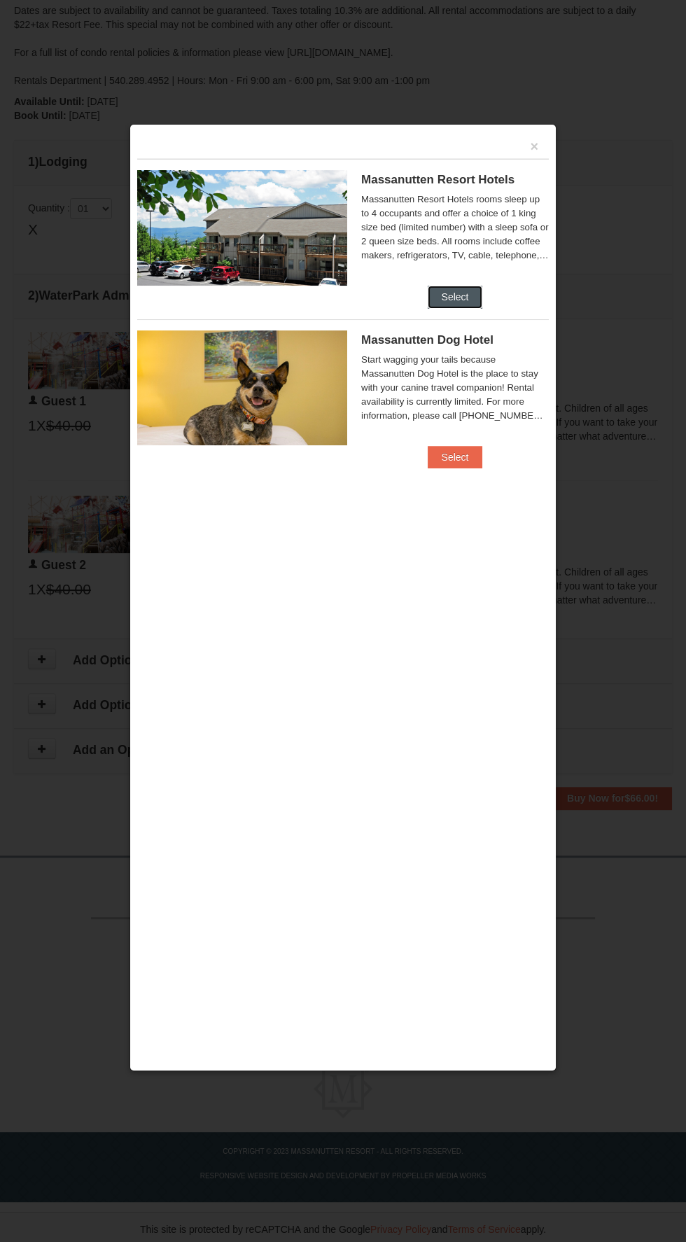
click at [474, 296] on button "Select" at bounding box center [455, 297] width 55 height 22
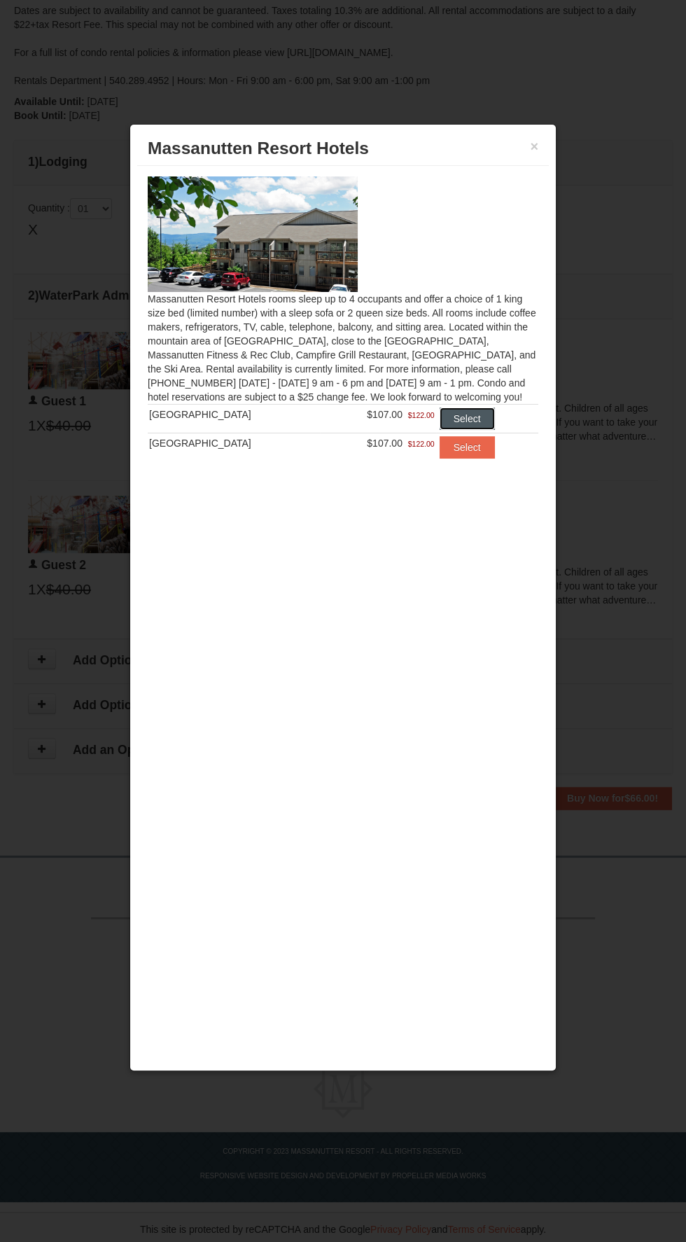
click at [466, 424] on button "Select" at bounding box center [467, 419] width 55 height 22
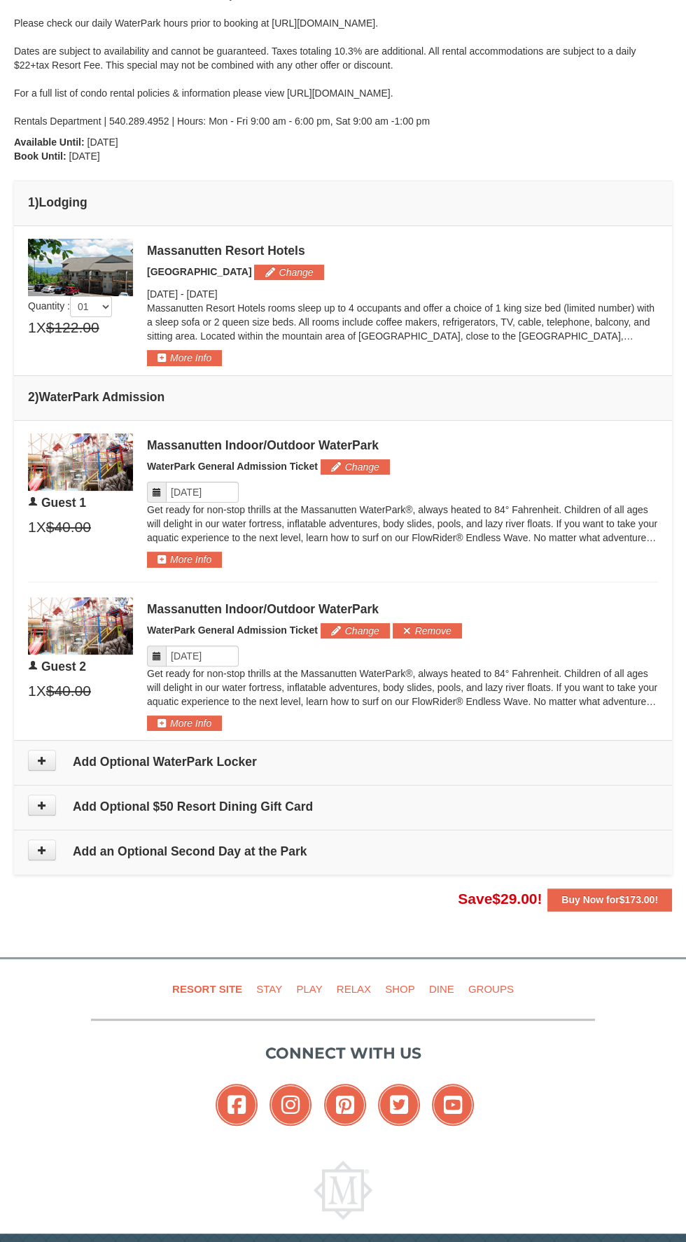
scroll to position [373, 0]
click at [630, 889] on button "Buy Now for $173.00 !" at bounding box center [610, 899] width 125 height 22
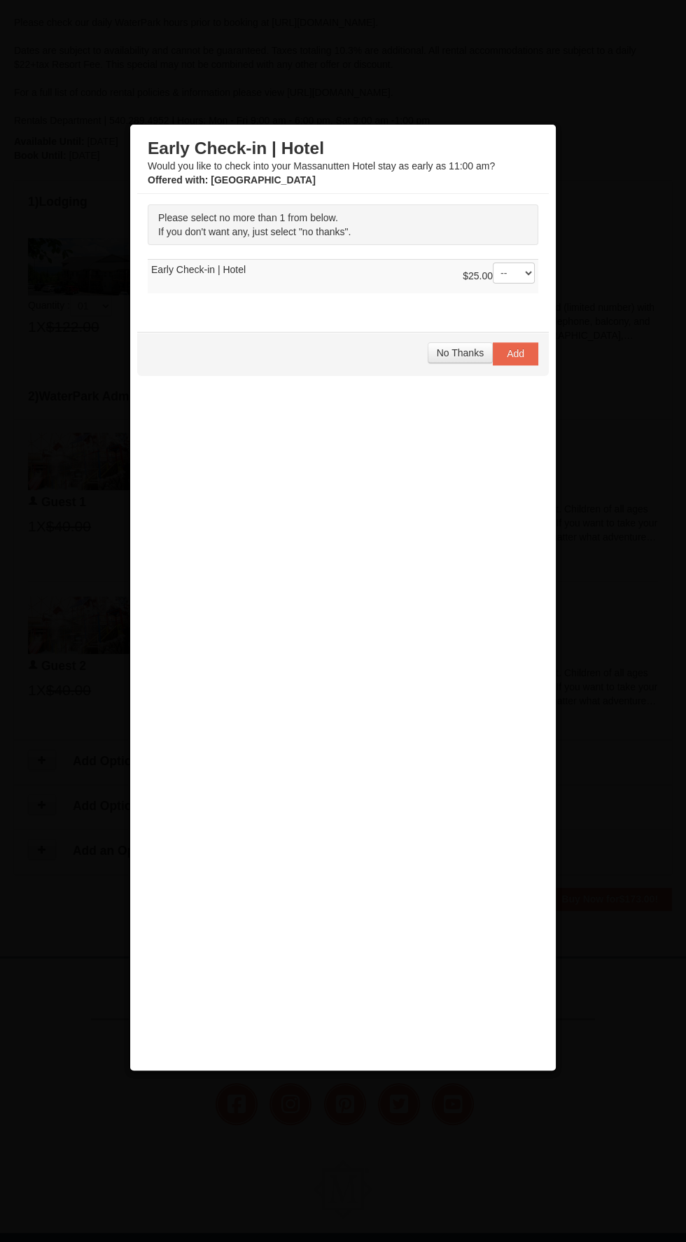
click at [541, 296] on div "Please select no more than 1 from below. If you don't want any, just select "no…" at bounding box center [343, 256] width 412 height 124
click at [514, 277] on select "-- 01" at bounding box center [514, 273] width 42 height 21
select select "1"
click at [493, 272] on select "-- 01" at bounding box center [514, 273] width 42 height 21
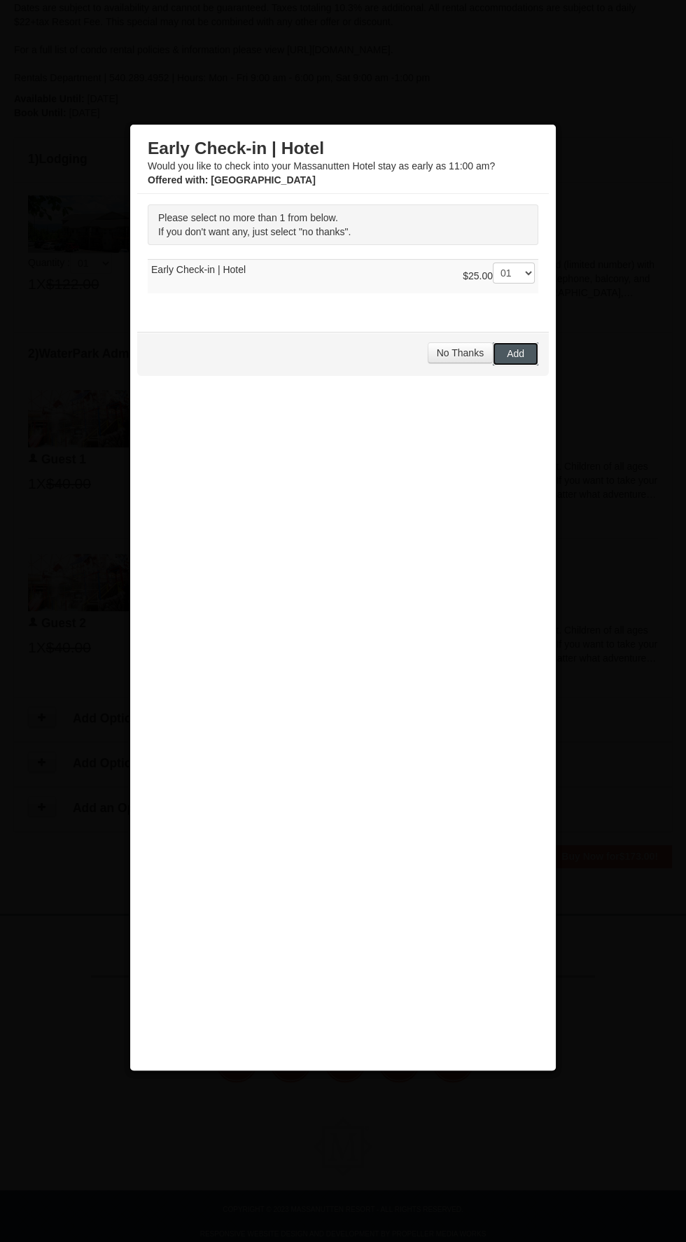
click at [520, 353] on span "Add" at bounding box center [516, 353] width 18 height 11
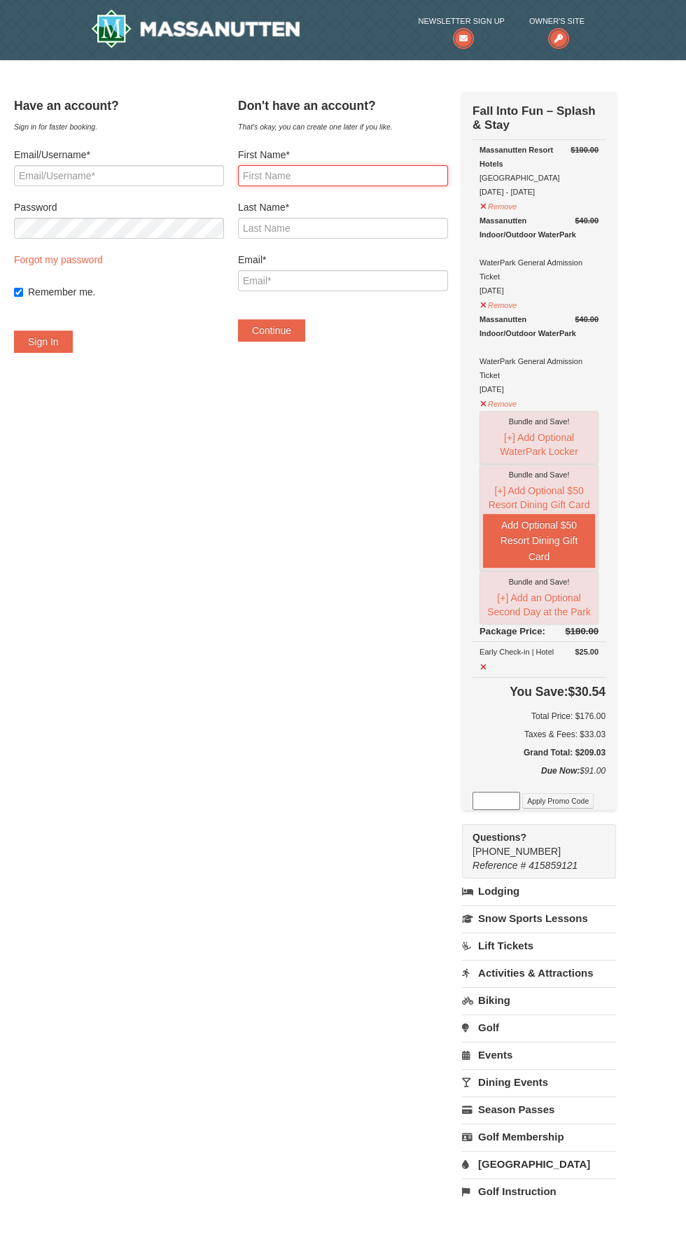
click at [392, 176] on input "First Name*" at bounding box center [343, 175] width 210 height 21
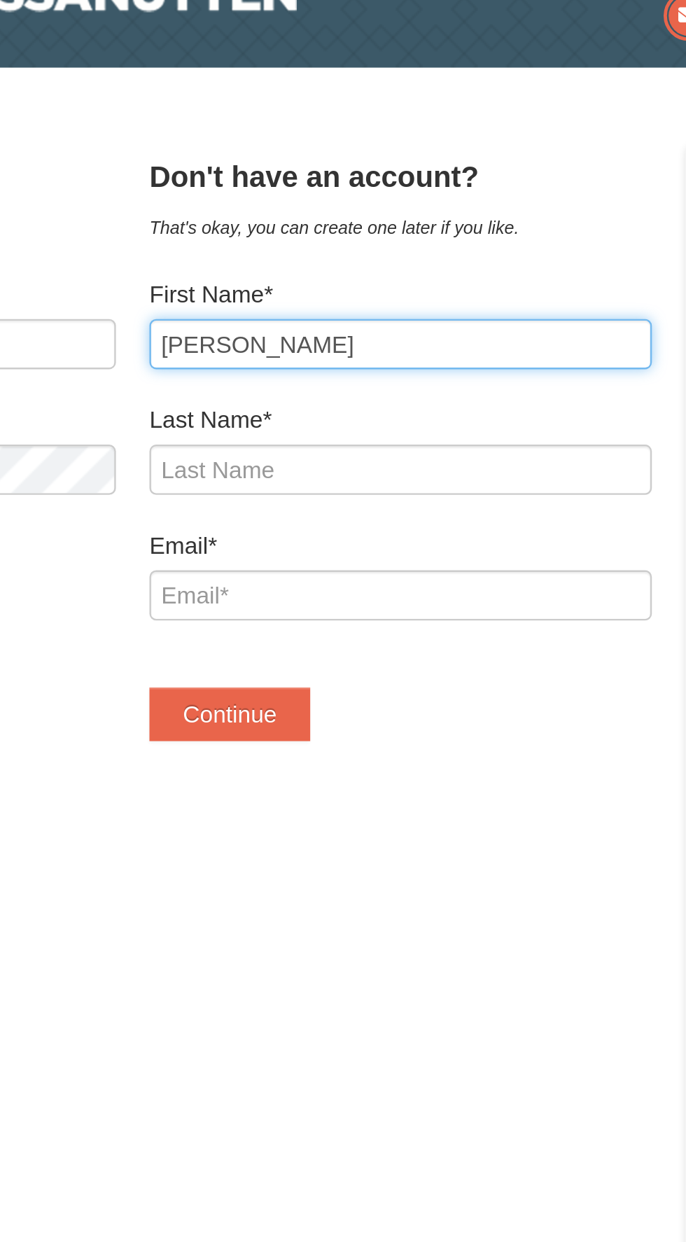
type input "Adele"
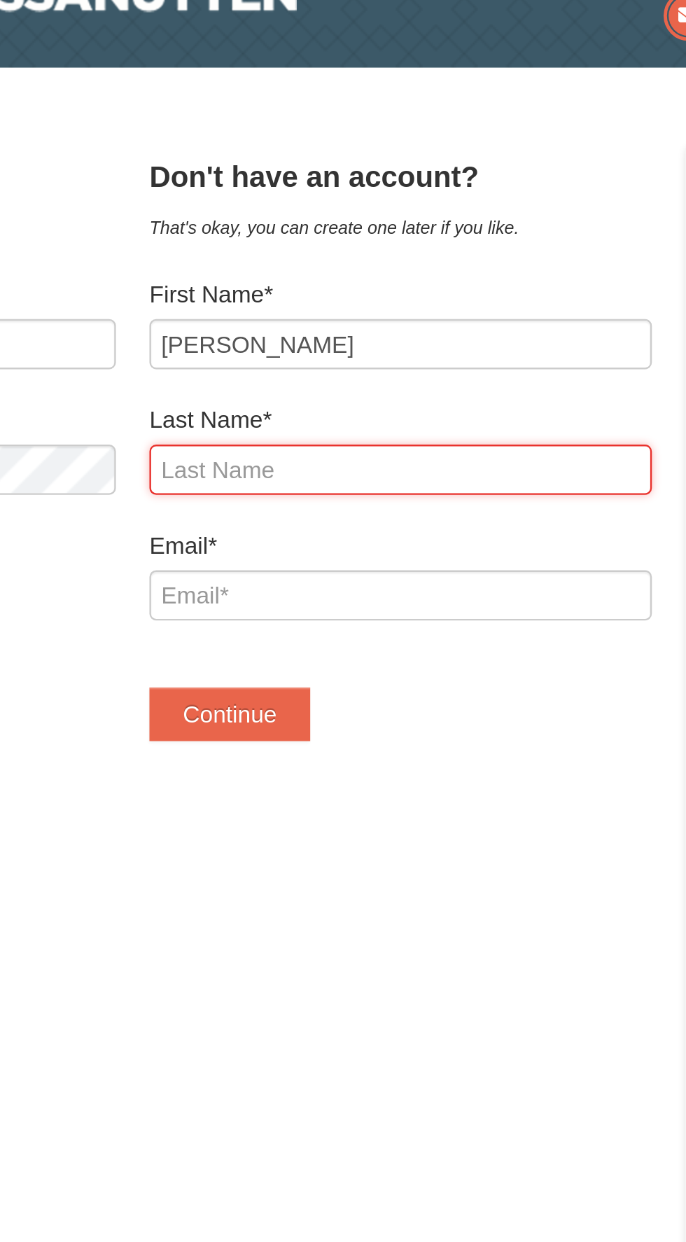
click at [260, 233] on input "Last Name*" at bounding box center [343, 228] width 210 height 21
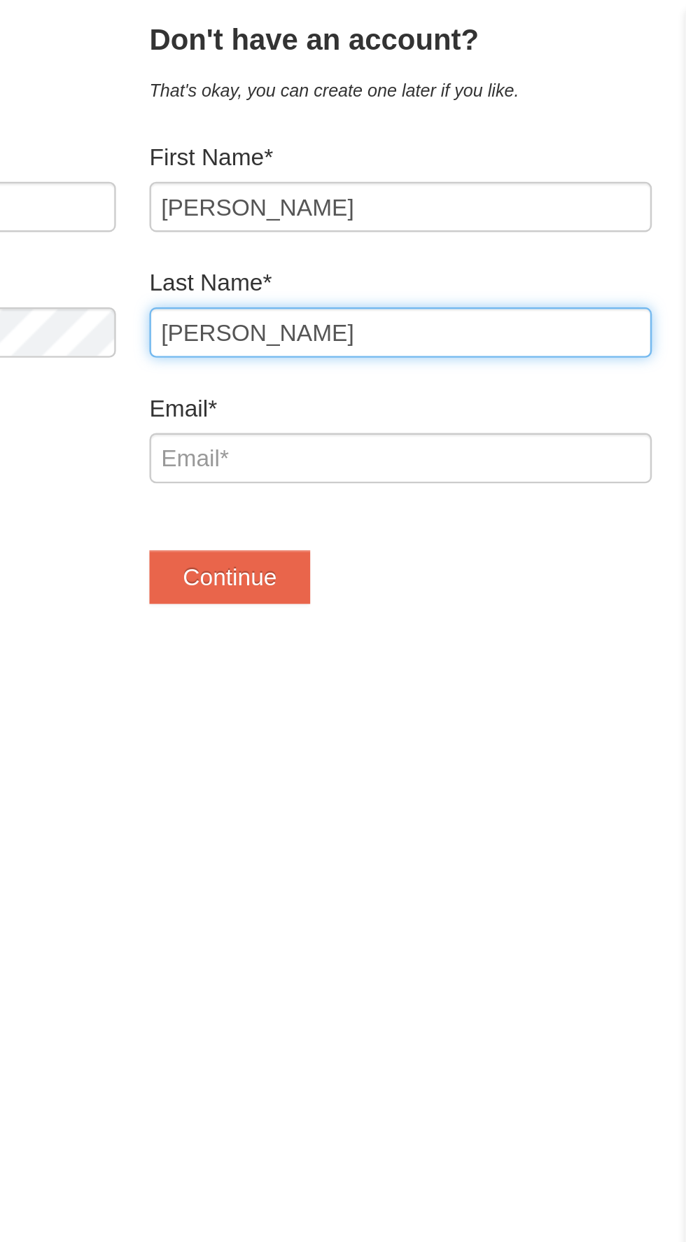
type input "Kuntz"
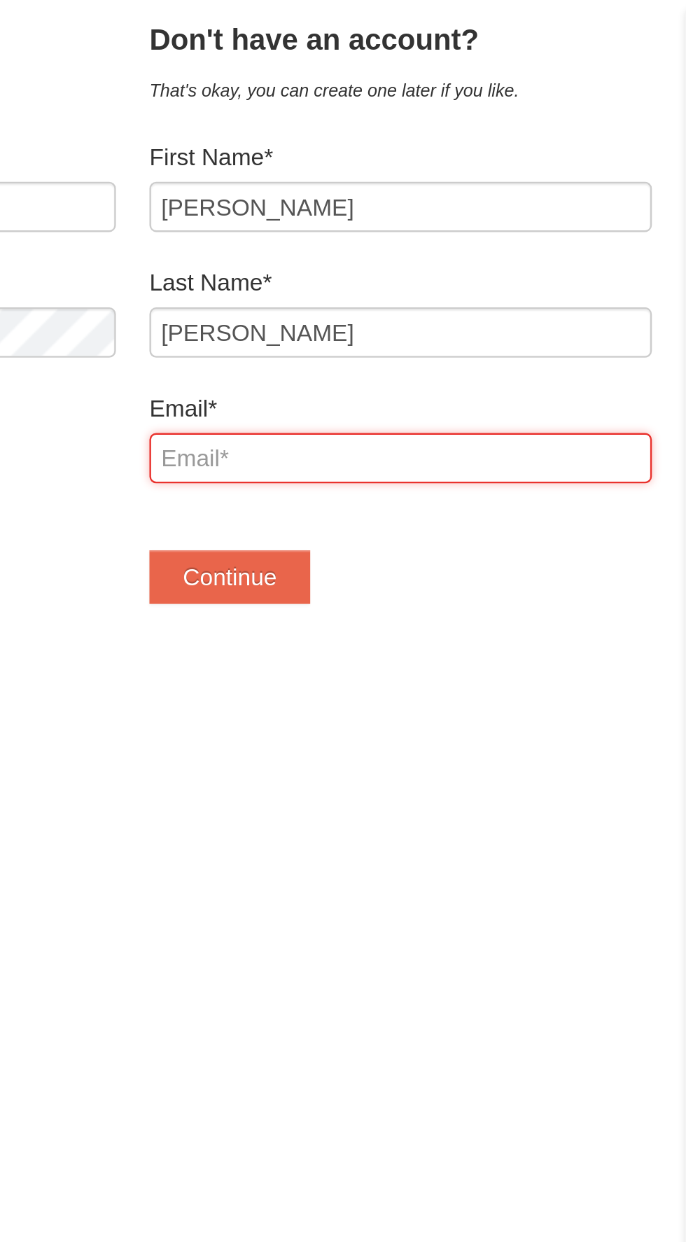
click at [389, 283] on input "Email*" at bounding box center [343, 280] width 210 height 21
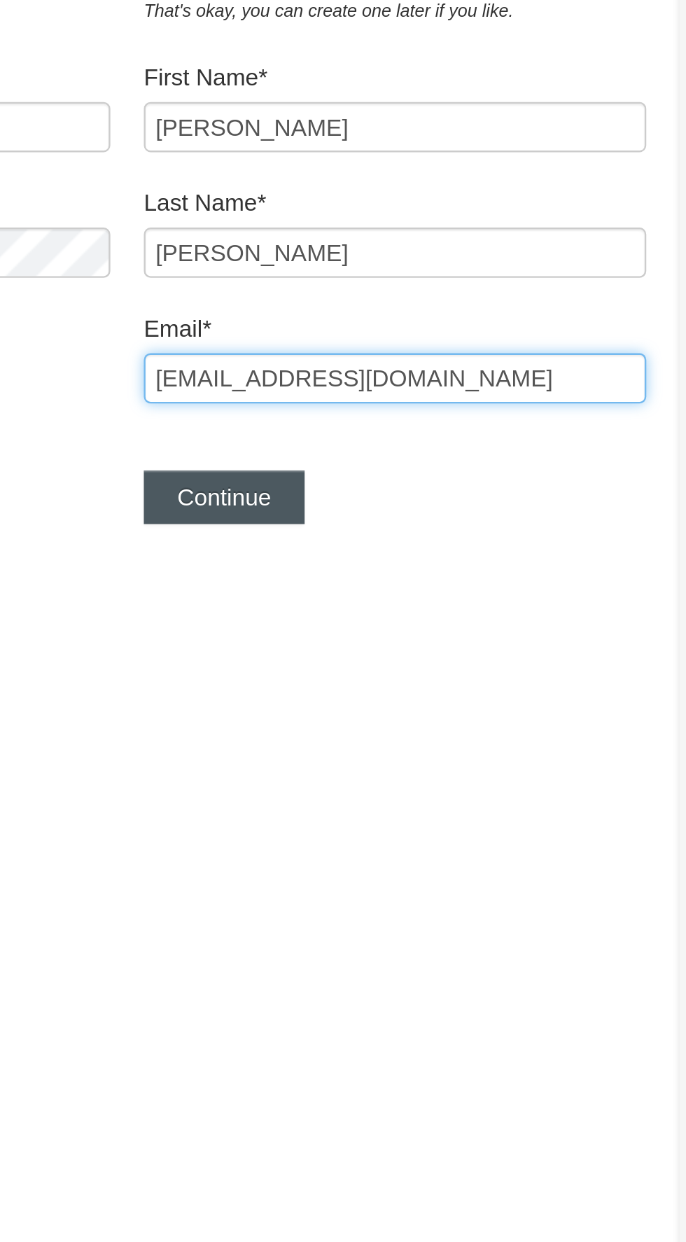
type input "[EMAIL_ADDRESS][DOMAIN_NAME]"
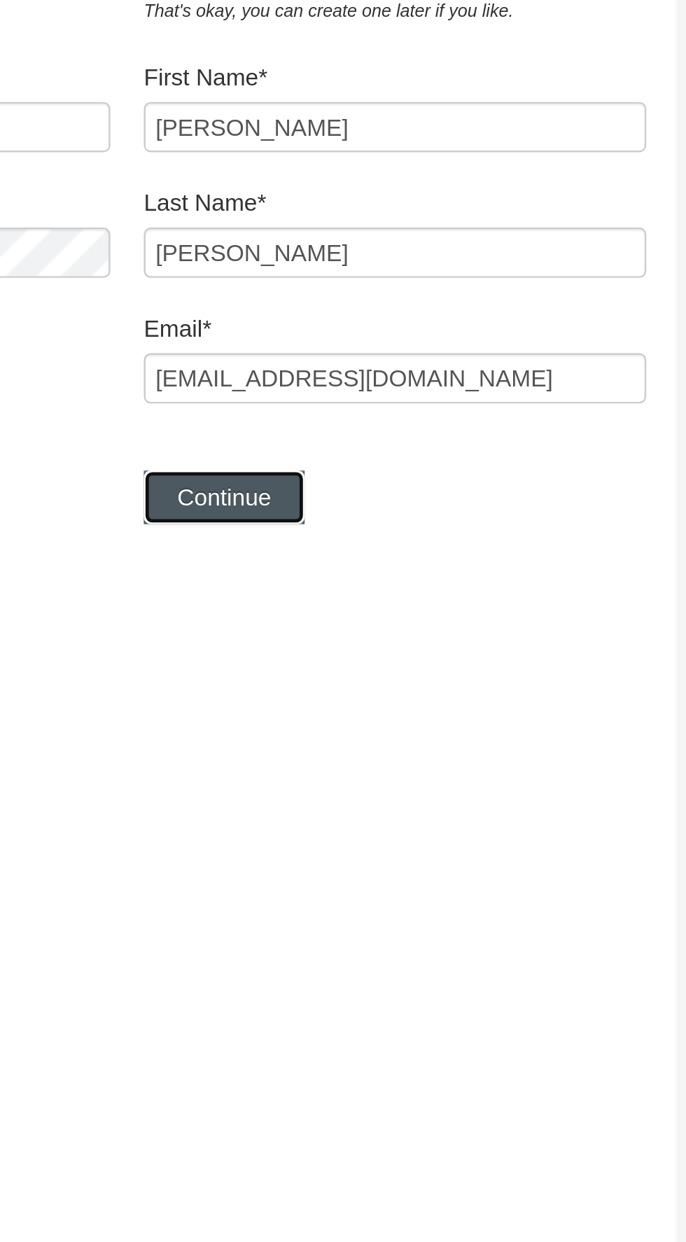
click at [300, 332] on button "Continue" at bounding box center [271, 330] width 67 height 22
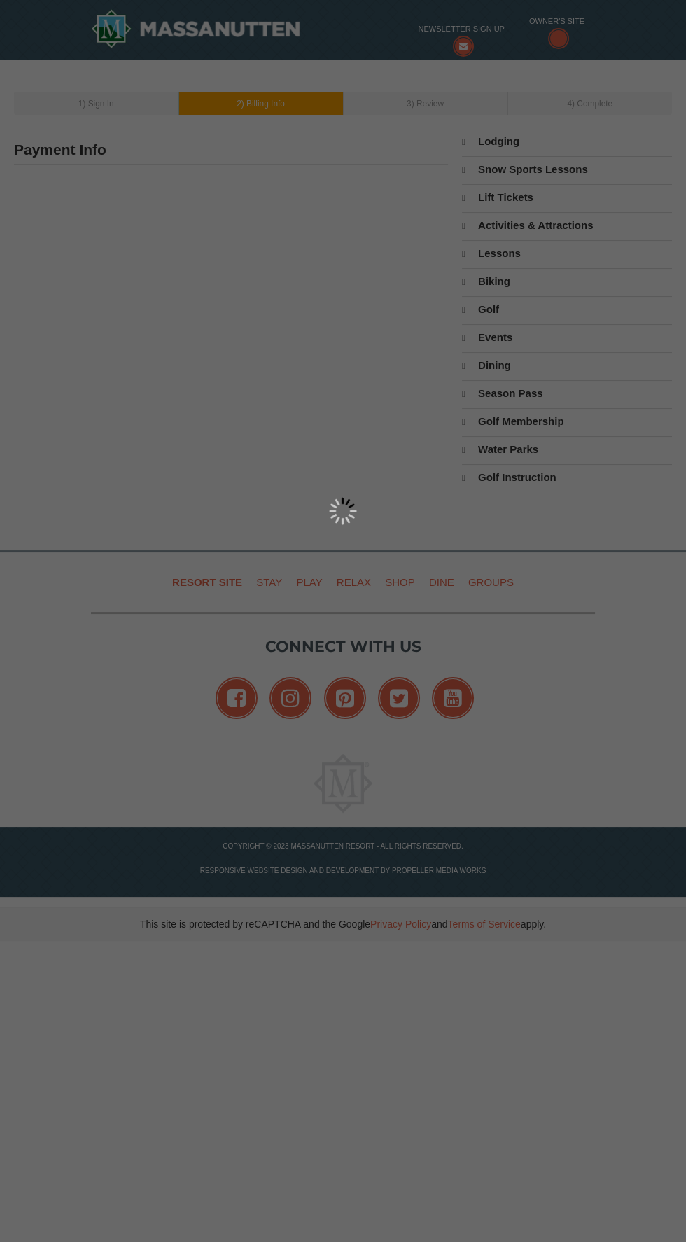
type input "[PERSON_NAME]"
type input "[EMAIL_ADDRESS][DOMAIN_NAME]"
select select "9"
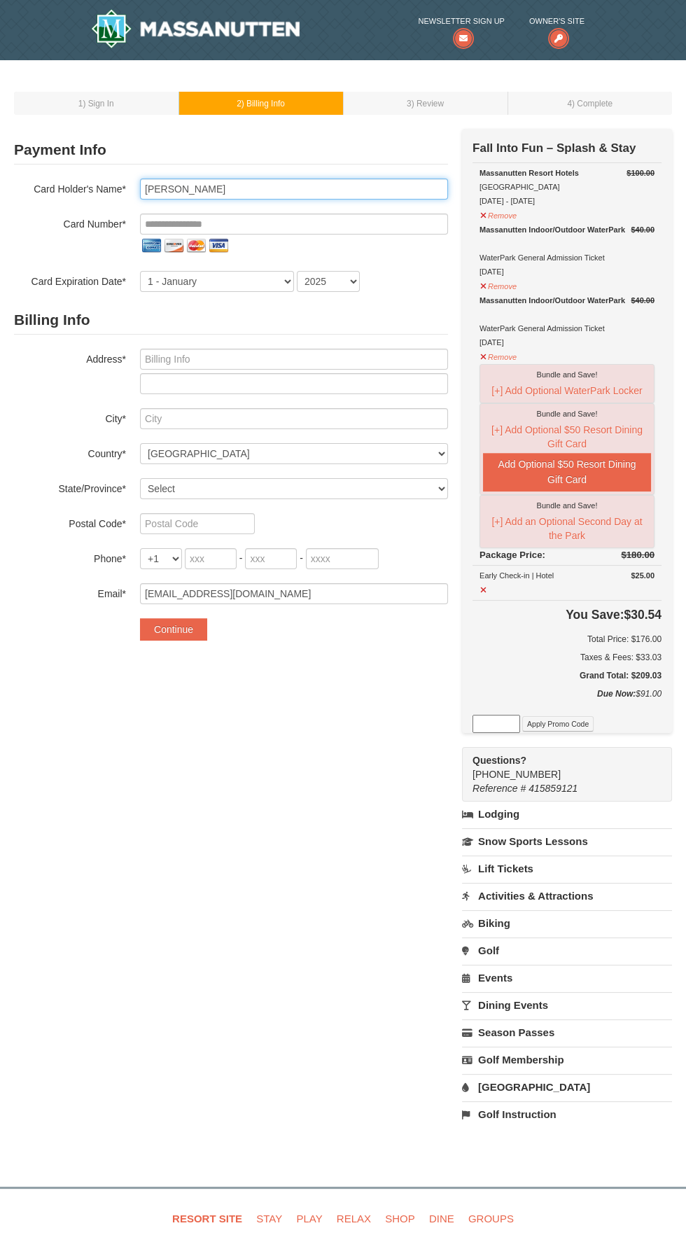
click at [331, 188] on input "Adele Kuntz" at bounding box center [294, 189] width 308 height 21
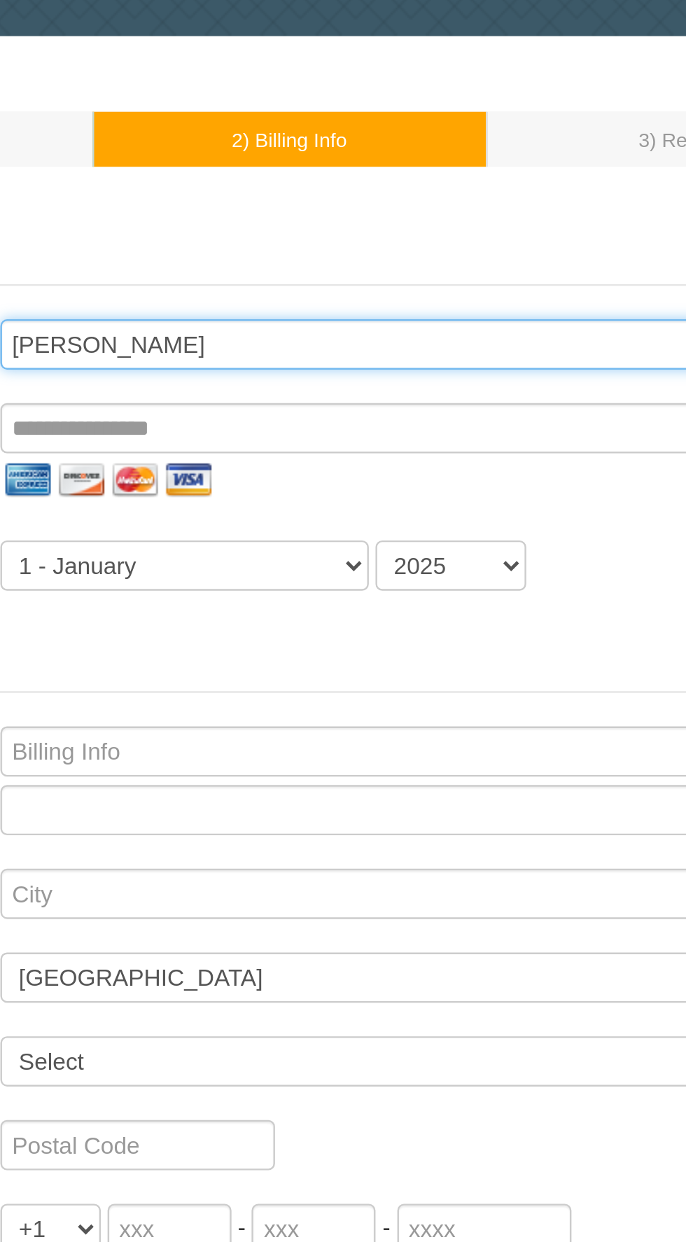
click at [174, 193] on input "Adele Kuntz" at bounding box center [294, 189] width 308 height 21
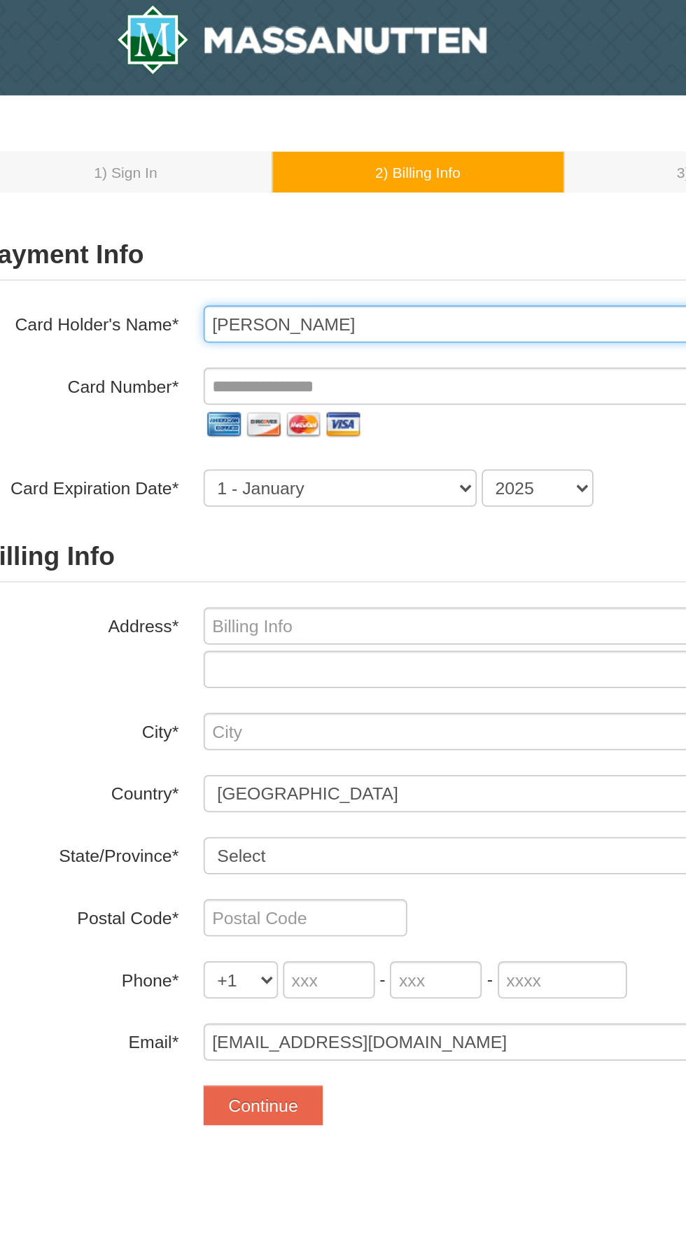
type input "Adele K Kuntz"
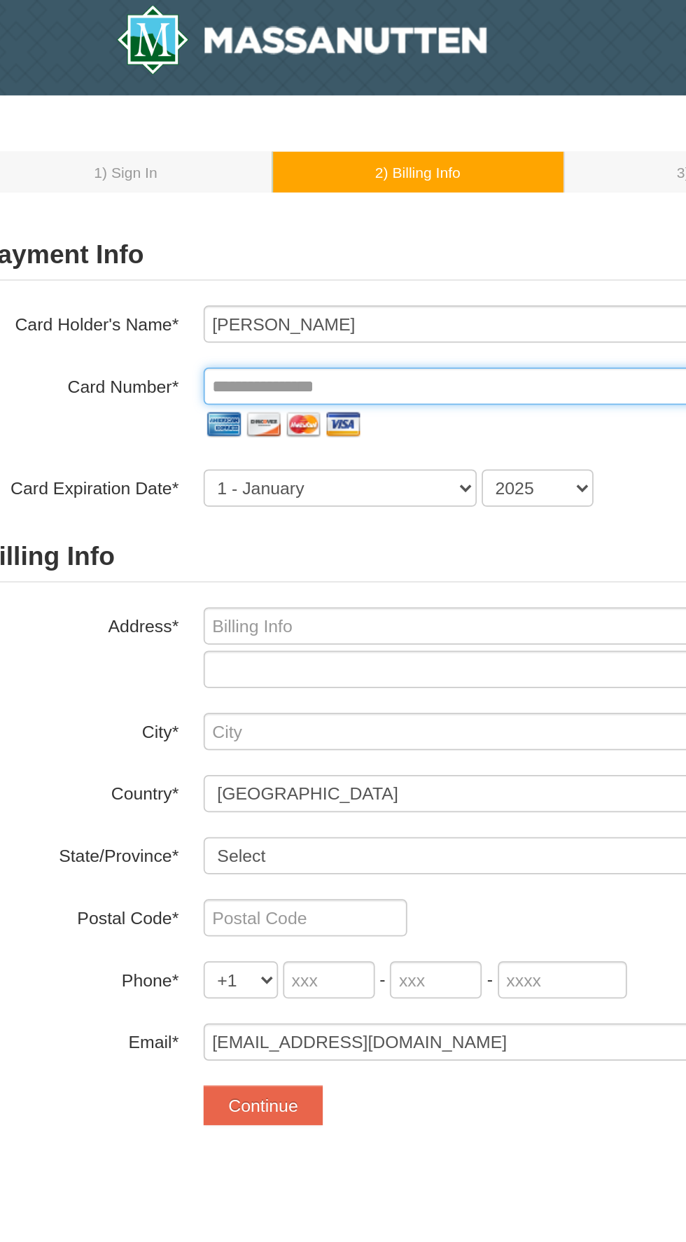
click at [326, 223] on input "tel" at bounding box center [294, 224] width 308 height 21
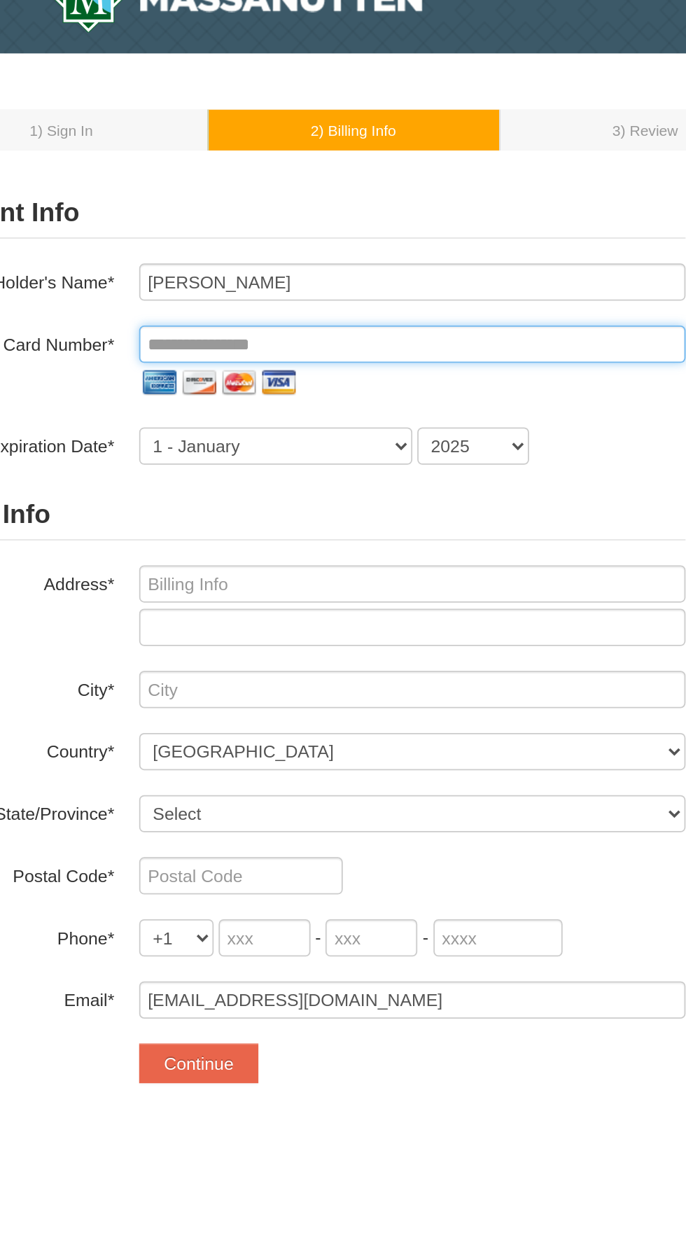
click at [350, 219] on input "tel" at bounding box center [294, 224] width 308 height 21
click at [349, 219] on input "tel" at bounding box center [294, 224] width 308 height 21
click at [336, 225] on input "tel" at bounding box center [294, 224] width 308 height 21
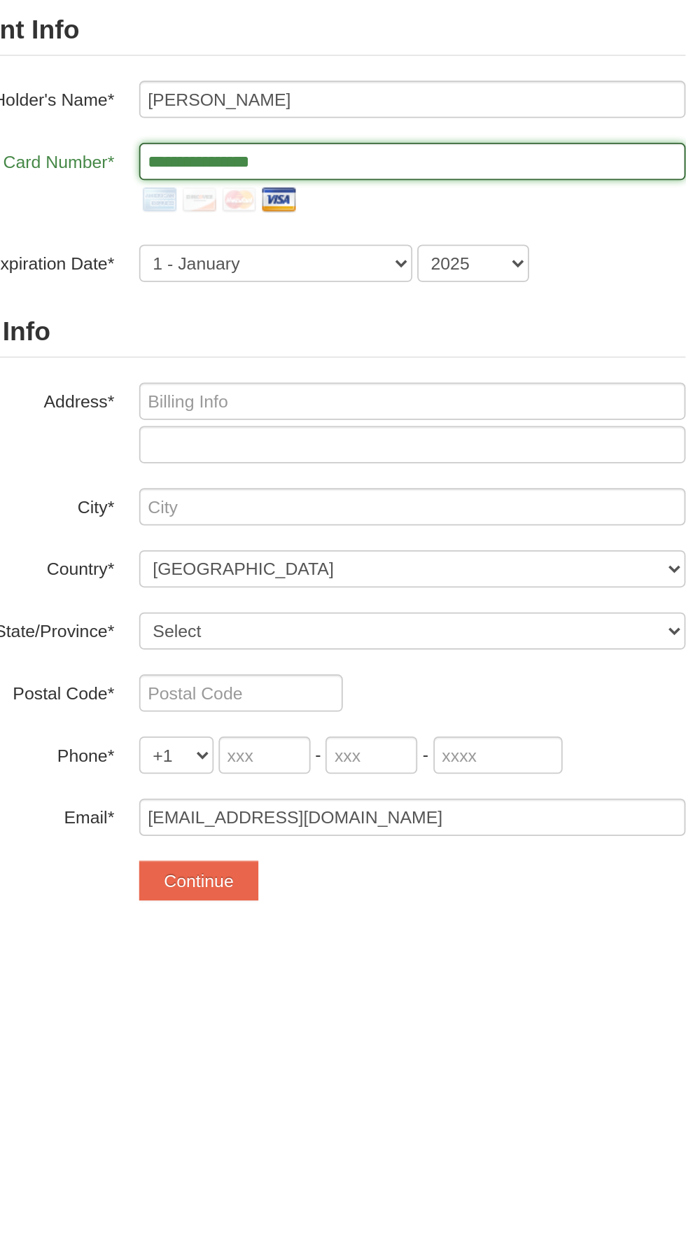
type input "**********"
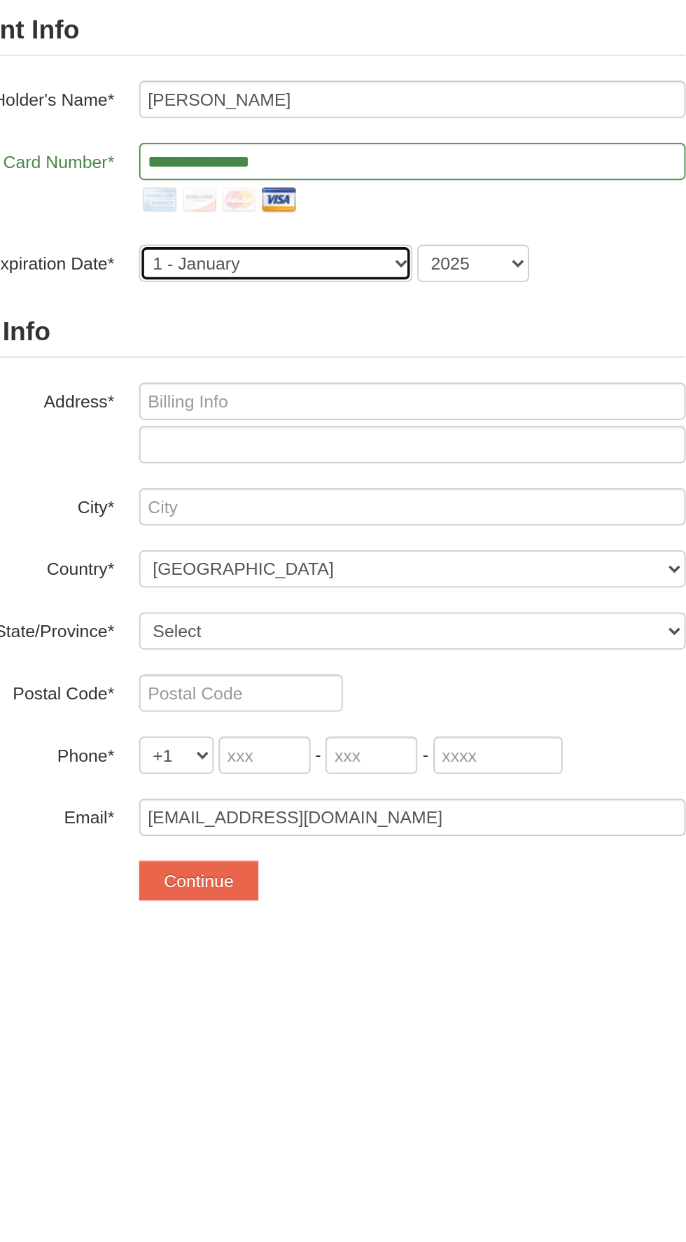
click at [251, 285] on select "1 - January 2 - February 3 - March 4 - April 5 - May 6 - June 7 - July 8 - Augu…" at bounding box center [217, 281] width 154 height 21
select select "8"
click at [140, 271] on select "1 - January 2 - February 3 - March 4 - April 5 - May 6 - June 7 - July 8 - Augu…" at bounding box center [217, 281] width 154 height 21
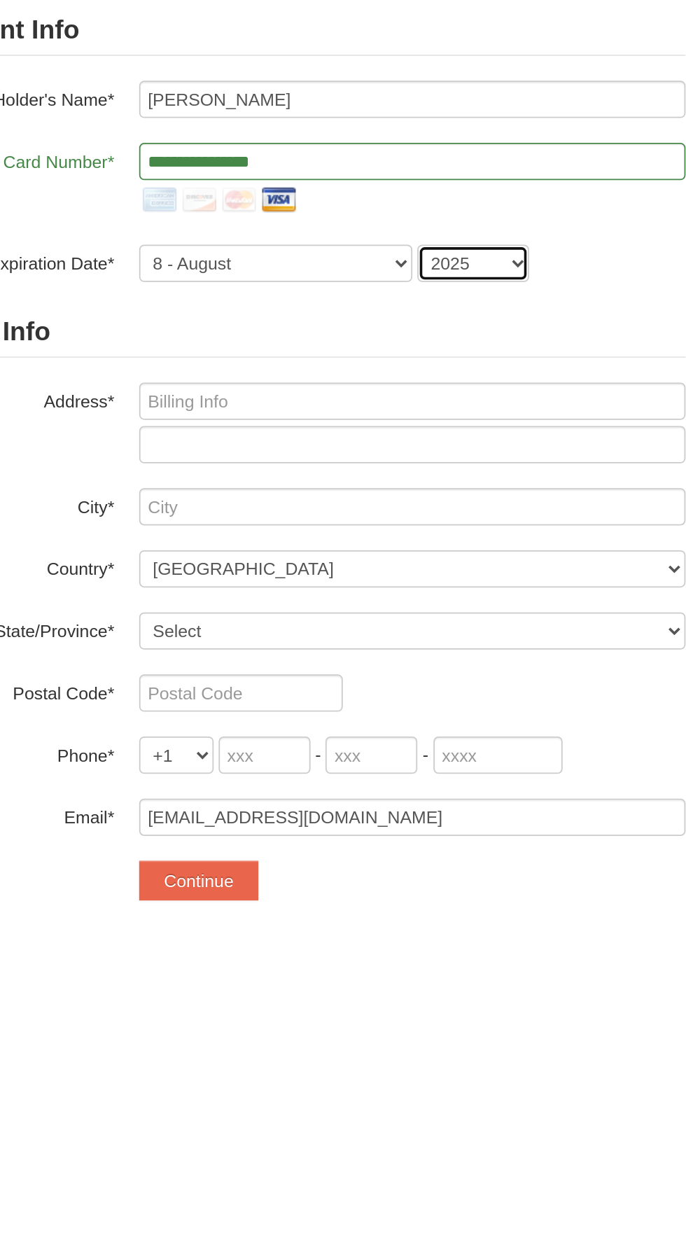
click at [328, 281] on select "2025 2026 2027 2028 2029 2030 2031 2032 2033 2034" at bounding box center [328, 281] width 63 height 21
select select "2029"
click at [297, 271] on select "2025 2026 2027 2028 2029 2030 2031 2032 2033 2034" at bounding box center [328, 281] width 63 height 21
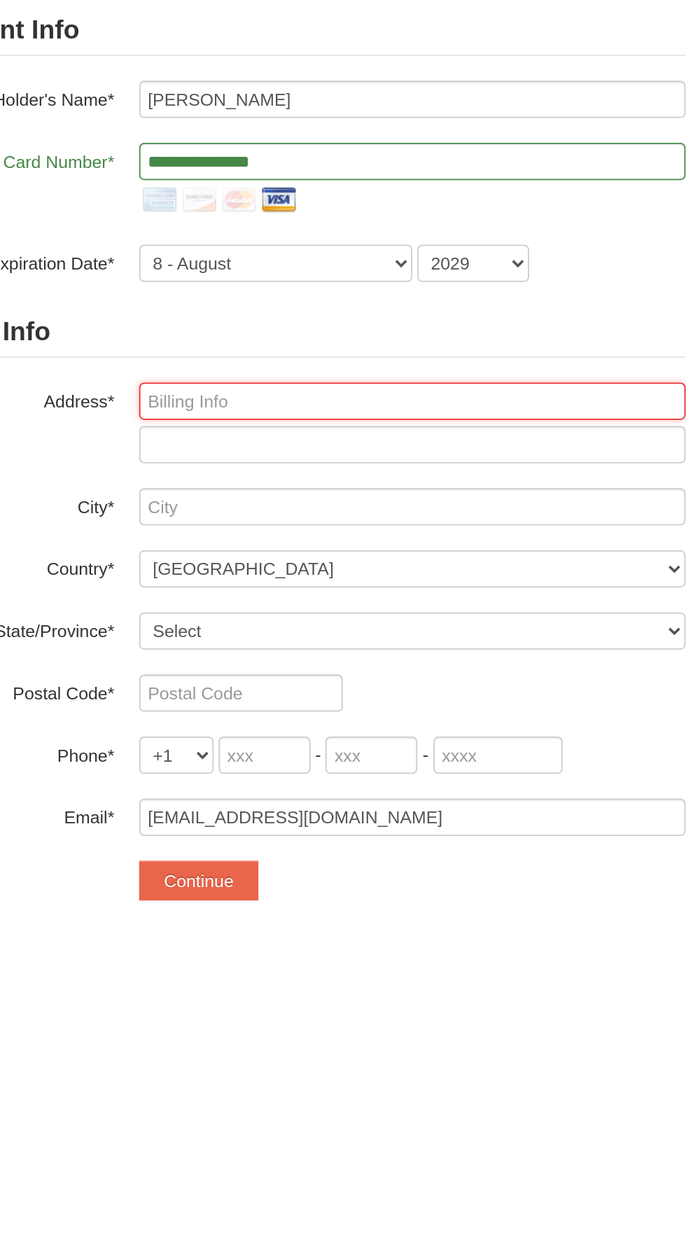
click at [337, 360] on input "text" at bounding box center [294, 359] width 308 height 21
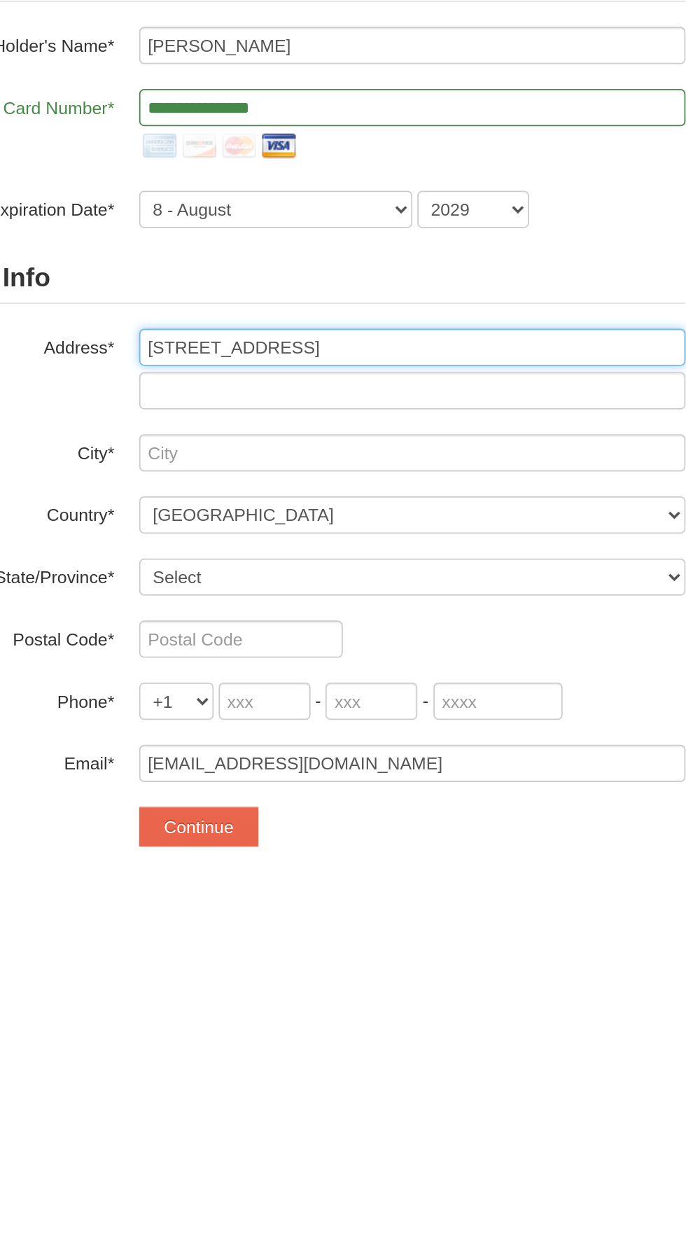
type input "[STREET_ADDRESS]"
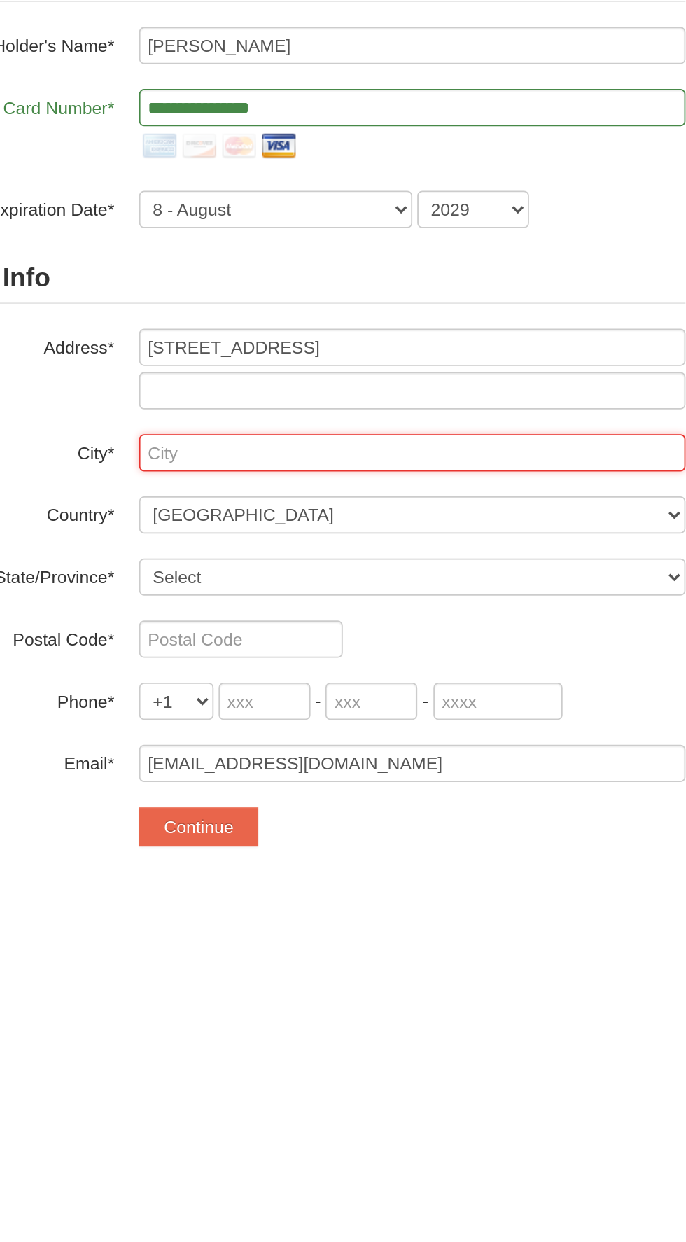
click at [364, 417] on input "text" at bounding box center [294, 418] width 308 height 21
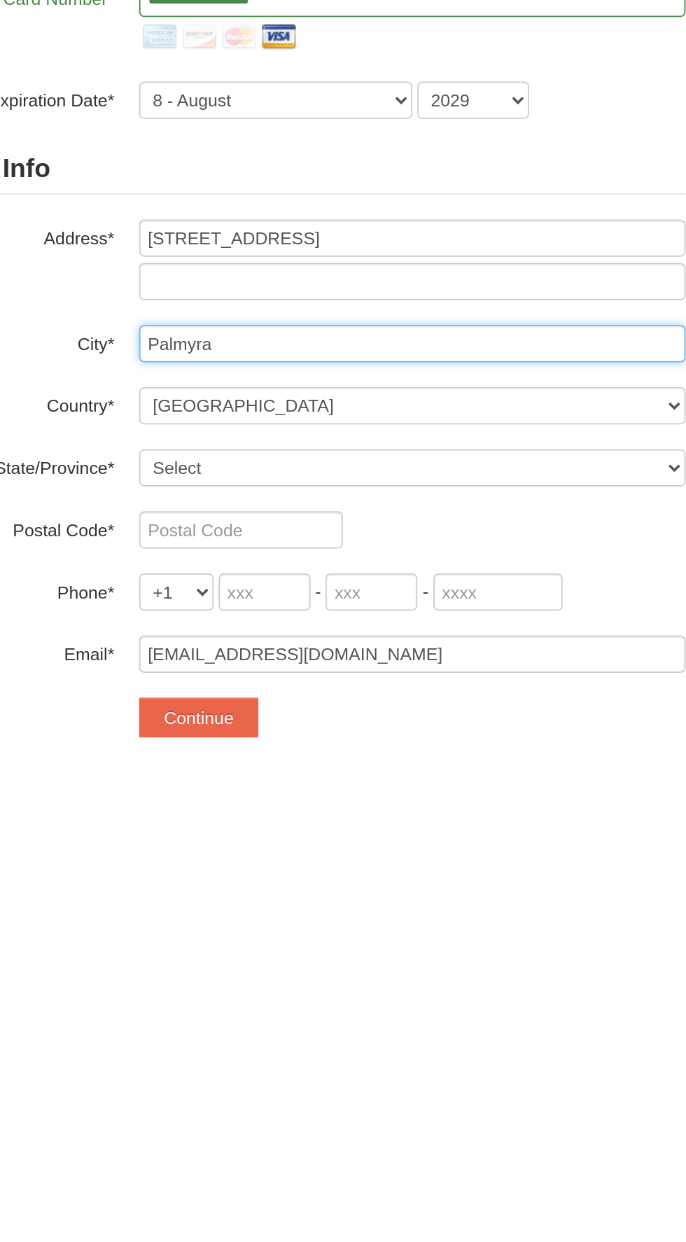
type input "Palmyra"
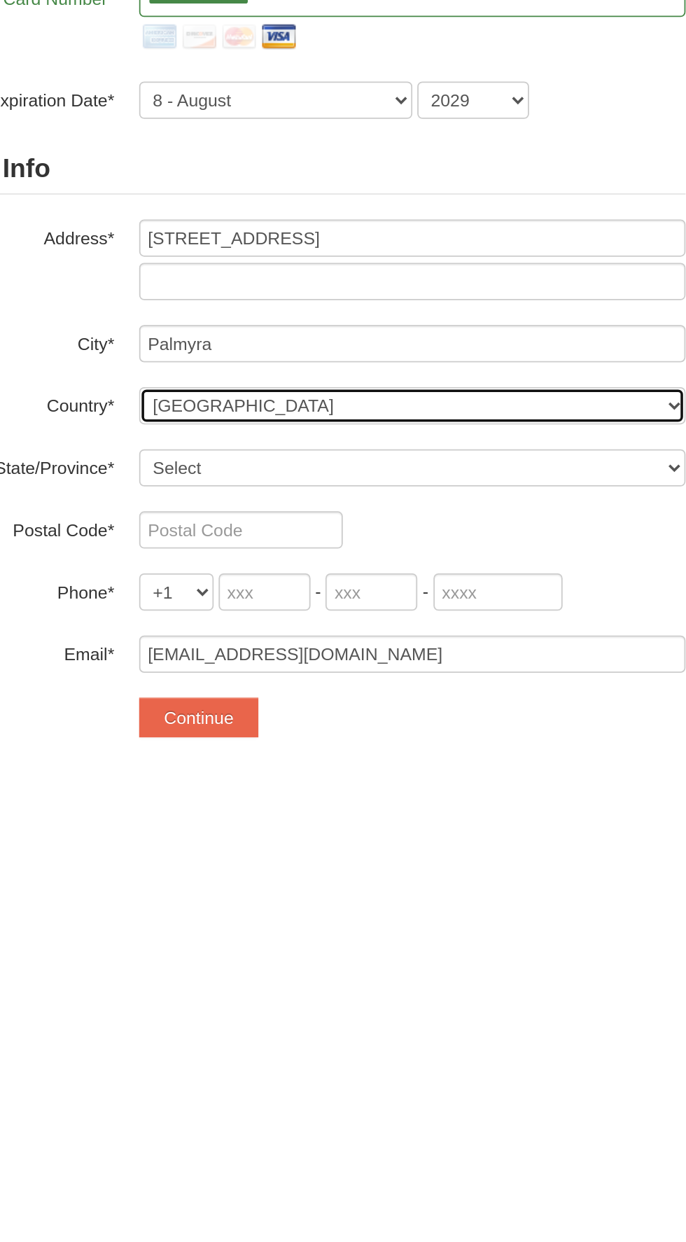
click at [376, 457] on select "----- Select ------ Afghanistan Åland Islands Albania Algeria American Samoa An…" at bounding box center [294, 453] width 308 height 21
click at [140, 443] on select "----- Select ------ Afghanistan Åland Islands Albania Algeria American Samoa An…" at bounding box center [294, 453] width 308 height 21
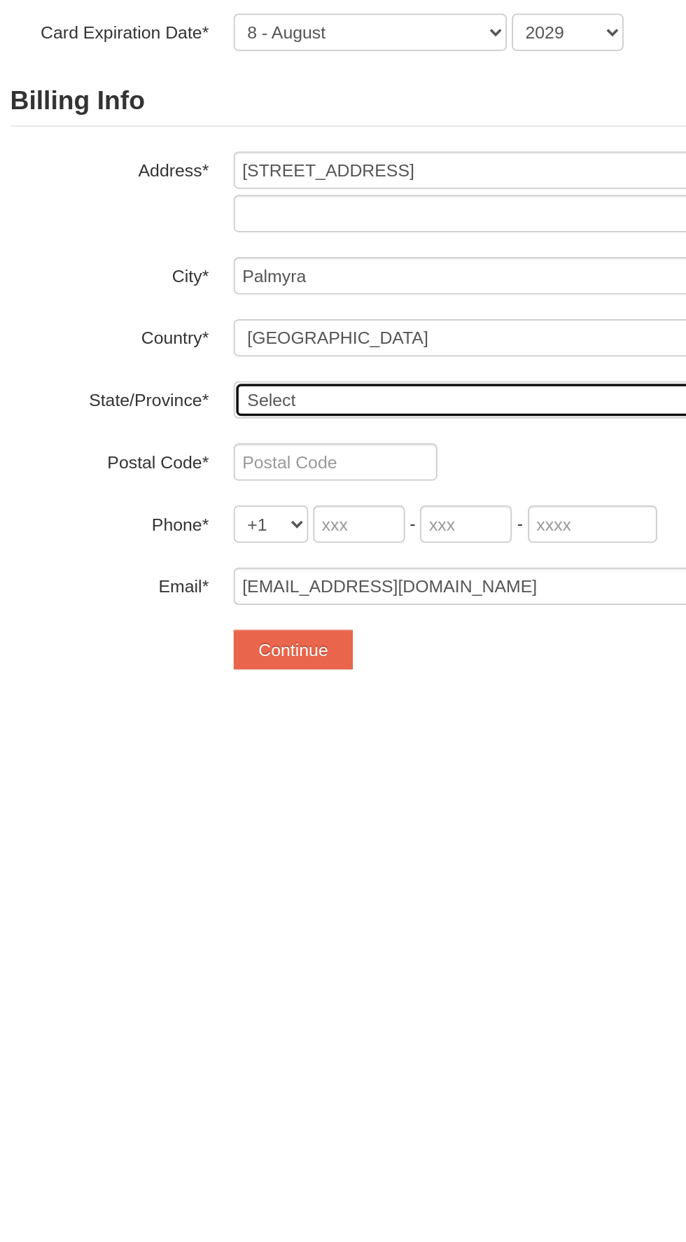
click at [305, 484] on select "Select Alabama Alaska American Samoa Arizona Arkansas California Colorado Conne…" at bounding box center [294, 488] width 308 height 21
select select "VA"
click at [140, 478] on select "Select Alabama Alaska American Samoa Arizona Arkansas California Colorado Conne…" at bounding box center [294, 488] width 308 height 21
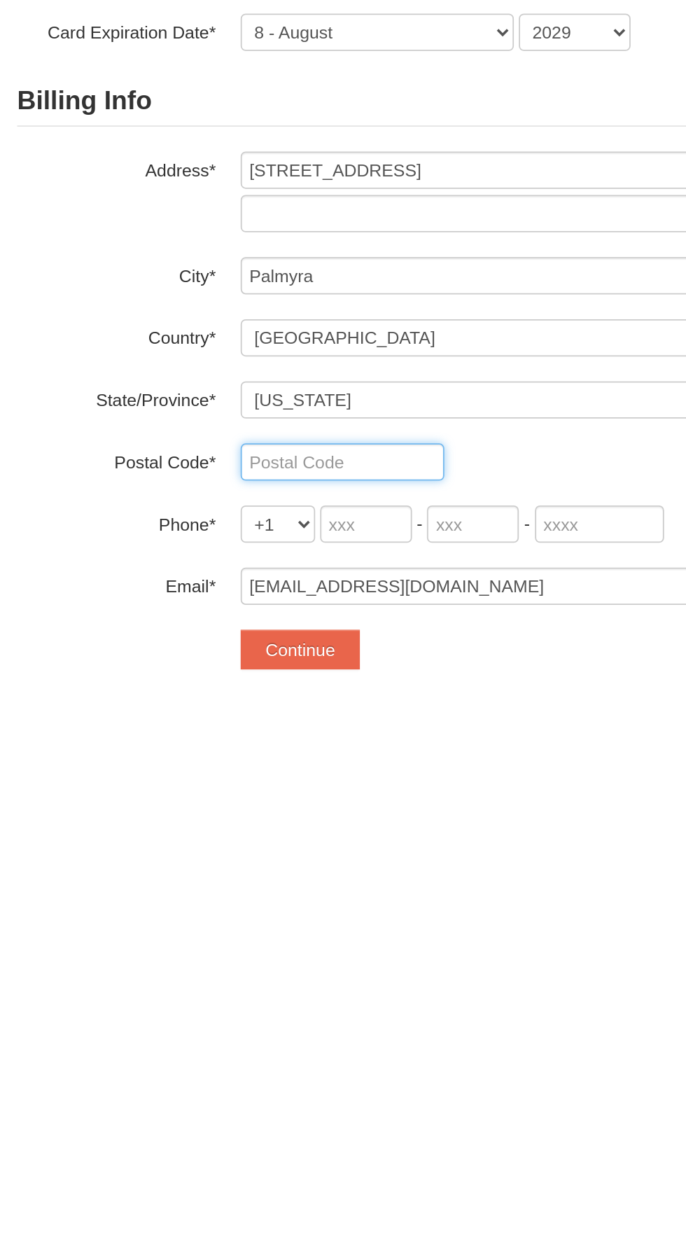
click at [212, 518] on input "text" at bounding box center [197, 523] width 115 height 21
type input "22963"
click at [158, 561] on select "+1 +20 +212 +213 +216 +218 +220 +221 +222 +223 +224 +225 +226 +227 +228 +229 +2…" at bounding box center [161, 558] width 42 height 21
click at [140, 548] on select "+1 +20 +212 +213 +216 +218 +220 +221 +222 +223 +224 +225 +226 +227 +228 +229 +2…" at bounding box center [161, 558] width 42 height 21
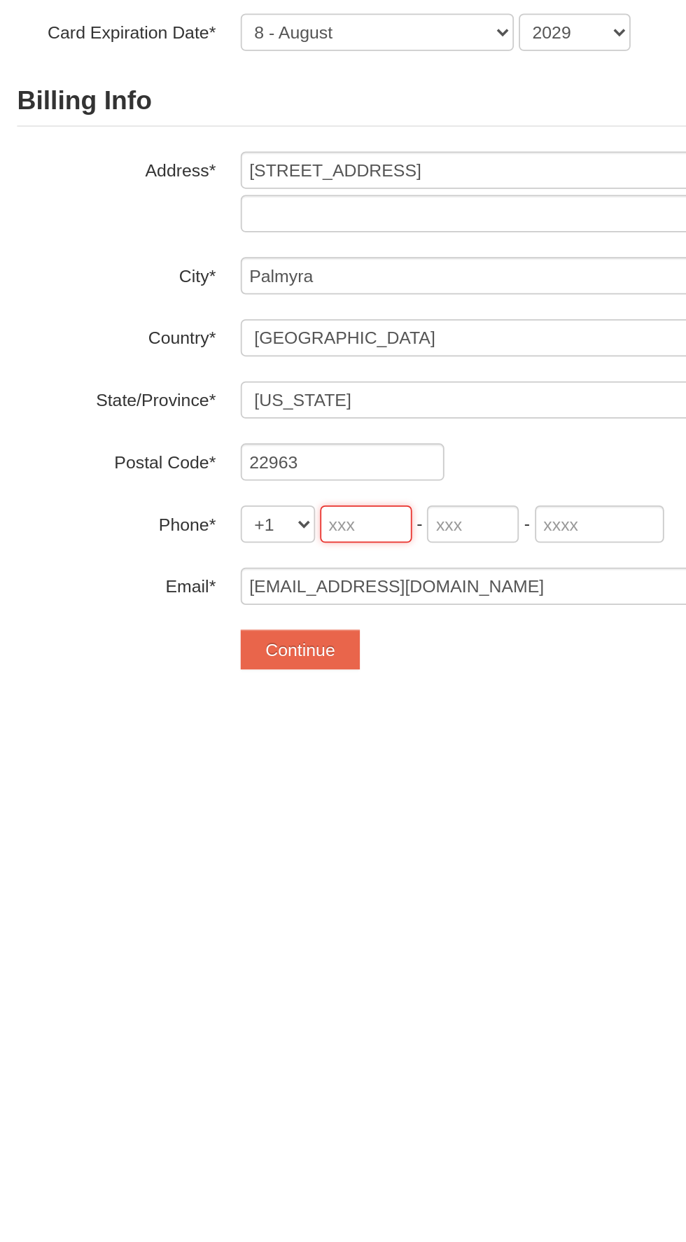
click at [206, 564] on input "tel" at bounding box center [211, 558] width 52 height 21
type input "703"
click at [277, 560] on input "tel" at bounding box center [271, 558] width 52 height 21
type input "254"
click at [336, 562] on input "tel" at bounding box center [342, 558] width 73 height 21
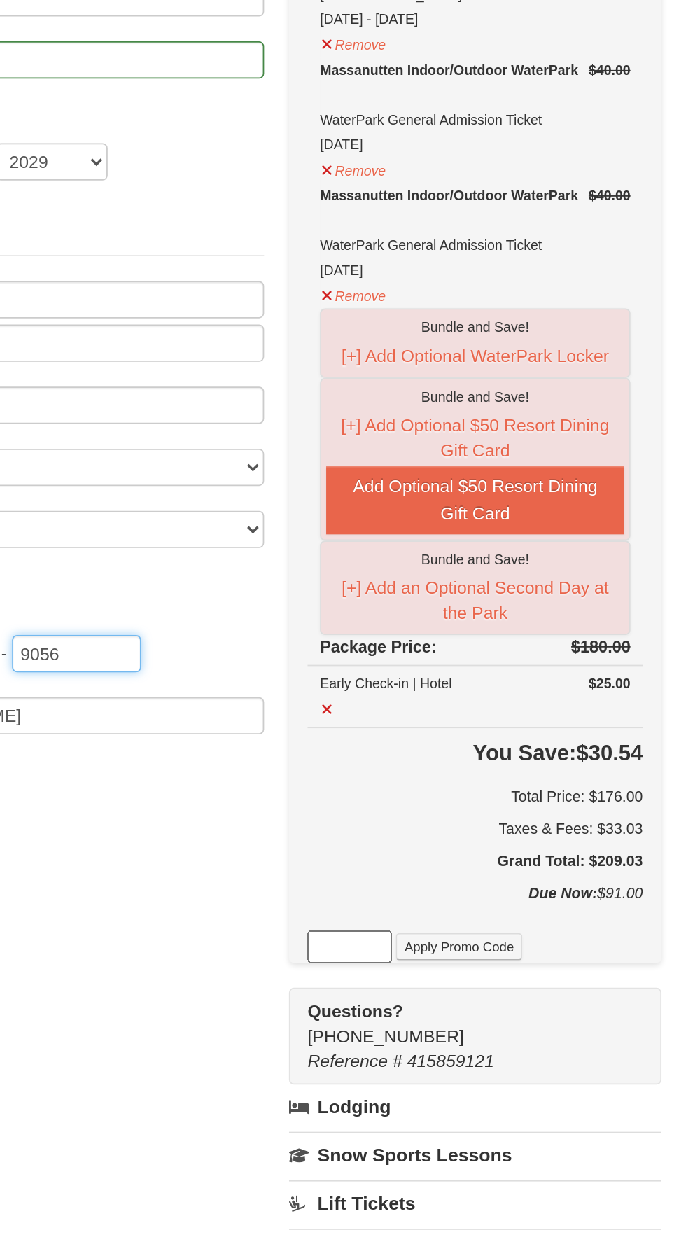
scroll to position [62, 0]
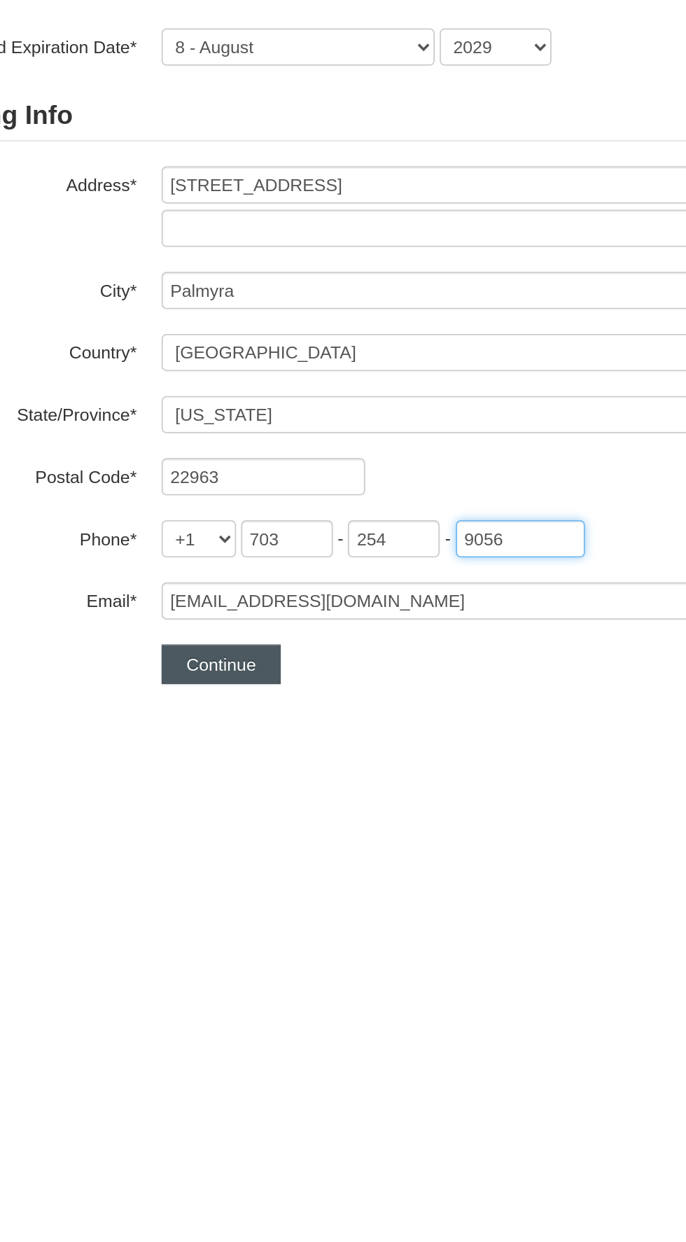
type input "9056"
click at [186, 569] on button "Continue" at bounding box center [173, 568] width 67 height 22
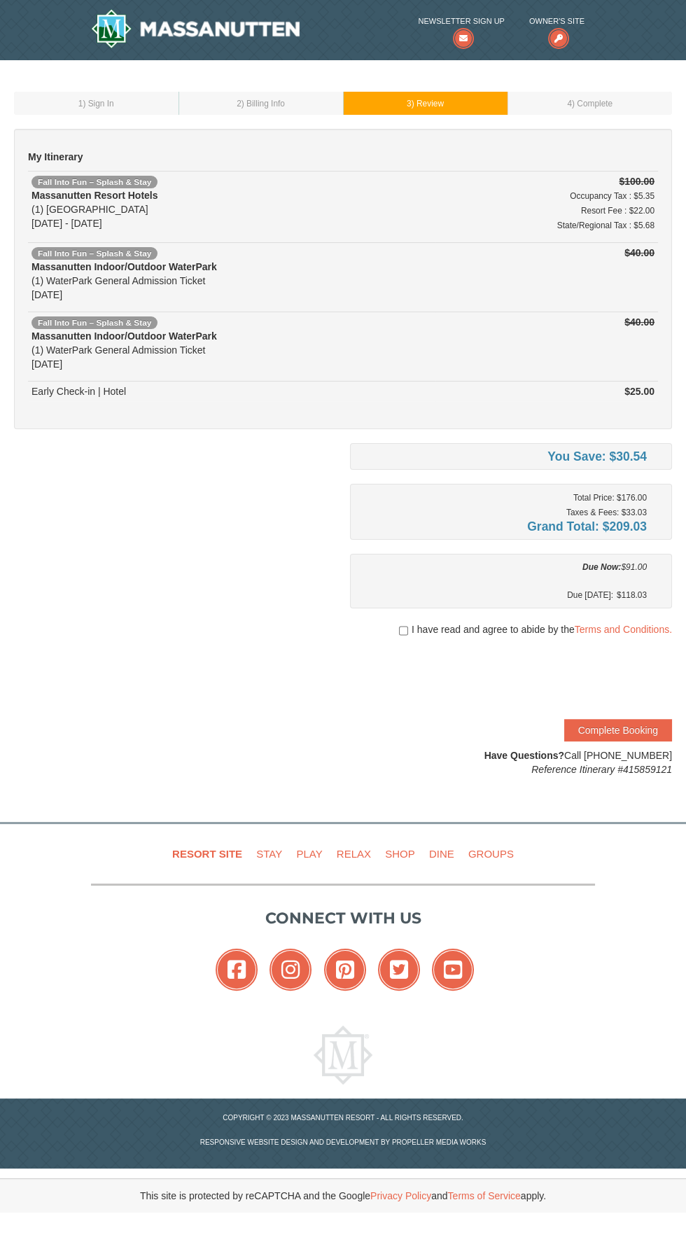
click at [376, 637] on div at bounding box center [511, 644] width 322 height 14
click at [408, 628] on input "checkbox" at bounding box center [403, 630] width 9 height 11
checkbox input "true"
click at [612, 733] on button "Complete Booking" at bounding box center [618, 730] width 108 height 22
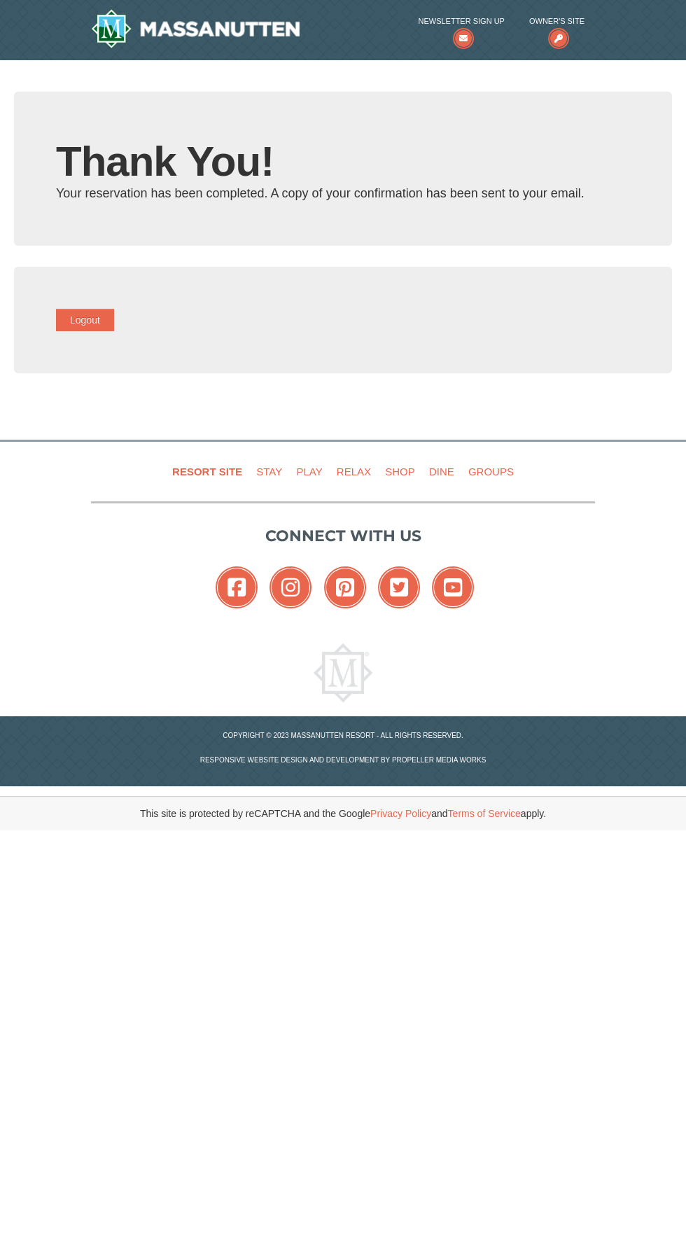
type input "[EMAIL_ADDRESS][DOMAIN_NAME]"
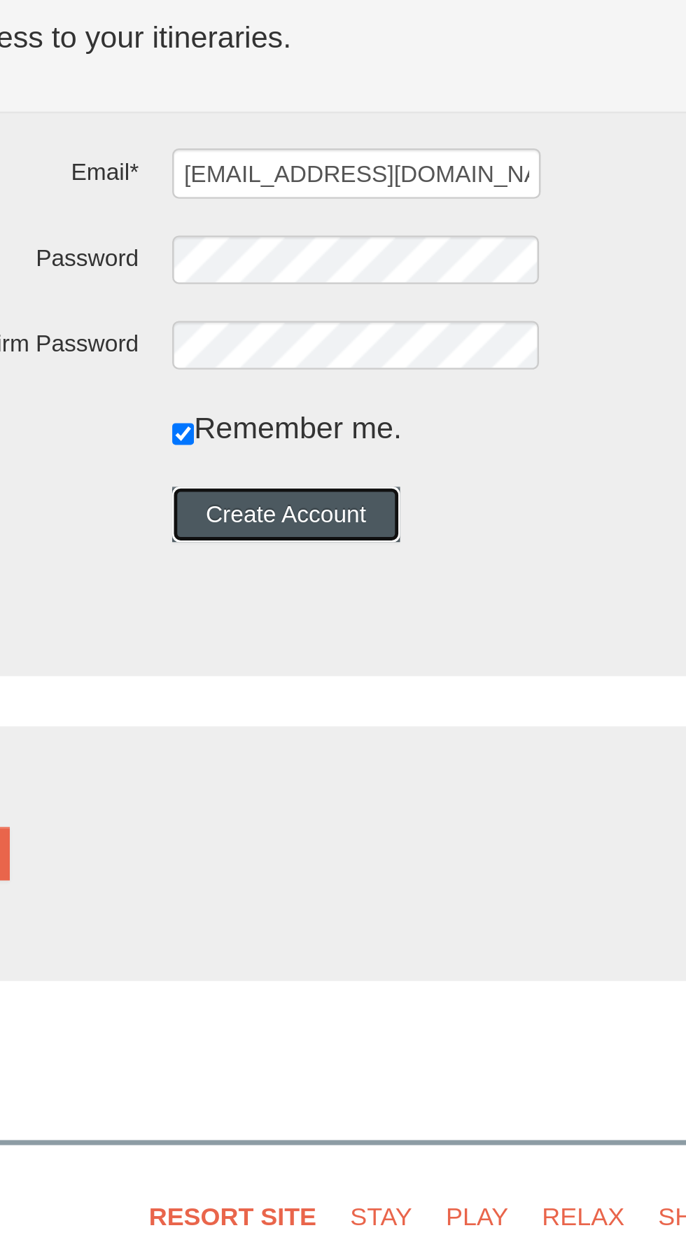
click at [272, 467] on button "Create Account" at bounding box center [229, 469] width 95 height 22
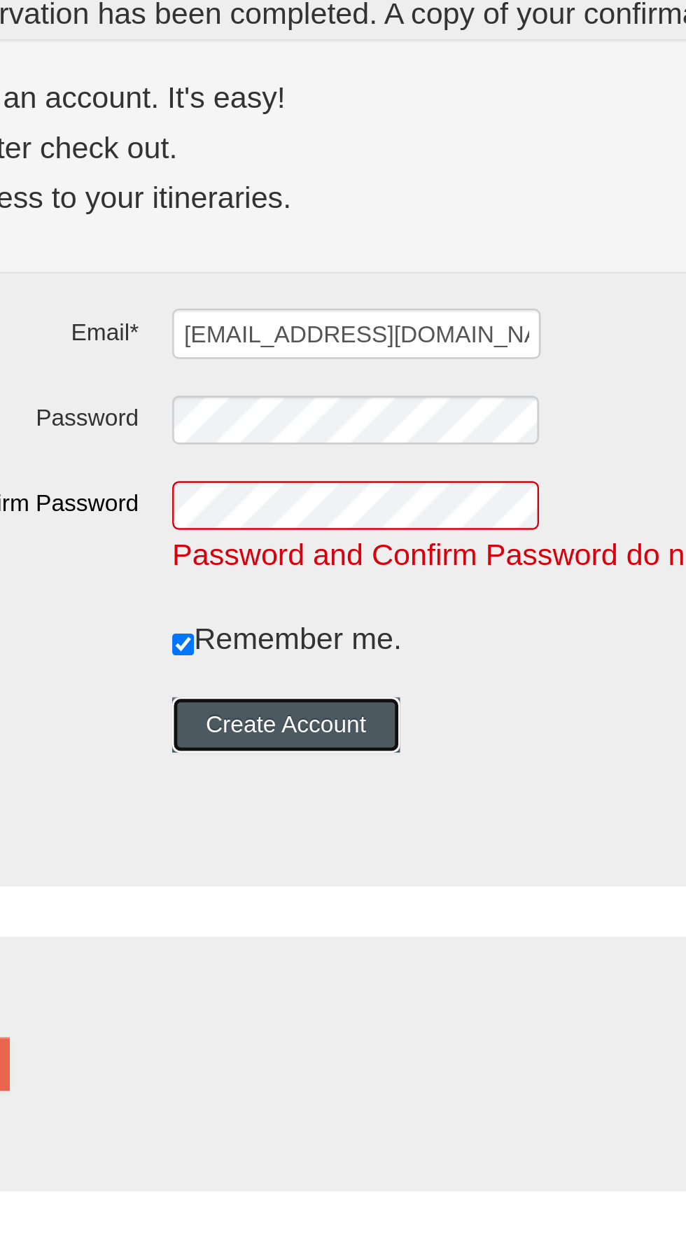
click at [257, 492] on button "Create Account" at bounding box center [229, 490] width 95 height 22
click at [273, 488] on button "Create Account" at bounding box center [229, 490] width 95 height 22
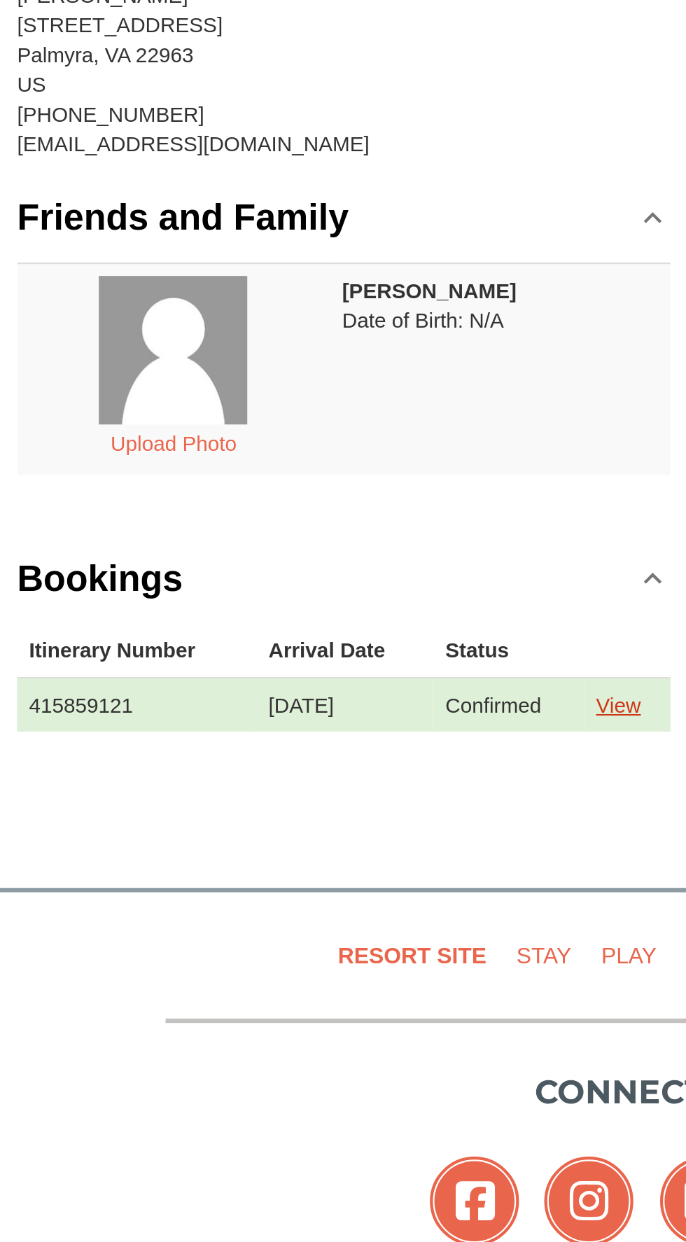
click at [307, 524] on link "View" at bounding box center [304, 525] width 21 height 11
